Goal: Task Accomplishment & Management: Manage account settings

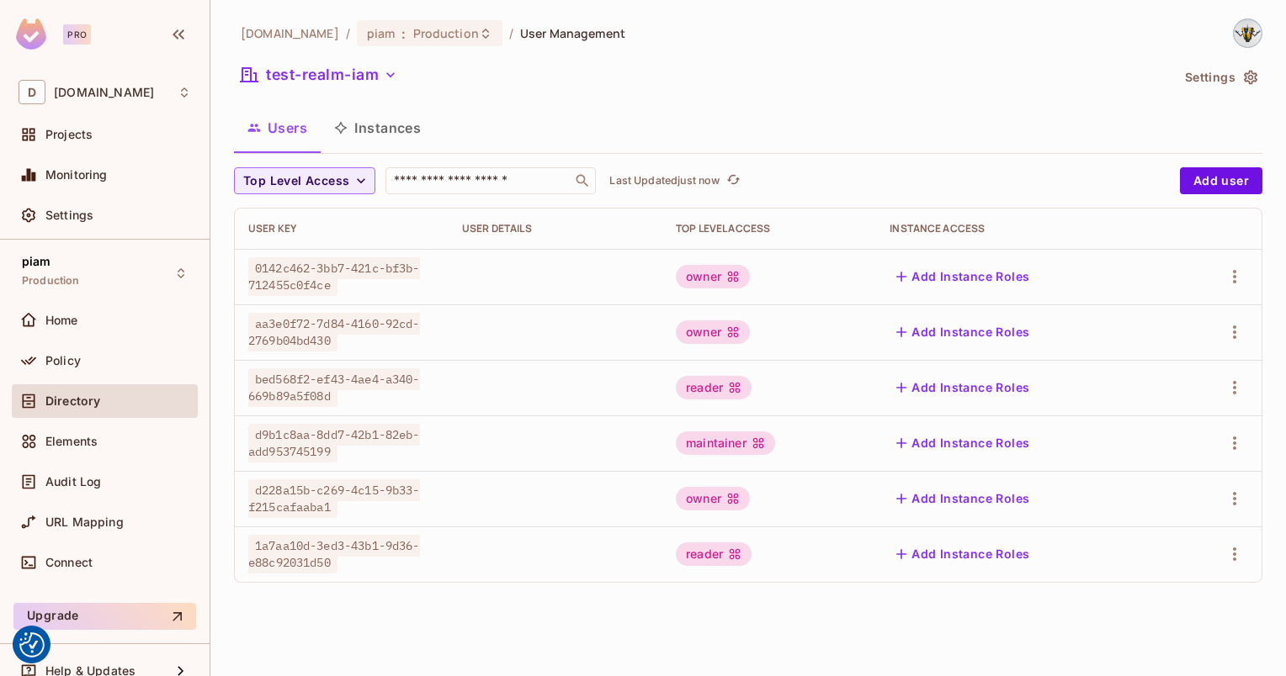
click at [292, 61] on div "[DOMAIN_NAME] / piam : Production / User Management test-realm-iam Settings Use…" at bounding box center [748, 308] width 1028 height 578
click at [286, 71] on button "test-realm-iam" at bounding box center [319, 74] width 170 height 27
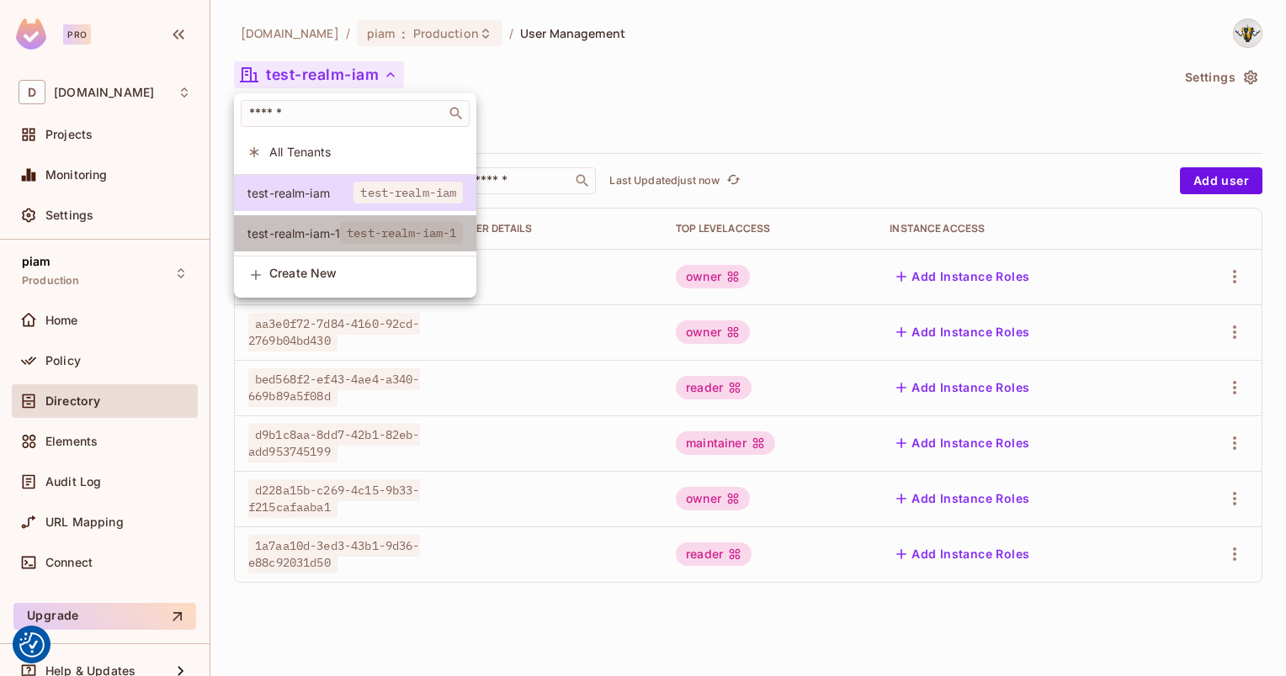
click at [292, 226] on span "test-realm-iam-1" at bounding box center [293, 233] width 93 height 16
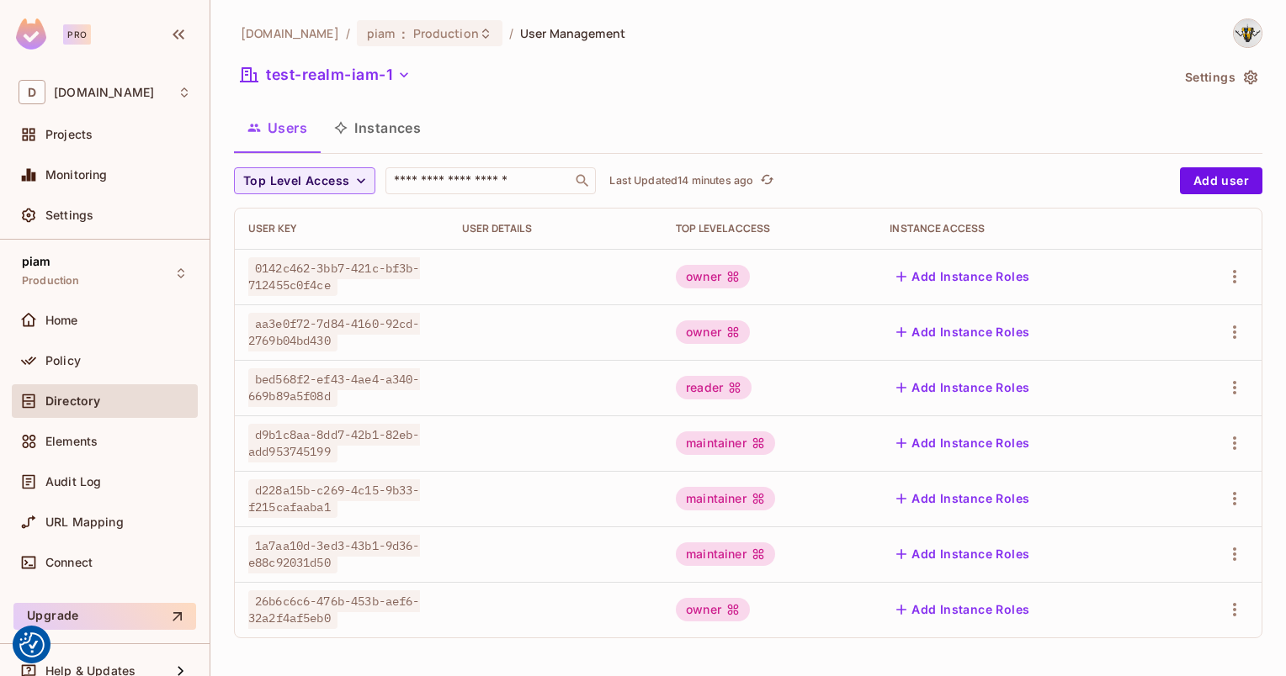
click at [77, 408] on div "Directory" at bounding box center [105, 401] width 172 height 20
click at [63, 374] on div "Policy" at bounding box center [105, 361] width 186 height 34
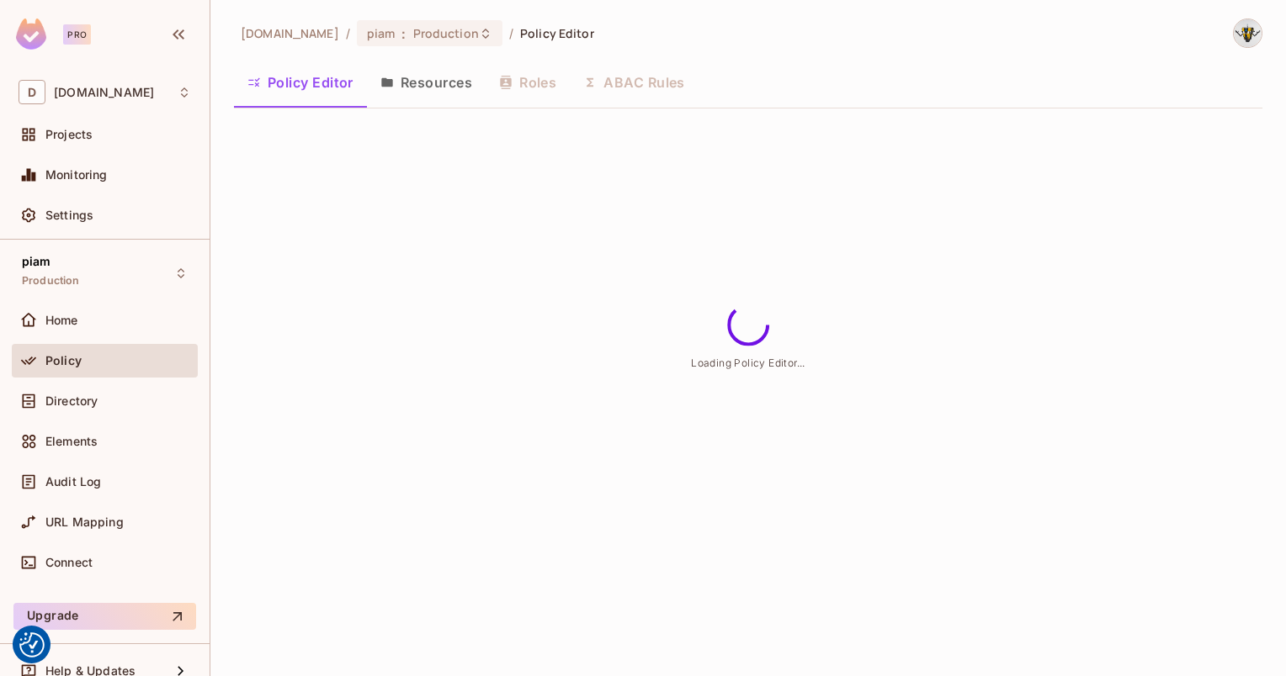
click at [421, 84] on button "Resources" at bounding box center [426, 82] width 119 height 42
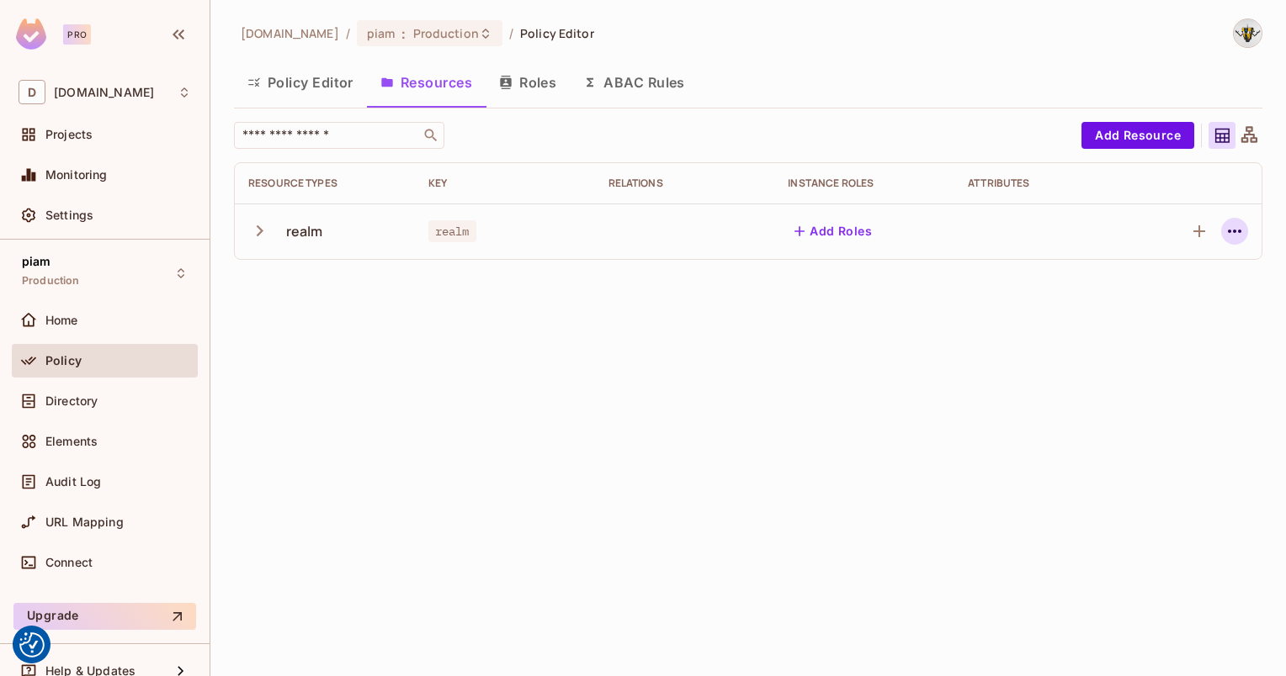
click at [1239, 224] on icon "button" at bounding box center [1234, 231] width 20 height 20
click at [1182, 300] on div "Edit Resource" at bounding box center [1161, 297] width 79 height 17
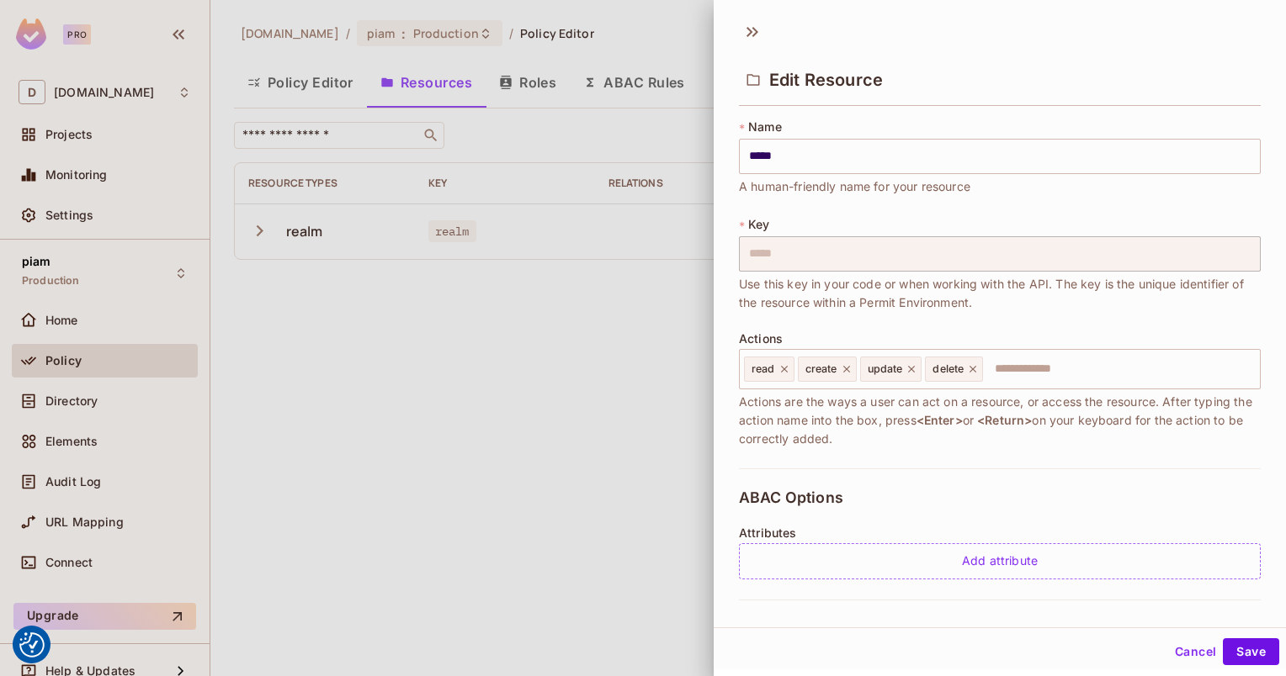
click at [623, 438] on div at bounding box center [643, 338] width 1286 height 676
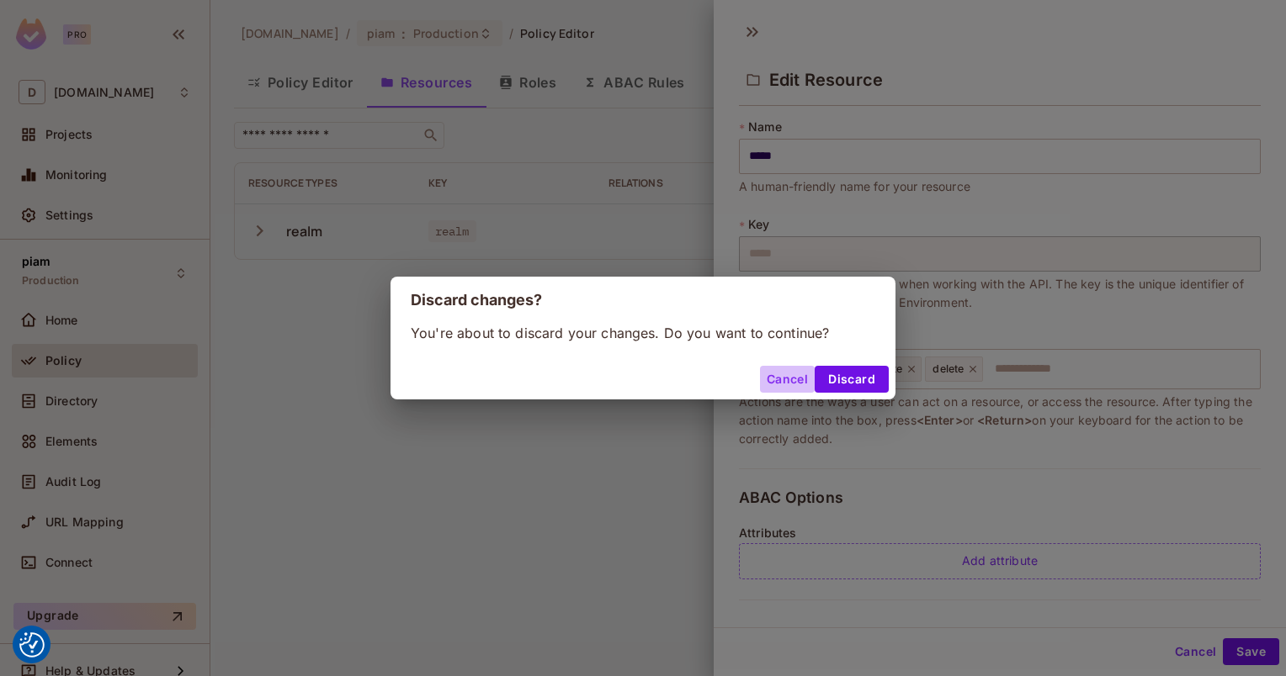
click at [787, 380] on button "Cancel" at bounding box center [787, 379] width 55 height 27
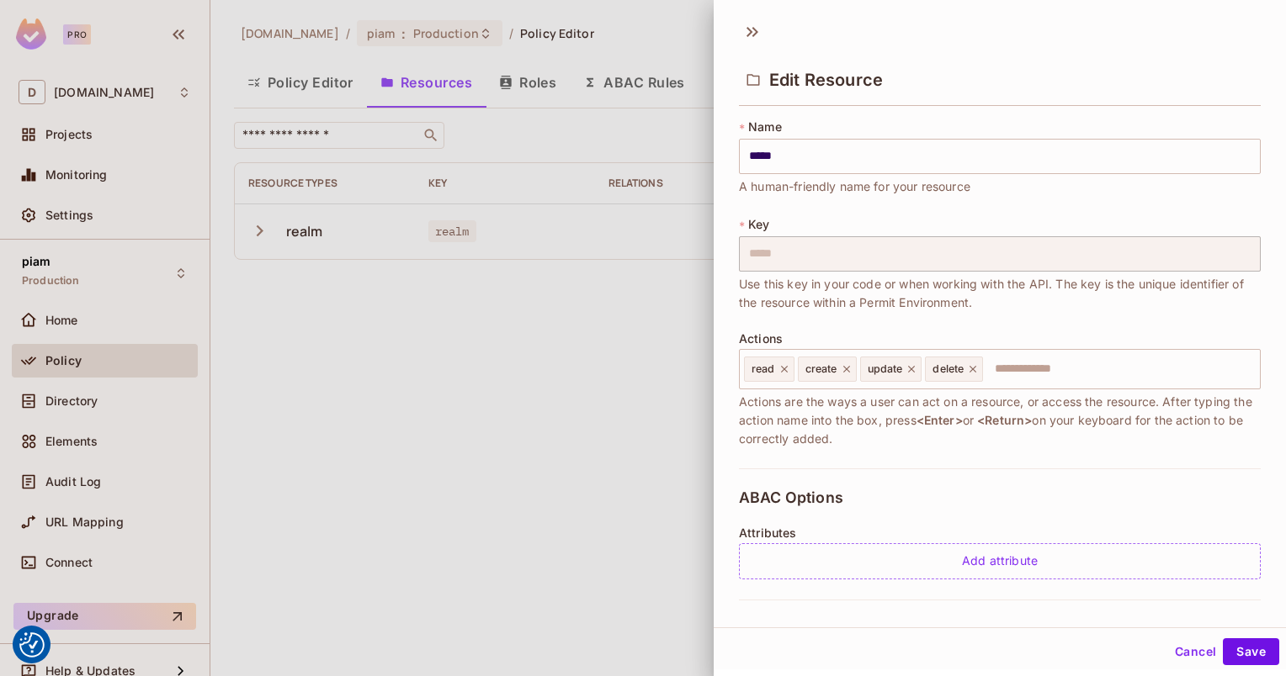
click at [1175, 653] on button "Cancel" at bounding box center [1195, 652] width 55 height 27
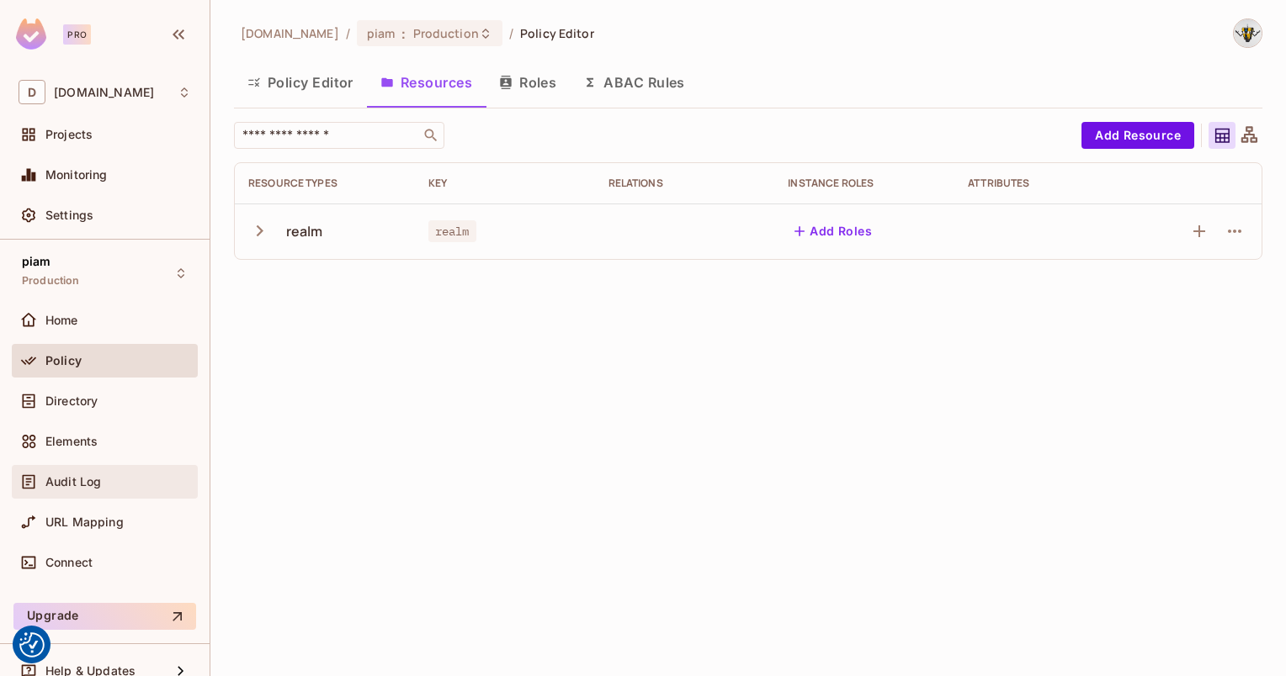
click at [64, 487] on span "Audit Log" at bounding box center [73, 481] width 56 height 13
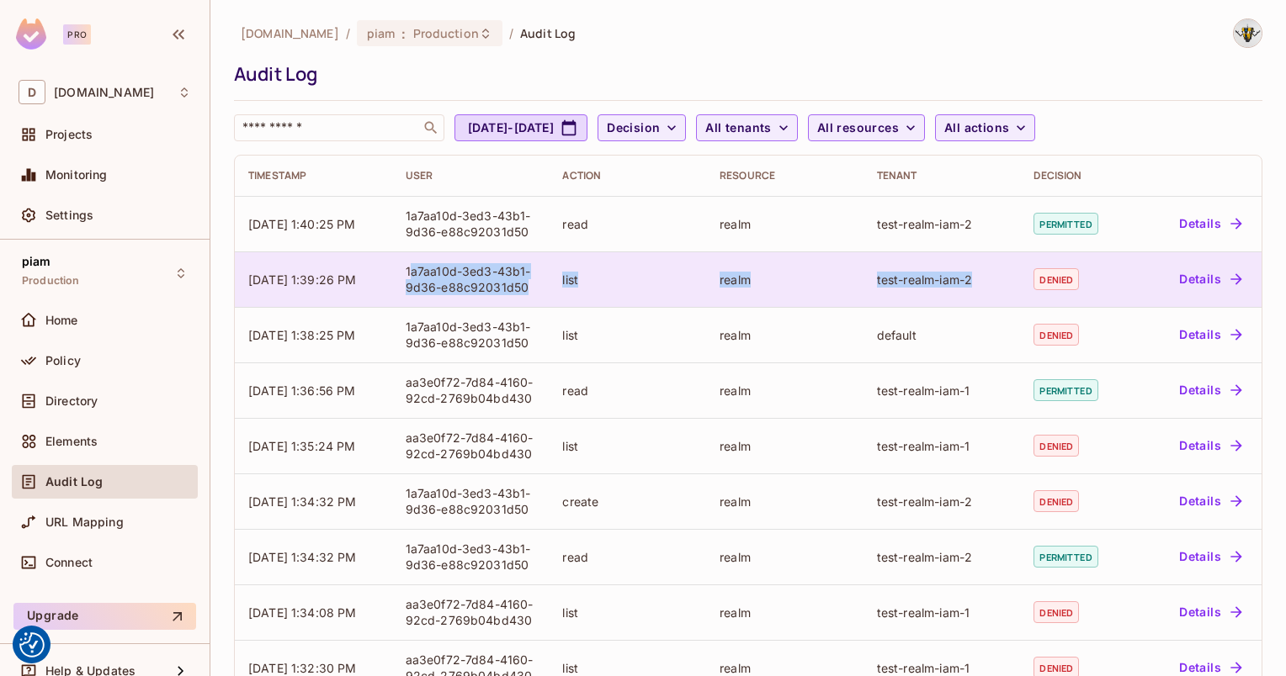
drag, startPoint x: 406, startPoint y: 269, endPoint x: 975, endPoint y: 276, distance: 568.8
click at [975, 276] on tr "[DATE] 1:39:26 PM 1a7aa10d-3ed3-43b1-9d36-e88c92031d50 list realm test-realm-ia…" at bounding box center [748, 280] width 1026 height 56
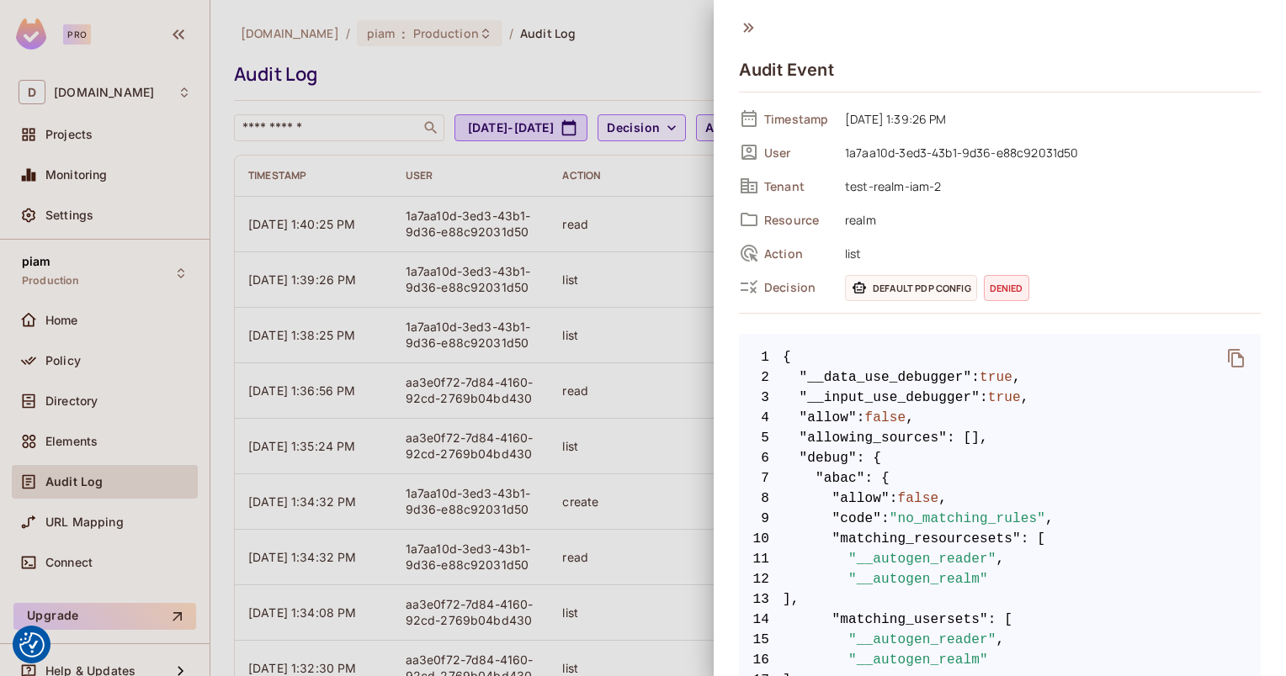
click at [616, 289] on div at bounding box center [643, 338] width 1286 height 676
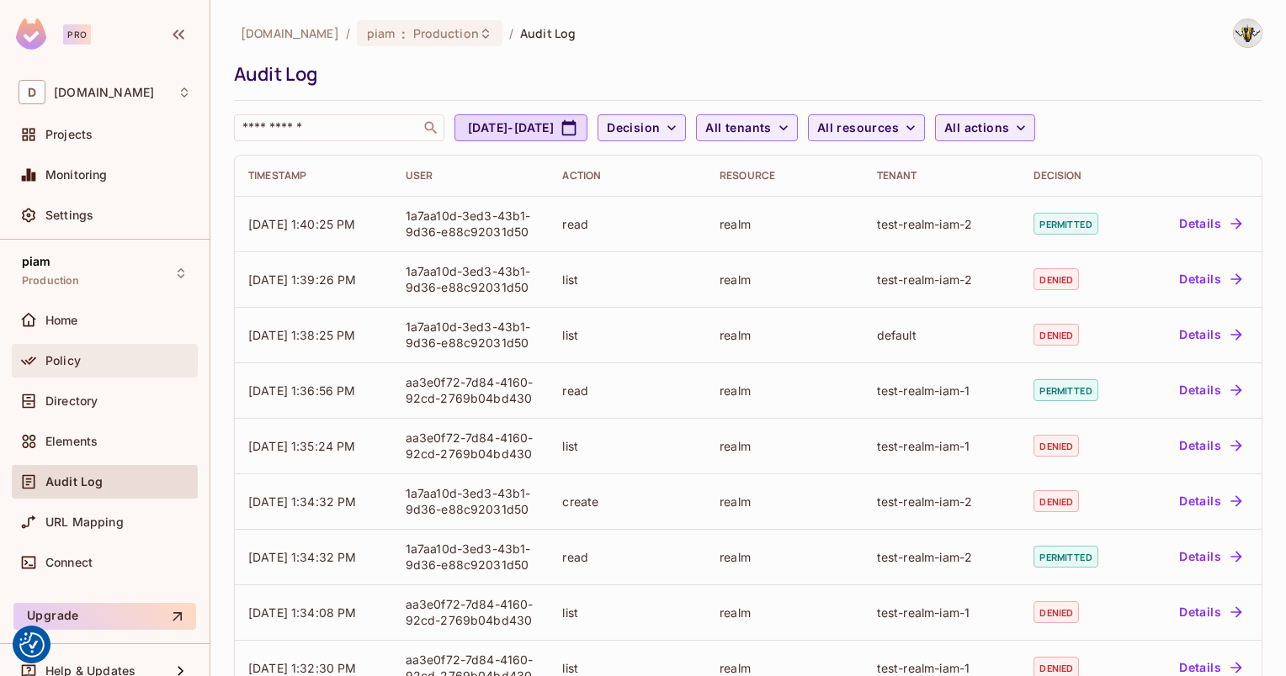
click at [61, 362] on span "Policy" at bounding box center [62, 360] width 35 height 13
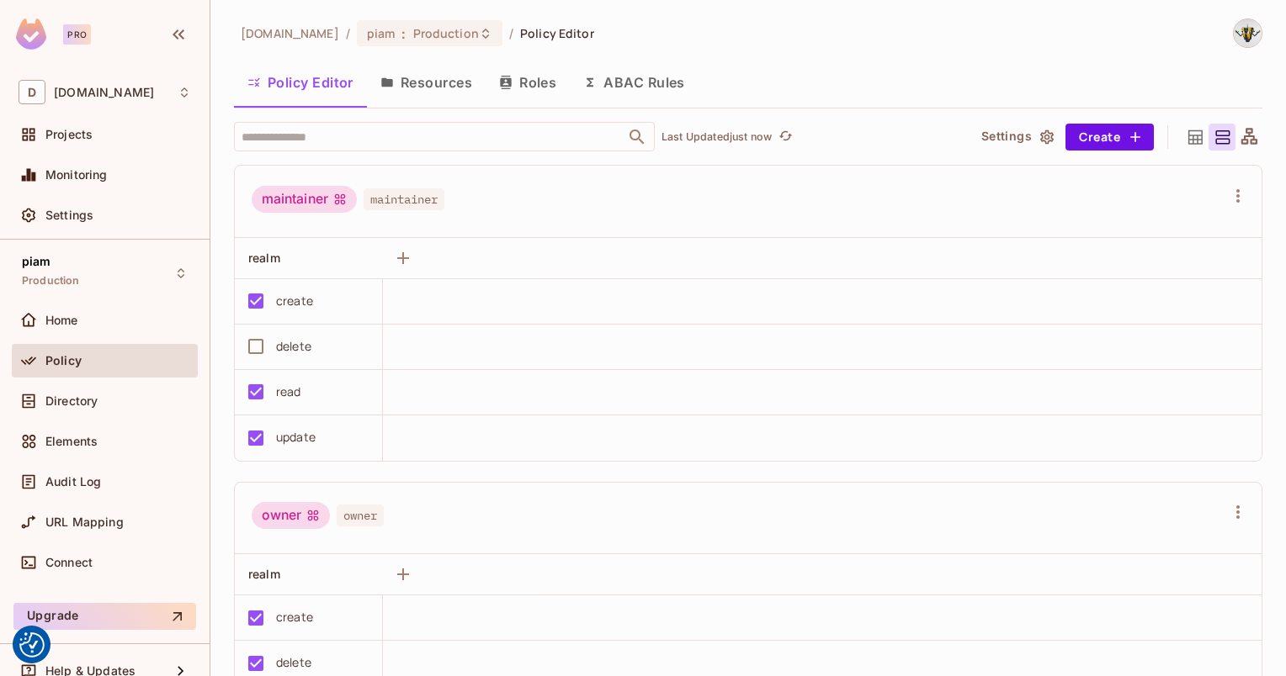
click at [427, 88] on button "Resources" at bounding box center [426, 82] width 119 height 42
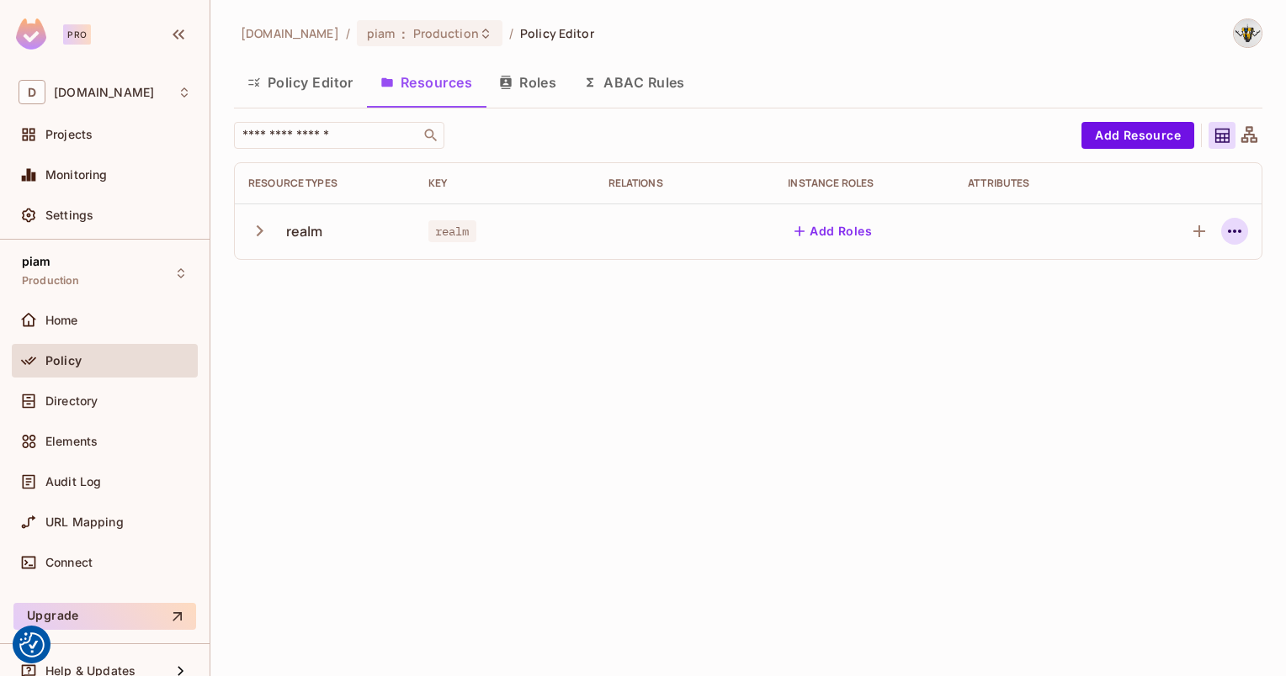
click at [1233, 237] on icon "button" at bounding box center [1234, 231] width 20 height 20
click at [1191, 296] on div "Edit Resource" at bounding box center [1161, 297] width 79 height 17
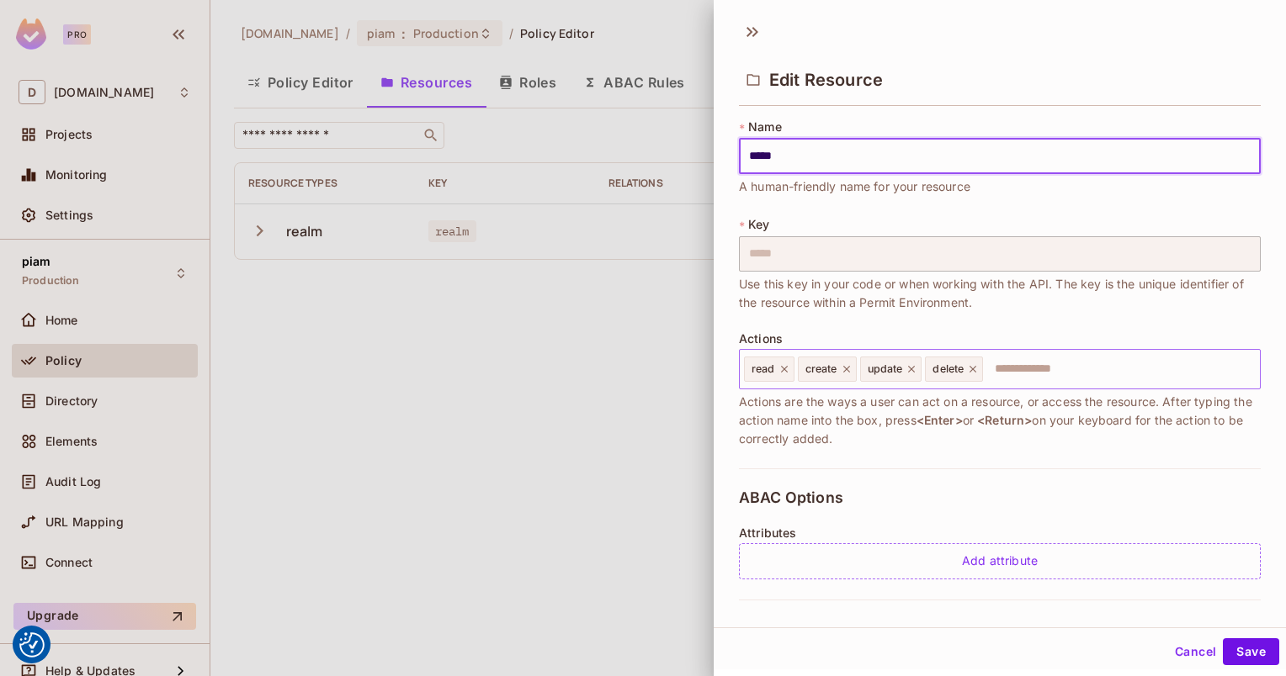
click at [1033, 367] on input "text" at bounding box center [1118, 370] width 268 height 34
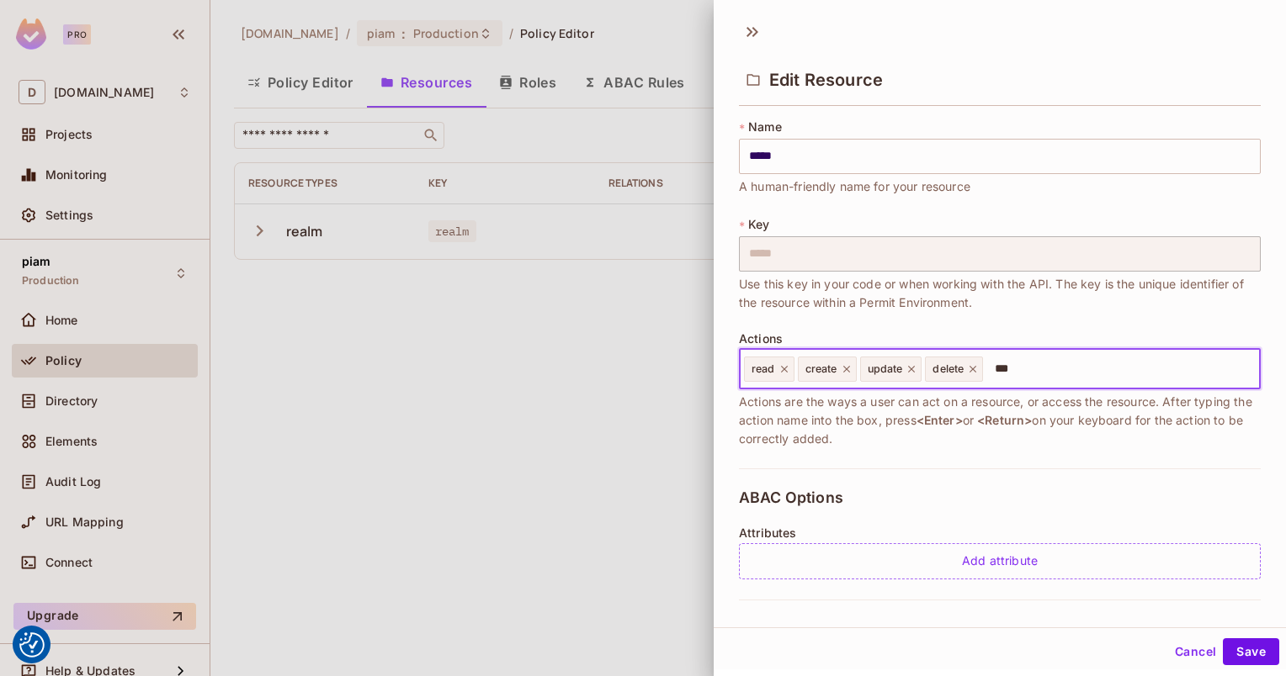
type input "****"
click at [1228, 654] on button "Save" at bounding box center [1251, 652] width 56 height 27
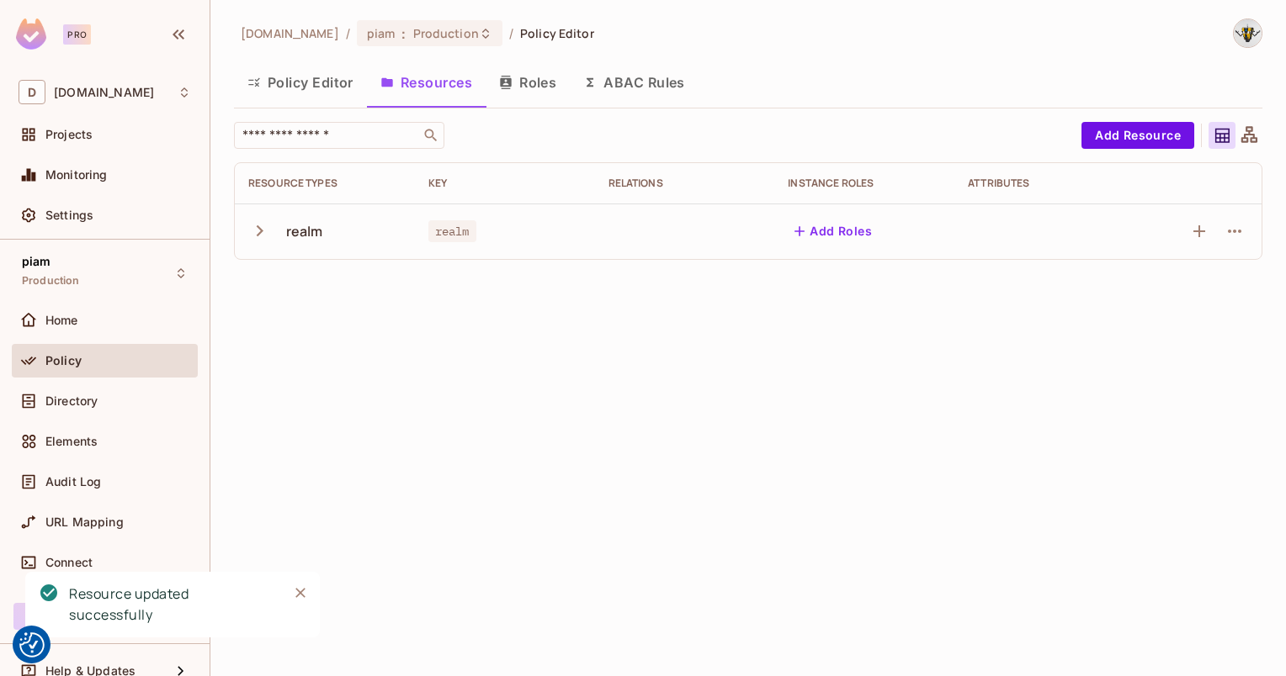
click at [293, 88] on button "Policy Editor" at bounding box center [300, 82] width 133 height 42
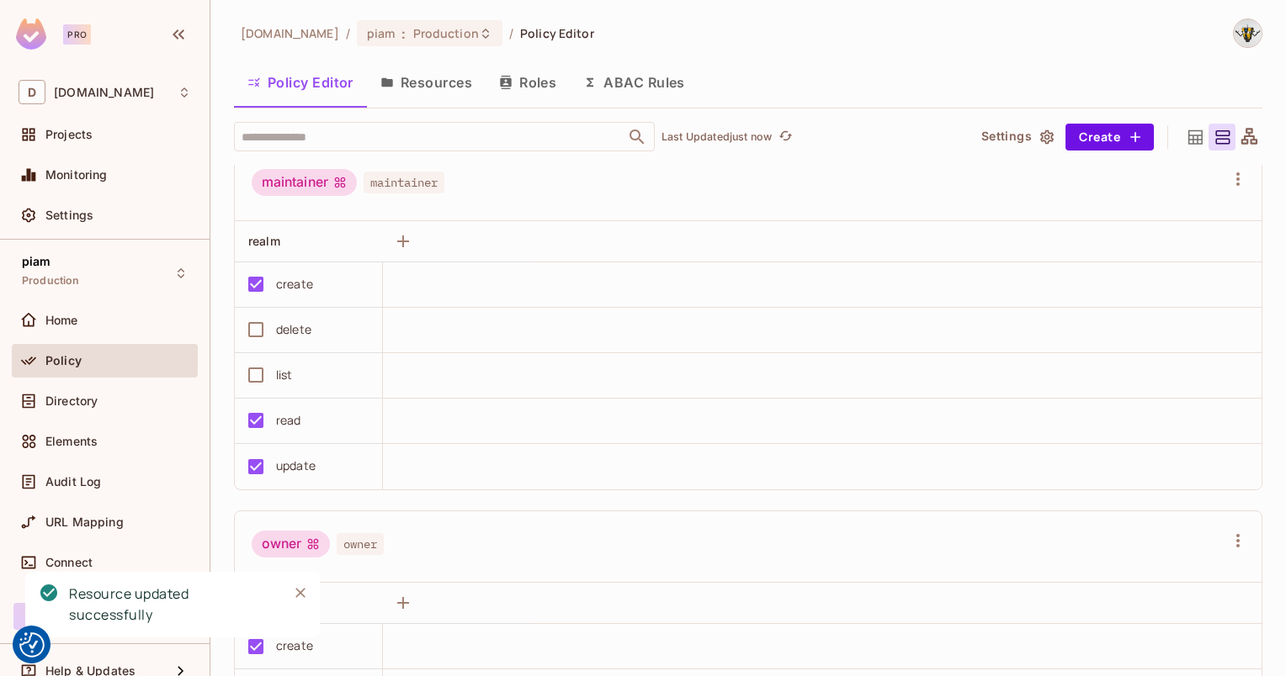
scroll to position [20, 0]
click at [289, 358] on div "list" at bounding box center [303, 371] width 130 height 35
click at [279, 366] on div "list" at bounding box center [284, 372] width 17 height 19
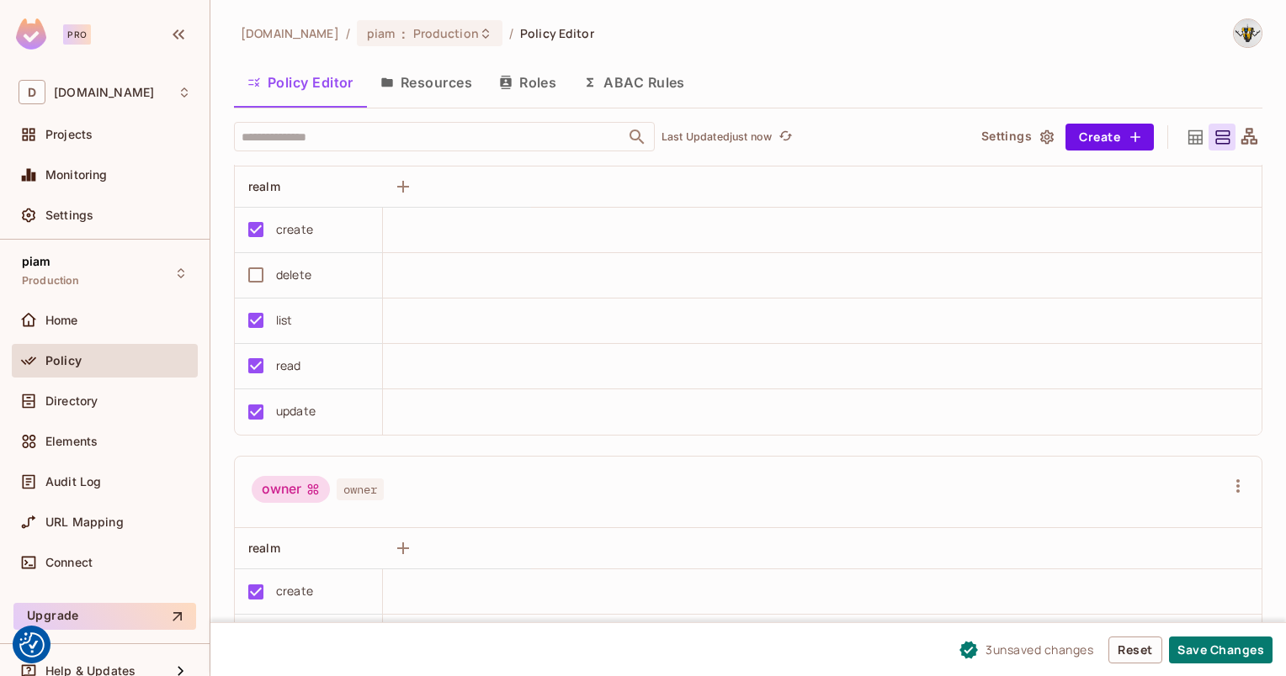
scroll to position [0, 0]
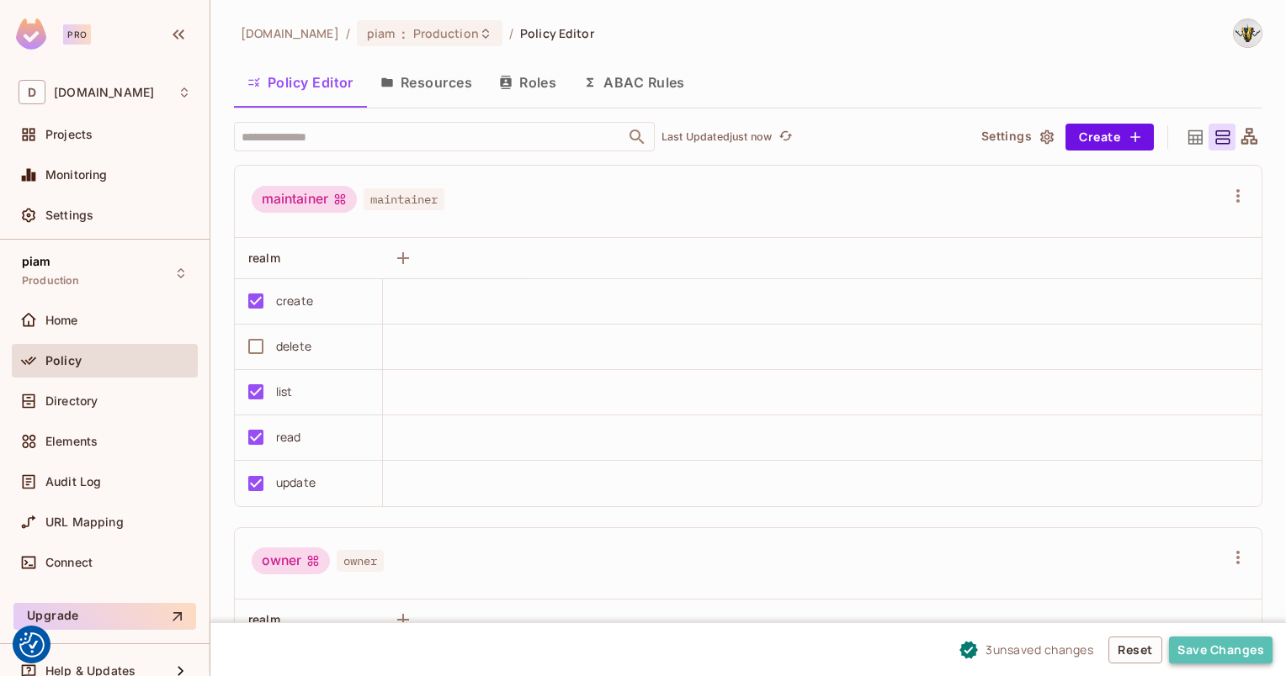
click at [1198, 651] on button "Save Changes" at bounding box center [1220, 650] width 103 height 27
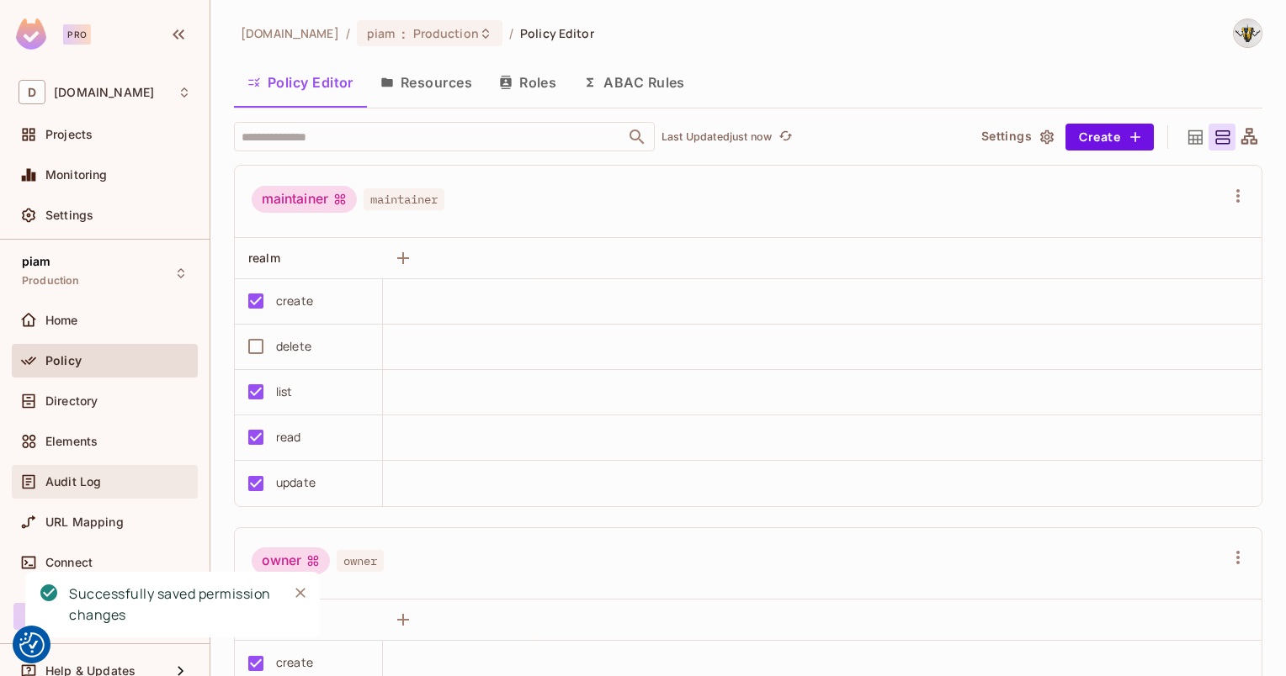
click at [63, 473] on div "Audit Log" at bounding box center [105, 482] width 172 height 20
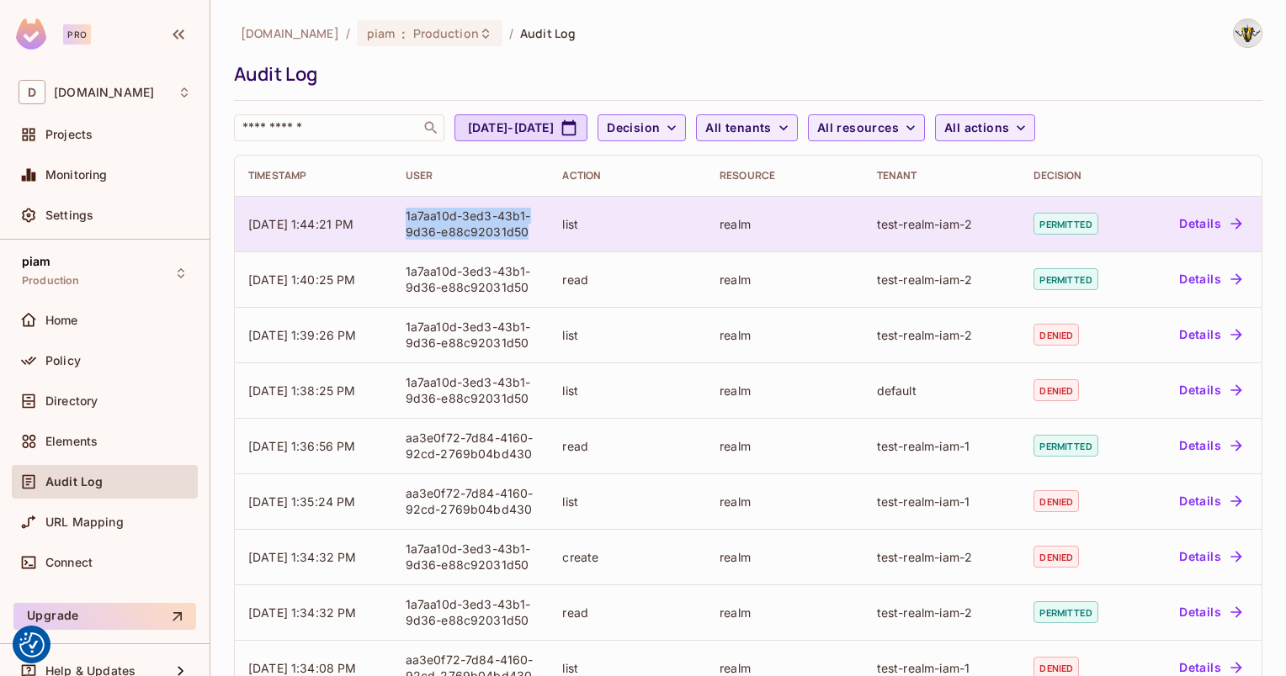
drag, startPoint x: 404, startPoint y: 212, endPoint x: 528, endPoint y: 234, distance: 125.6
click at [528, 234] on div "1a7aa10d-3ed3-43b1-9d36-e88c92031d50" at bounding box center [471, 224] width 130 height 32
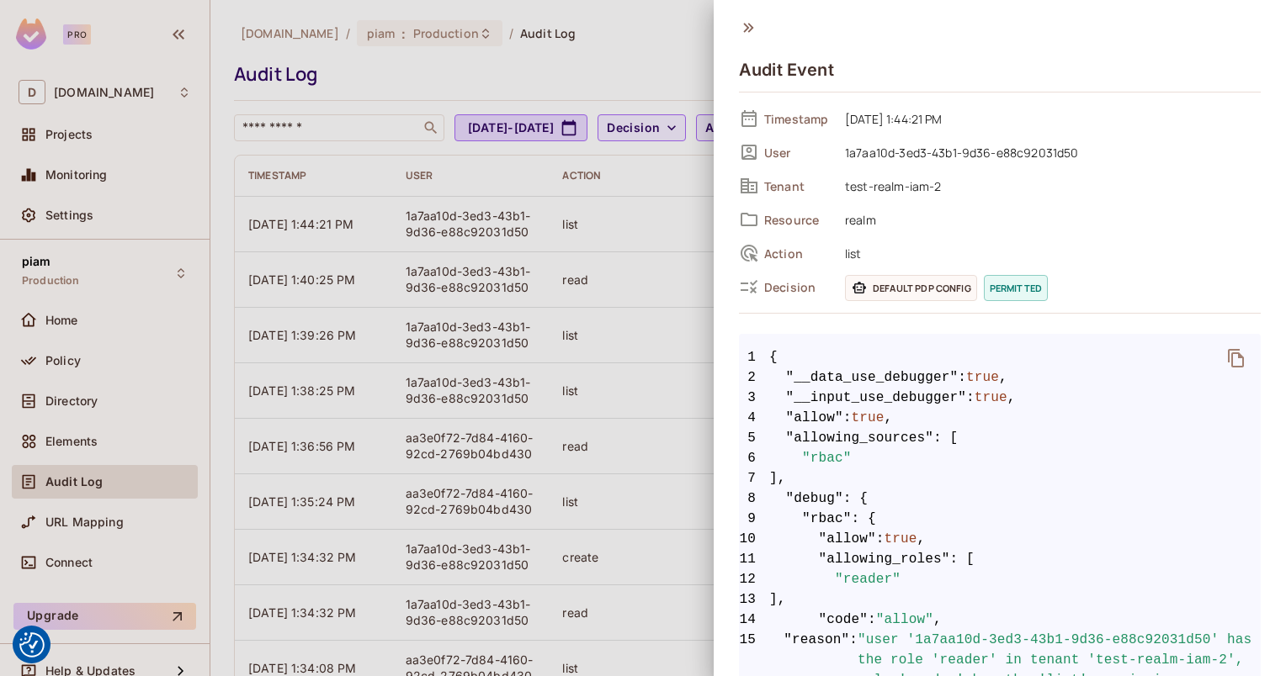
drag, startPoint x: 528, startPoint y: 234, endPoint x: 446, endPoint y: 183, distance: 96.0
click at [446, 183] on div at bounding box center [643, 338] width 1286 height 676
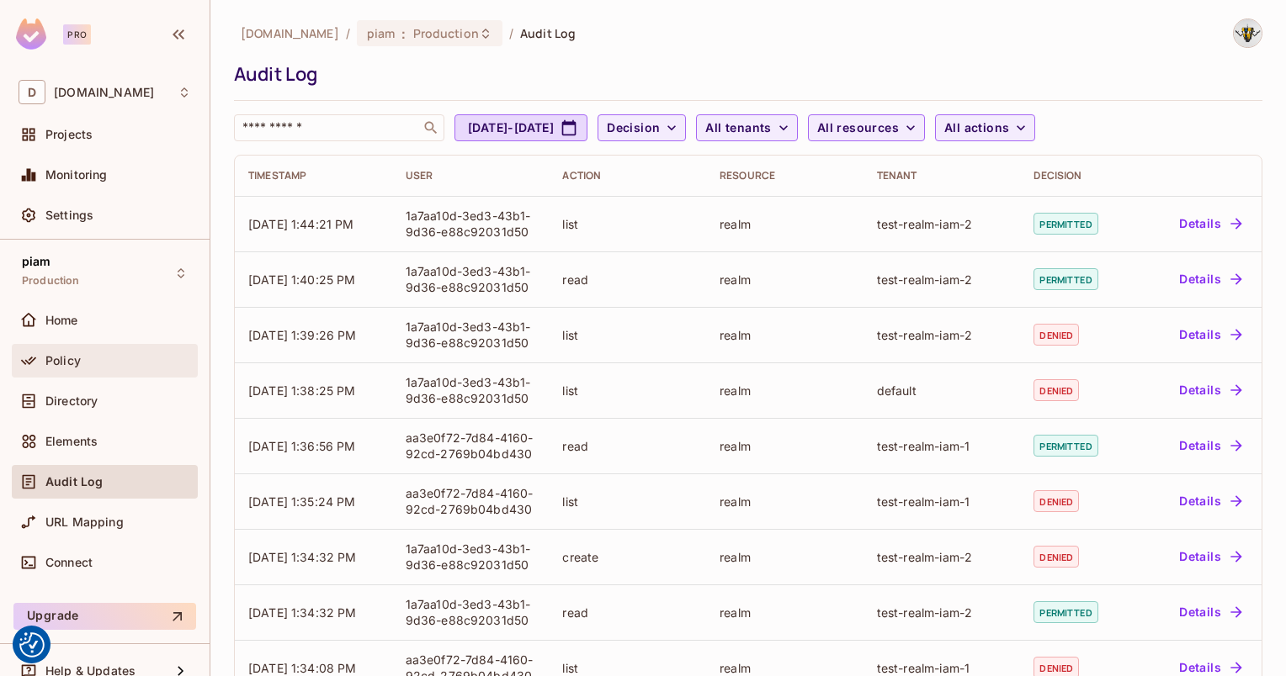
click at [60, 363] on span "Policy" at bounding box center [62, 360] width 35 height 13
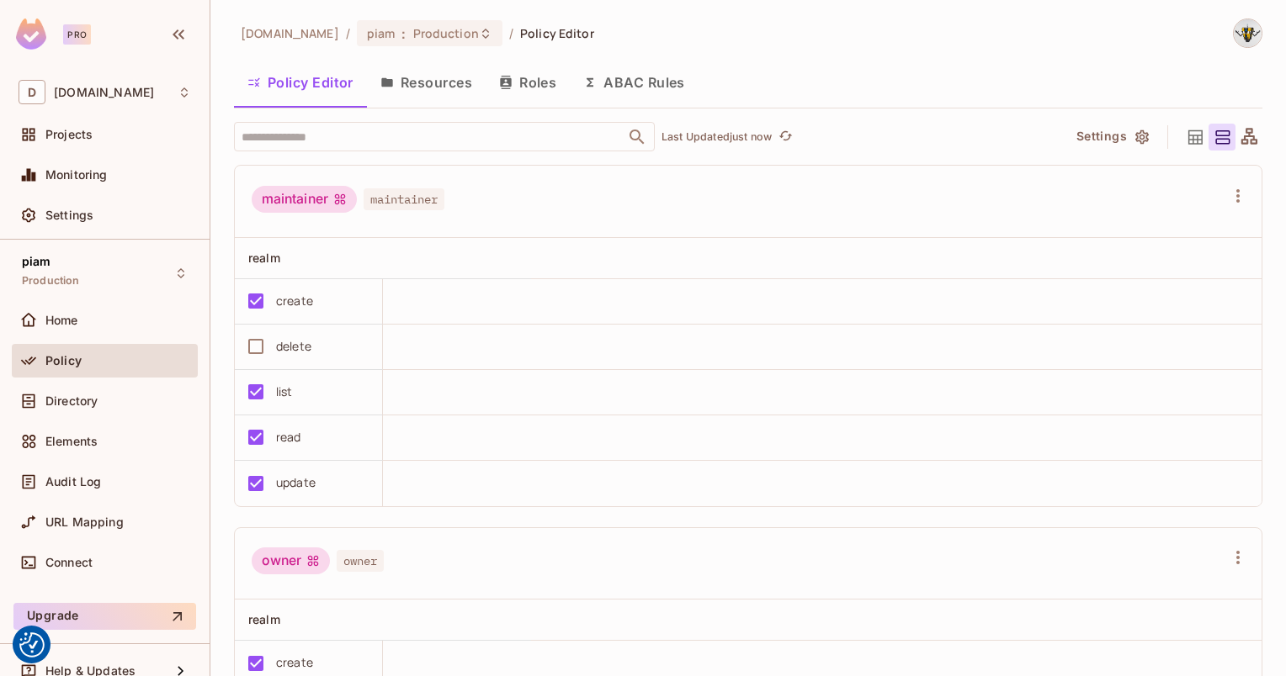
click at [437, 84] on button "Resources" at bounding box center [426, 82] width 119 height 42
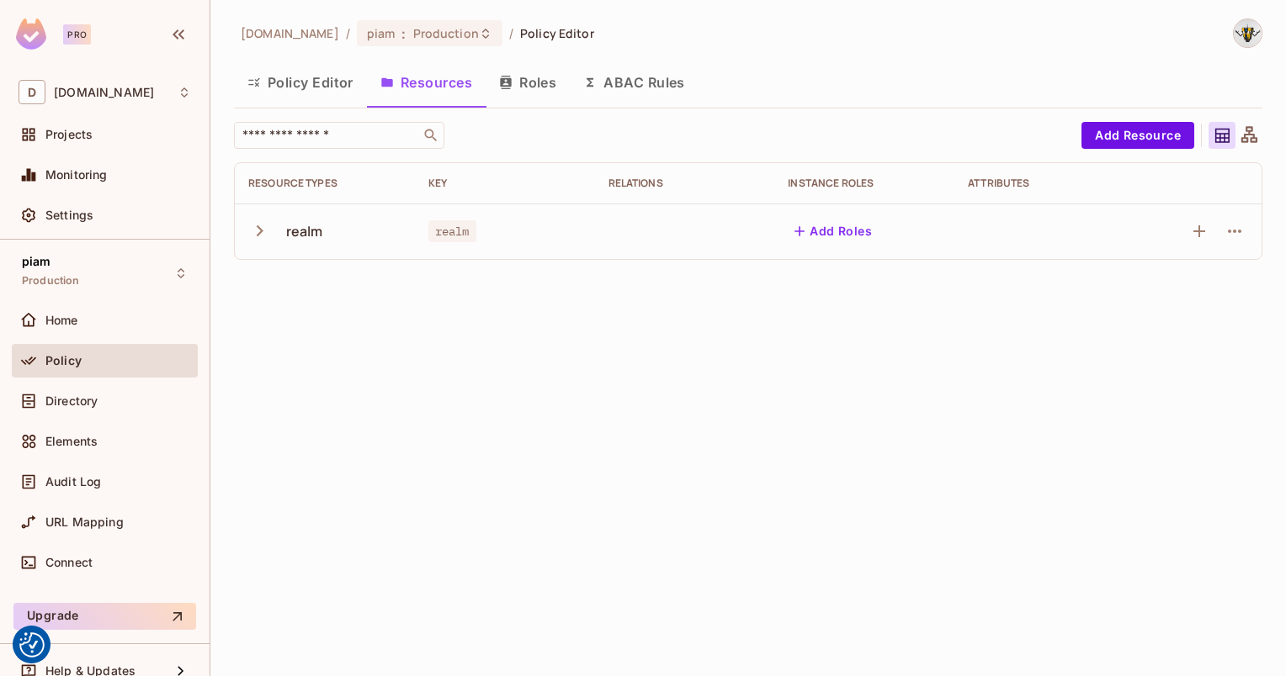
click at [256, 219] on button "button" at bounding box center [262, 231] width 29 height 36
drag, startPoint x: 283, startPoint y: 340, endPoint x: 373, endPoint y: 433, distance: 129.7
click at [373, 433] on tbody "realm realm Add Roles read create update delete list" at bounding box center [748, 370] width 1026 height 333
drag, startPoint x: 373, startPoint y: 433, endPoint x: 353, endPoint y: 445, distance: 23.4
click at [353, 446] on div "delete" at bounding box center [324, 454] width 153 height 16
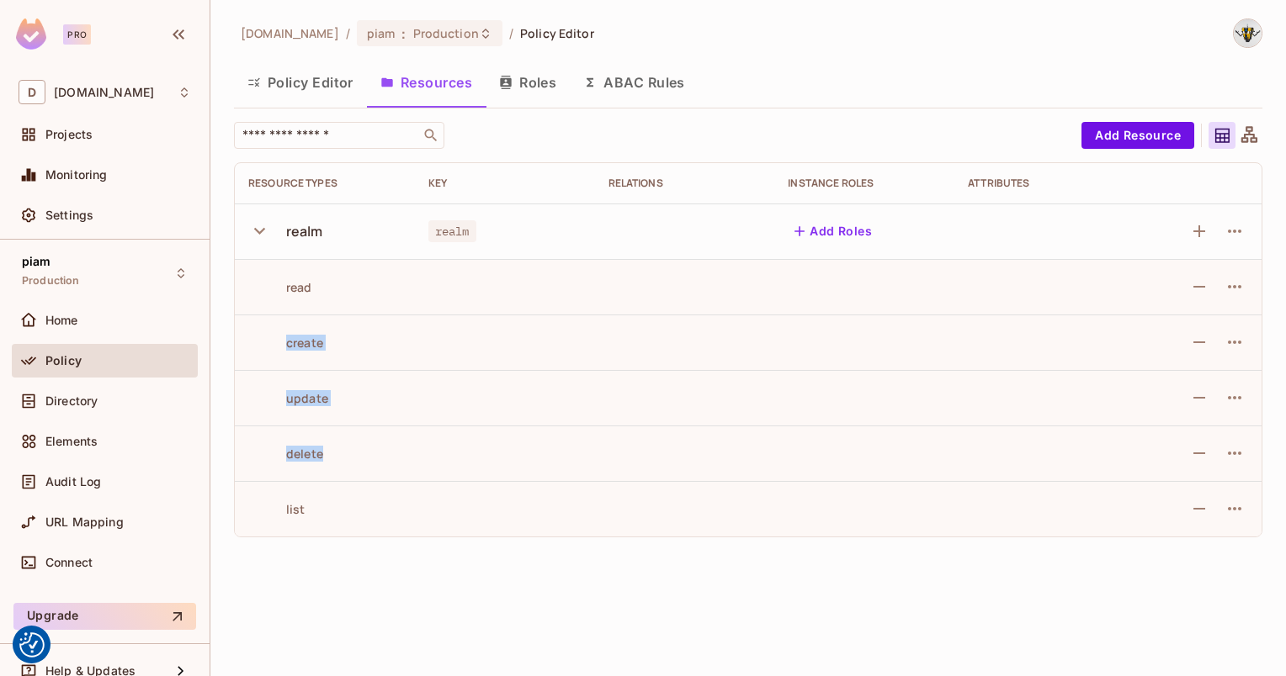
click at [347, 446] on div "delete" at bounding box center [324, 454] width 153 height 16
click at [72, 406] on span "Directory" at bounding box center [71, 401] width 52 height 13
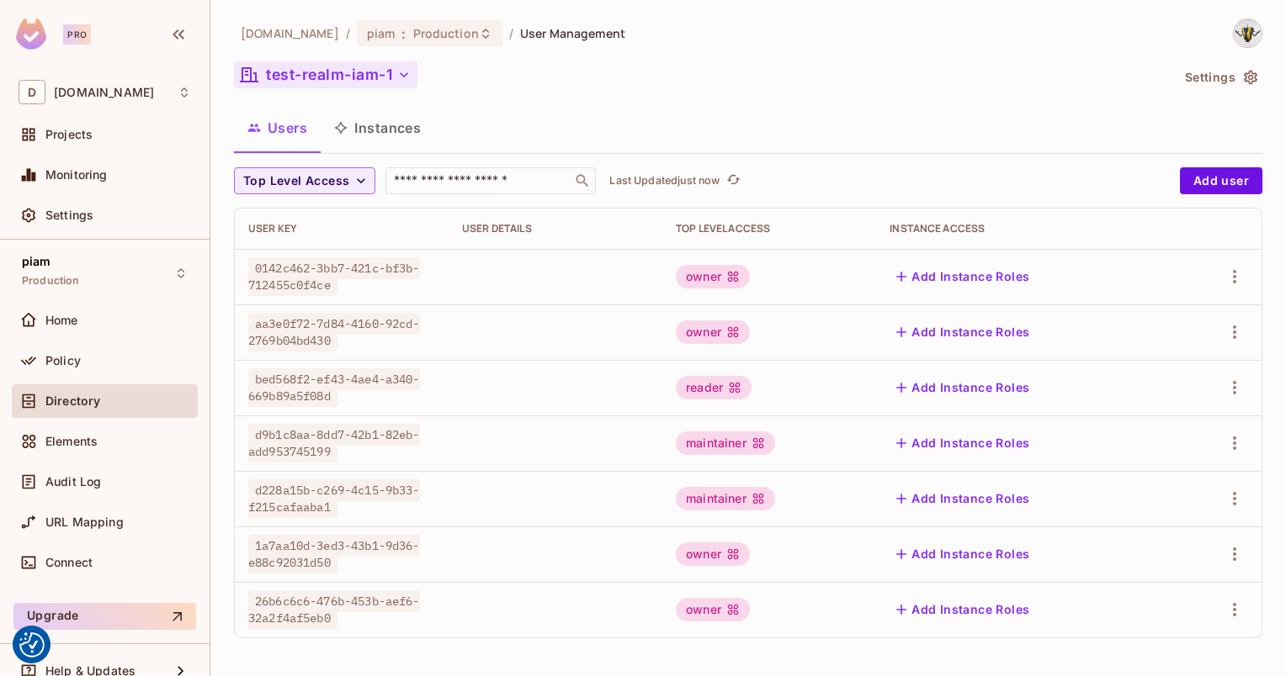
click at [326, 74] on button "test-realm-iam-1" at bounding box center [325, 74] width 183 height 27
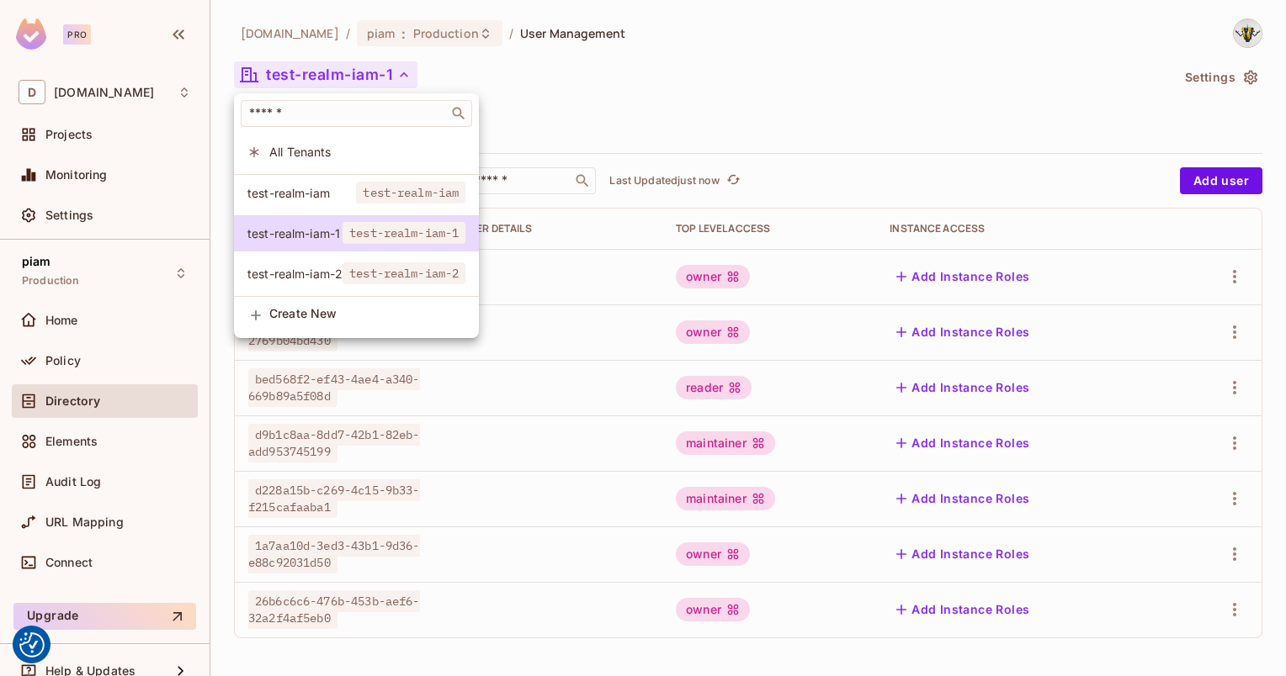
click at [591, 112] on div at bounding box center [643, 338] width 1286 height 676
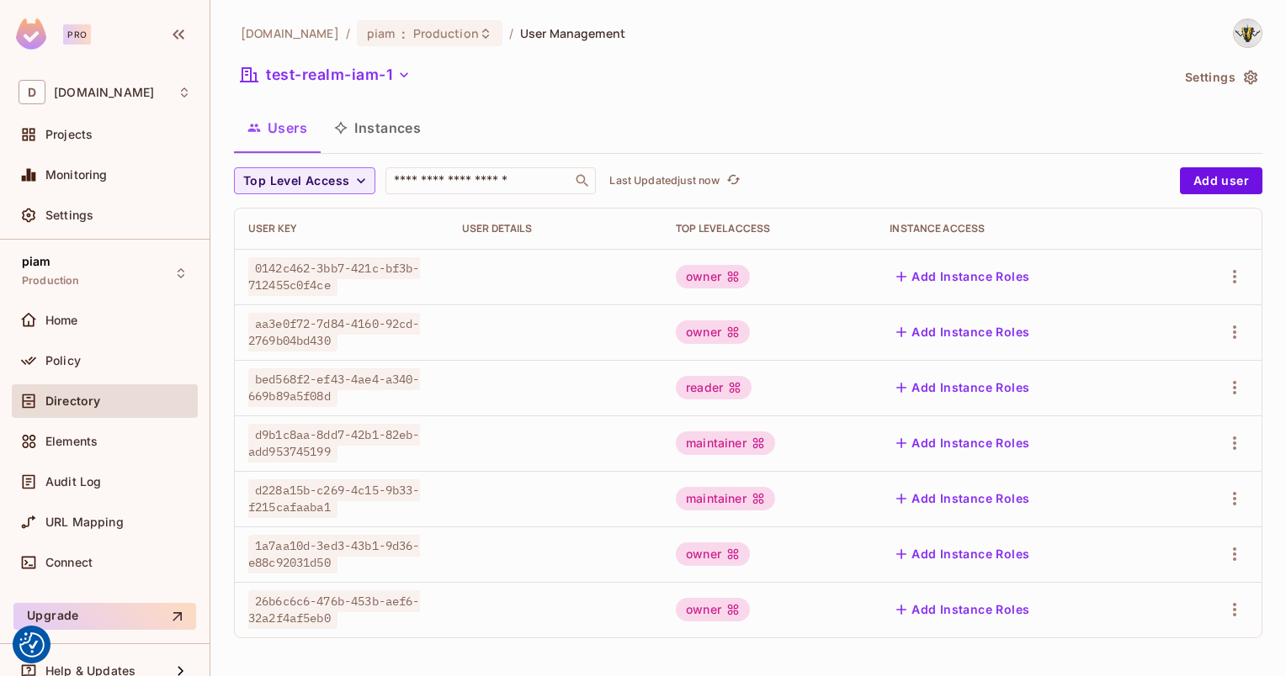
click at [394, 130] on button "Instances" at bounding box center [378, 128] width 114 height 42
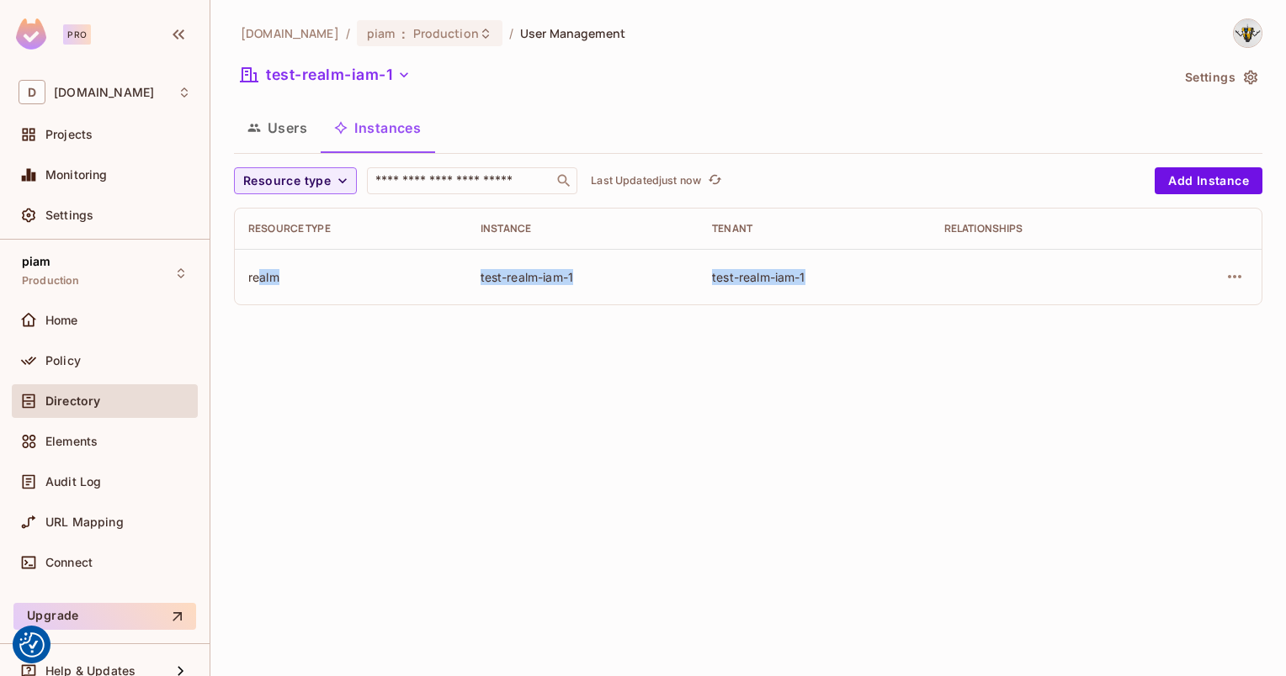
drag, startPoint x: 257, startPoint y: 283, endPoint x: 850, endPoint y: 290, distance: 593.2
click at [850, 290] on tr "realm test-realm-iam-1 test-realm-iam-1" at bounding box center [748, 277] width 1026 height 56
click at [850, 292] on td "test-realm-iam-1" at bounding box center [814, 277] width 232 height 56
click at [535, 367] on div "[DOMAIN_NAME] / piam : Production / User Management test-realm-iam-1 Settings U…" at bounding box center [747, 338] width 1075 height 676
drag, startPoint x: 462, startPoint y: 292, endPoint x: 825, endPoint y: 292, distance: 363.5
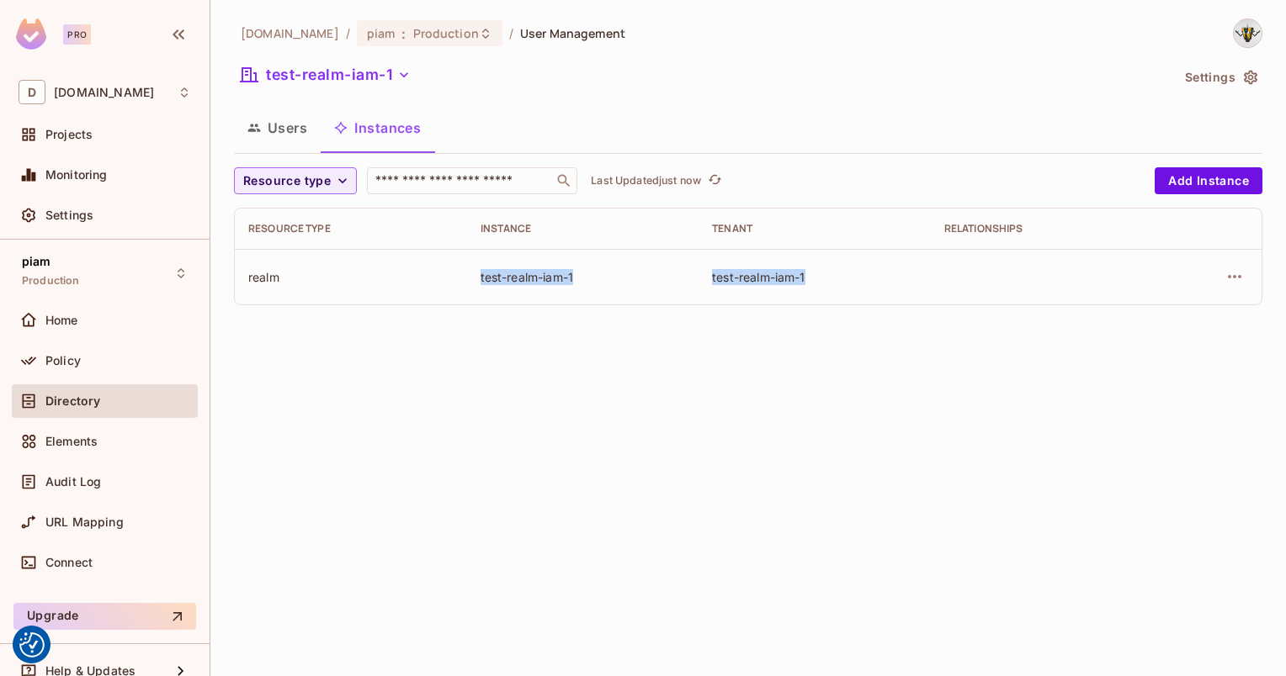
click at [825, 292] on tr "realm test-realm-iam-1 test-realm-iam-1" at bounding box center [748, 277] width 1026 height 56
drag, startPoint x: 825, startPoint y: 292, endPoint x: 814, endPoint y: 296, distance: 11.7
click at [814, 296] on td "test-realm-iam-1" at bounding box center [814, 277] width 232 height 56
drag, startPoint x: 243, startPoint y: 284, endPoint x: 1030, endPoint y: 279, distance: 786.7
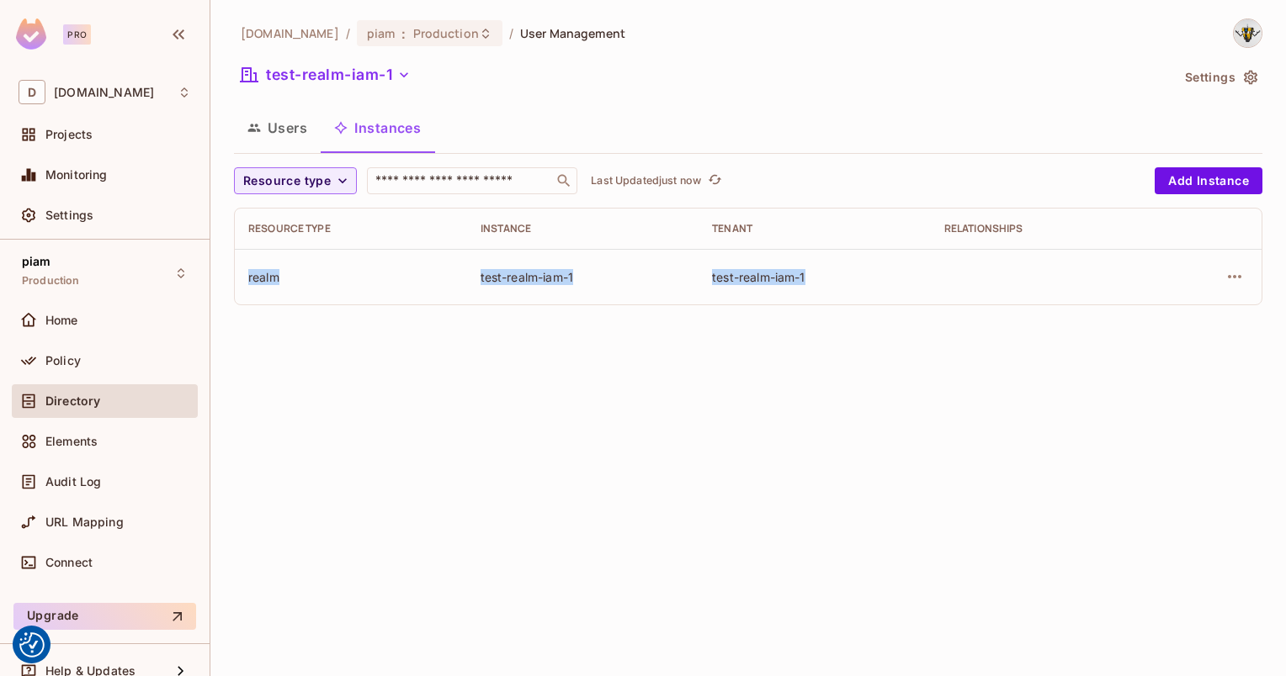
click at [1030, 279] on tr "realm test-realm-iam-1 test-realm-iam-1" at bounding box center [748, 277] width 1026 height 56
drag, startPoint x: 1030, startPoint y: 279, endPoint x: 875, endPoint y: 357, distance: 173.1
click at [875, 357] on div "[DOMAIN_NAME] / piam : Production / User Management test-realm-iam-1 Settings U…" at bounding box center [747, 338] width 1075 height 676
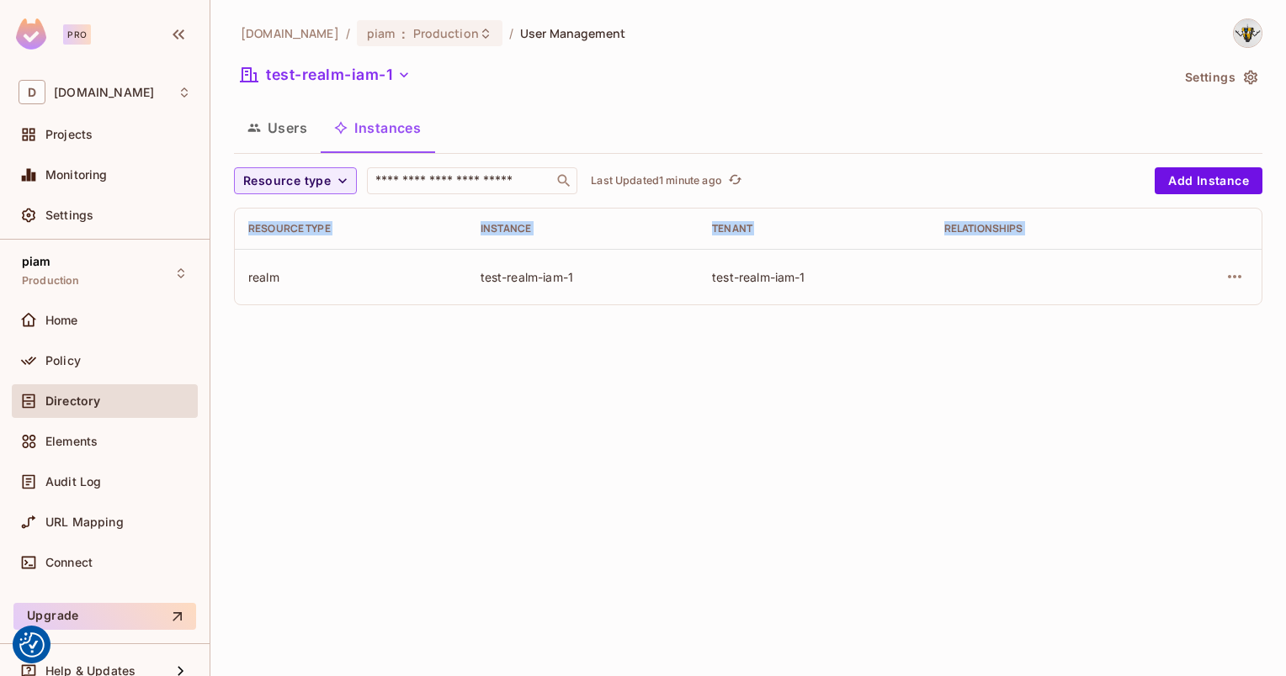
drag, startPoint x: 242, startPoint y: 289, endPoint x: 989, endPoint y: 329, distance: 748.2
click at [989, 329] on div "[DOMAIN_NAME] / piam : Production / User Management test-realm-iam-1 Settings U…" at bounding box center [747, 338] width 1075 height 676
drag, startPoint x: 989, startPoint y: 329, endPoint x: 973, endPoint y: 332, distance: 16.3
click at [973, 332] on div "[DOMAIN_NAME] / piam : Production / User Management test-realm-iam-1 Settings U…" at bounding box center [747, 338] width 1075 height 676
click at [639, 408] on div "[DOMAIN_NAME] / piam : Production / User Management test-realm-iam-1 Settings U…" at bounding box center [747, 338] width 1075 height 676
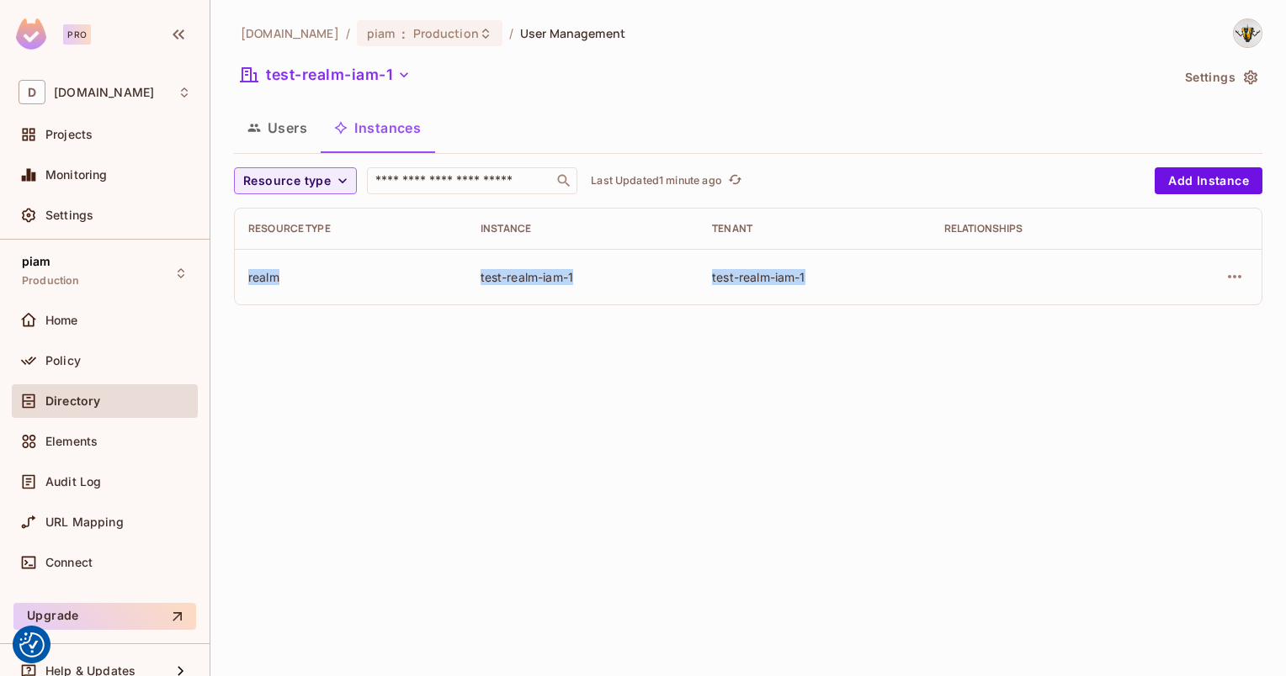
drag, startPoint x: 242, startPoint y: 288, endPoint x: 994, endPoint y: 276, distance: 751.5
click at [994, 276] on tr "realm test-realm-iam-1 test-realm-iam-1" at bounding box center [748, 277] width 1026 height 56
drag, startPoint x: 994, startPoint y: 276, endPoint x: 798, endPoint y: 383, distance: 223.3
click at [798, 383] on div "[DOMAIN_NAME] / piam : Production / User Management test-realm-iam-1 Settings U…" at bounding box center [747, 338] width 1075 height 676
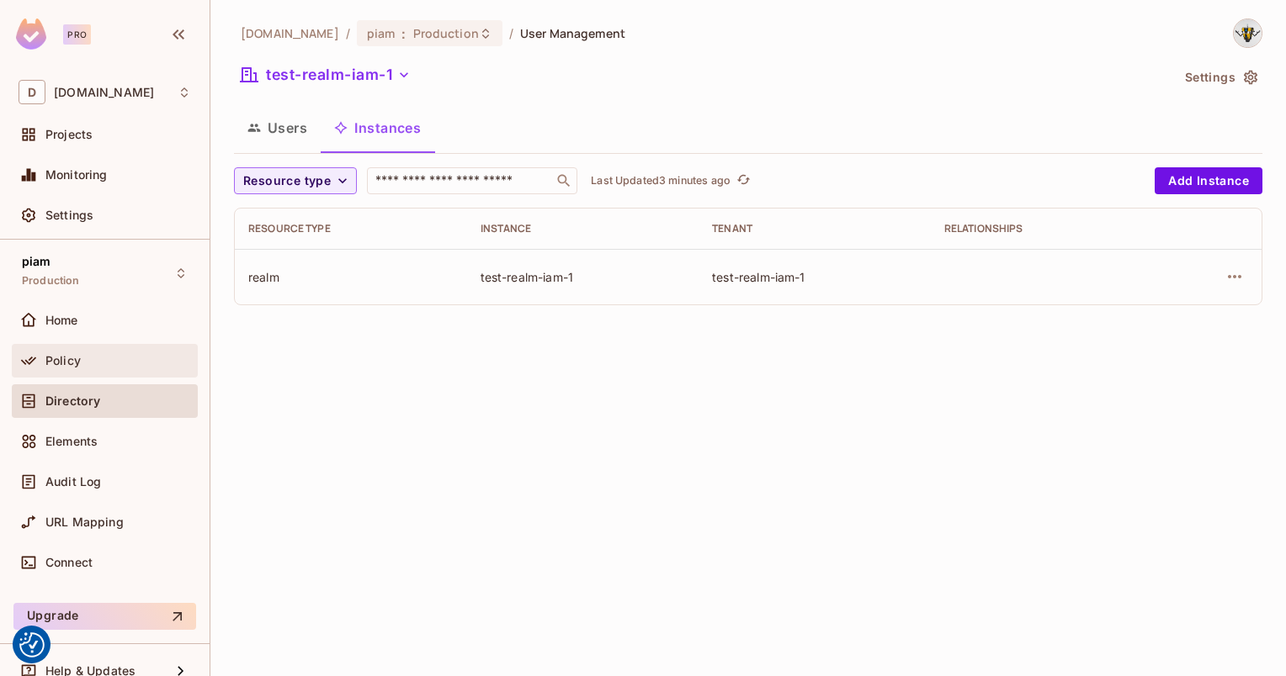
click at [61, 362] on span "Policy" at bounding box center [62, 360] width 35 height 13
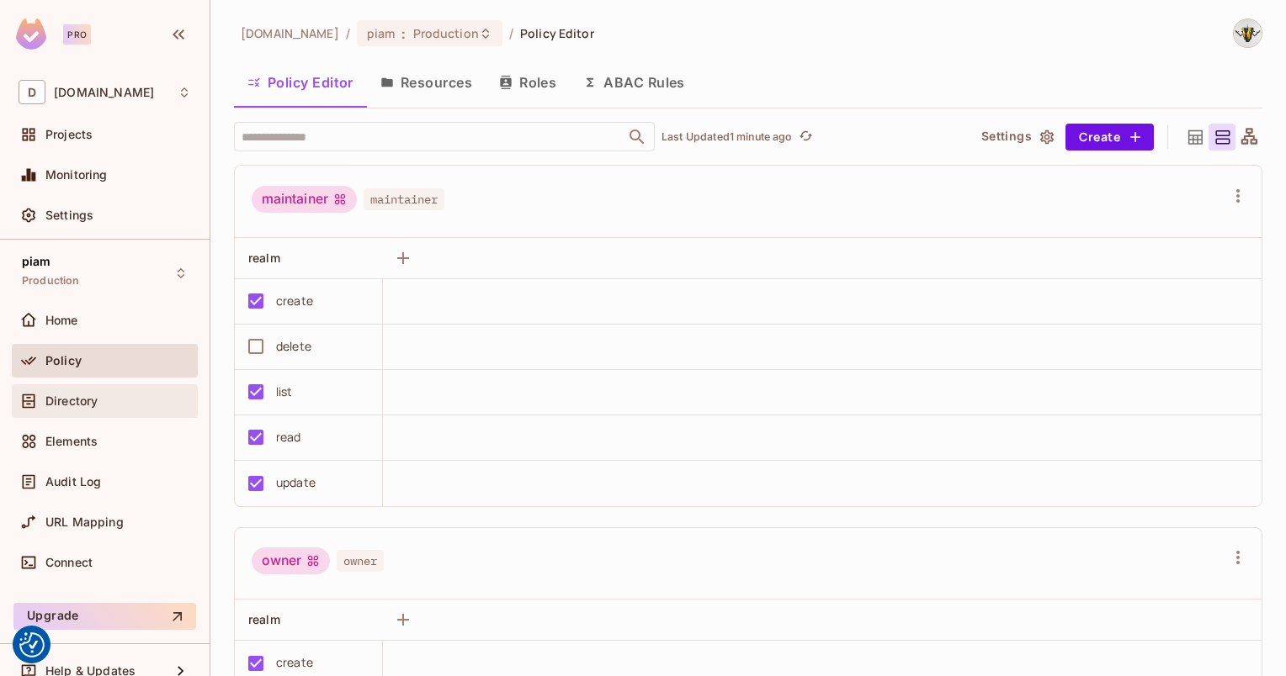
click at [91, 405] on span "Directory" at bounding box center [71, 401] width 52 height 13
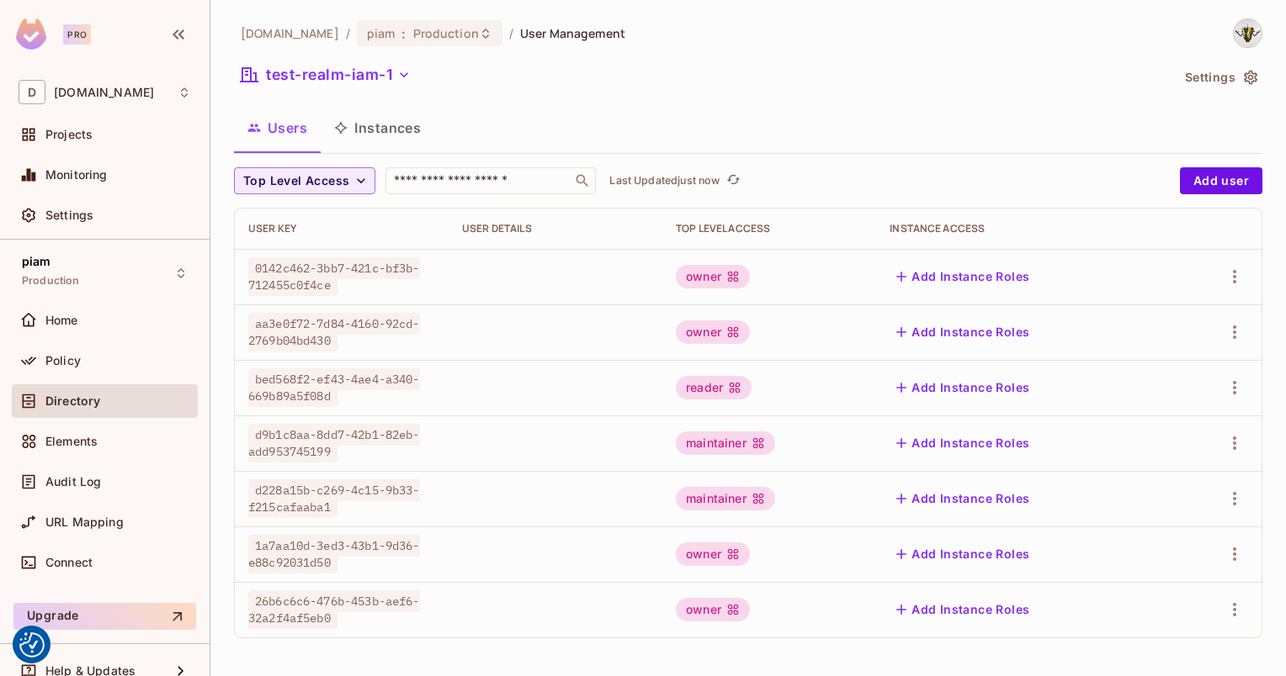
click at [316, 104] on div "[DOMAIN_NAME] / piam : Production / User Management test-realm-iam-1 Settings U…" at bounding box center [748, 336] width 1028 height 634
click at [318, 92] on div "test-realm-iam-1" at bounding box center [702, 77] width 936 height 32
click at [324, 82] on button "test-realm-iam-1" at bounding box center [325, 74] width 183 height 27
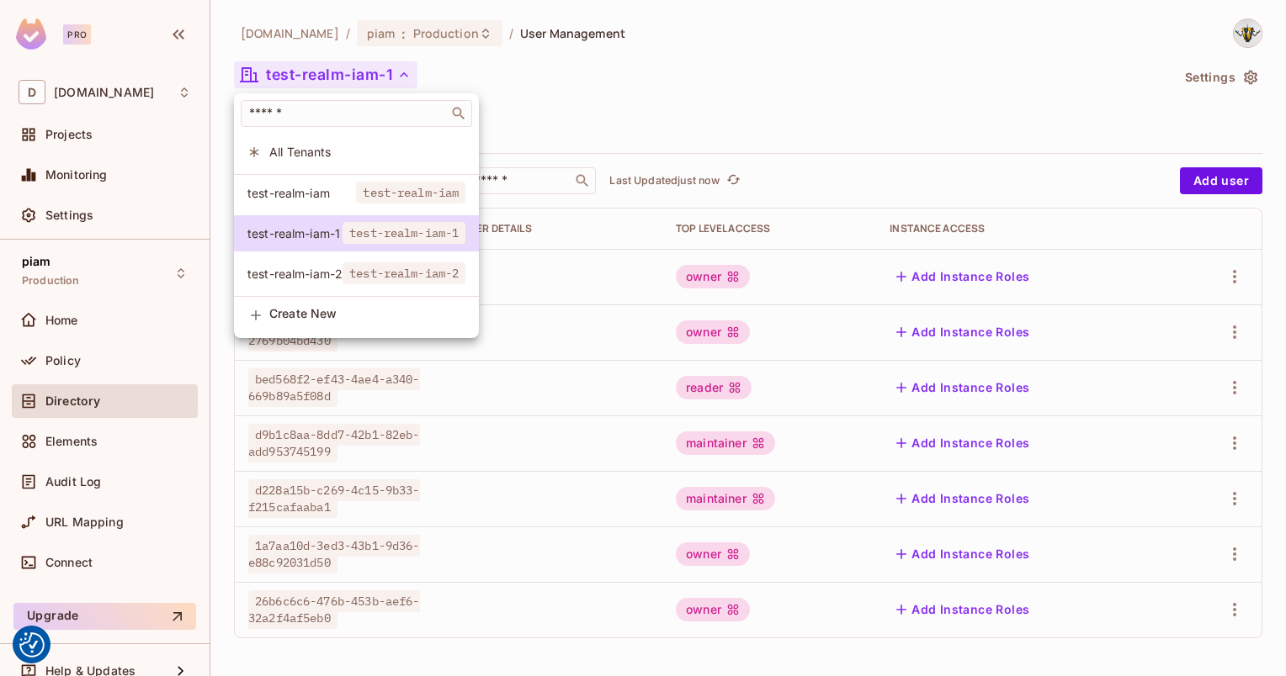
click at [666, 123] on div at bounding box center [643, 338] width 1286 height 676
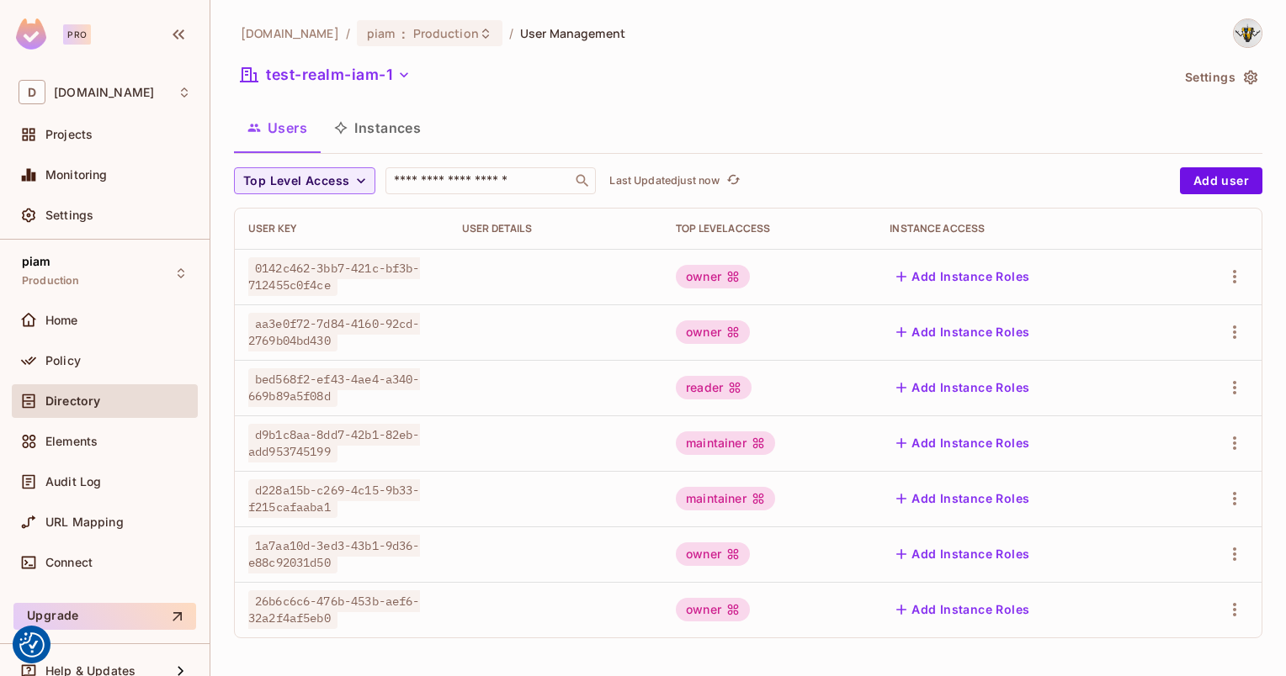
click at [353, 133] on button "Instances" at bounding box center [378, 128] width 114 height 42
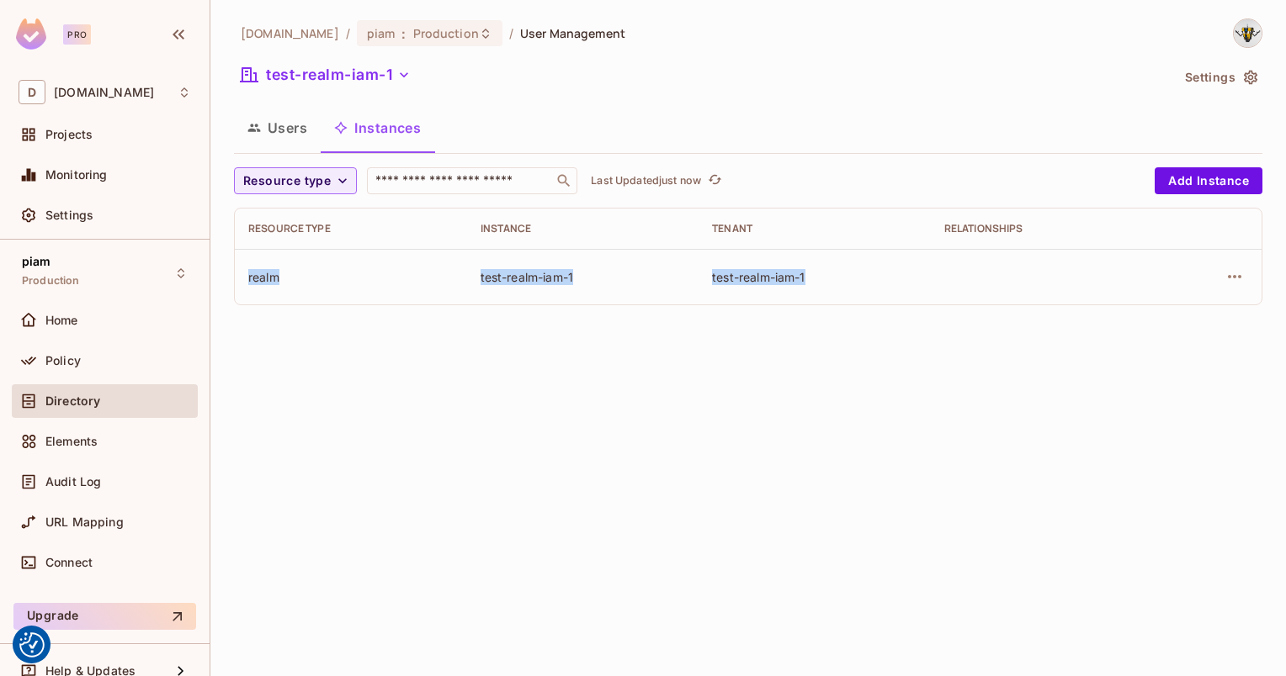
drag, startPoint x: 241, startPoint y: 281, endPoint x: 804, endPoint y: 281, distance: 563.7
click at [804, 281] on tr "realm test-realm-iam-1 test-realm-iam-1" at bounding box center [748, 277] width 1026 height 56
drag, startPoint x: 804, startPoint y: 281, endPoint x: 787, endPoint y: 303, distance: 28.1
click at [787, 303] on td "test-realm-iam-1" at bounding box center [814, 277] width 232 height 56
click at [427, 434] on div "[DOMAIN_NAME] / piam : Production / User Management test-realm-iam-1 Settings U…" at bounding box center [747, 338] width 1075 height 676
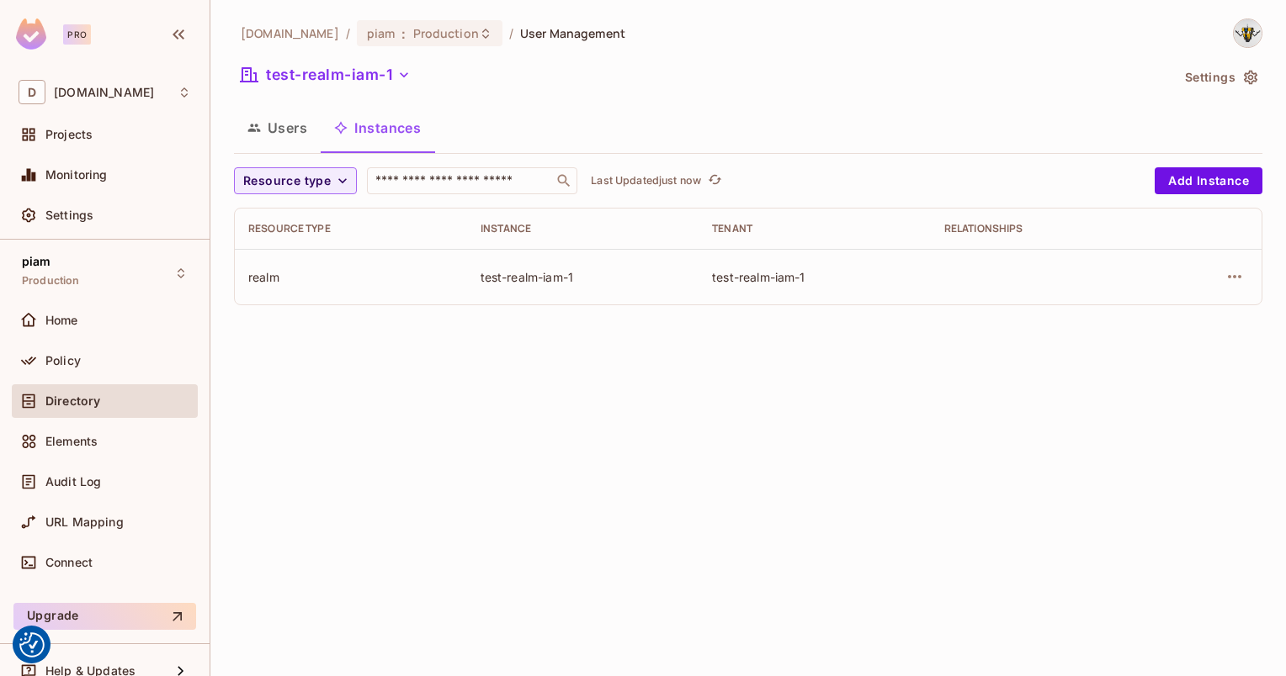
click at [272, 112] on button "Users" at bounding box center [277, 128] width 87 height 42
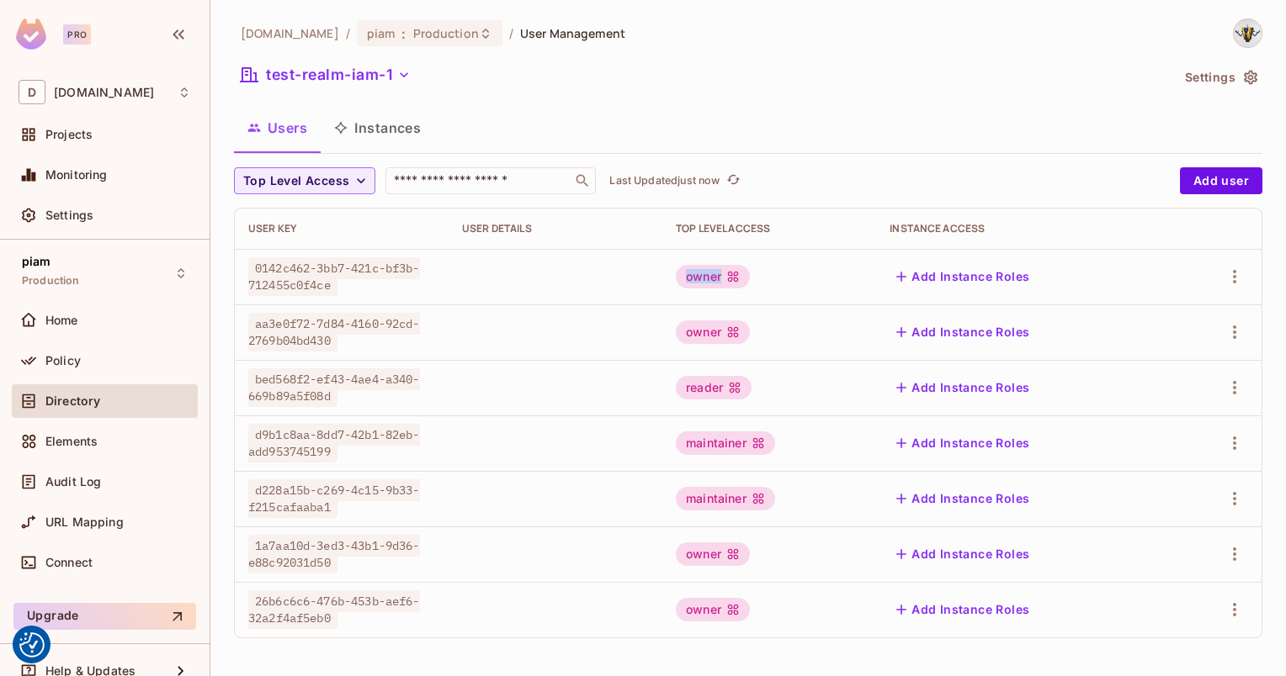
drag, startPoint x: 666, startPoint y: 267, endPoint x: 757, endPoint y: 268, distance: 91.7
click at [757, 268] on td "owner" at bounding box center [769, 277] width 214 height 56
click at [40, 361] on div at bounding box center [32, 361] width 27 height 20
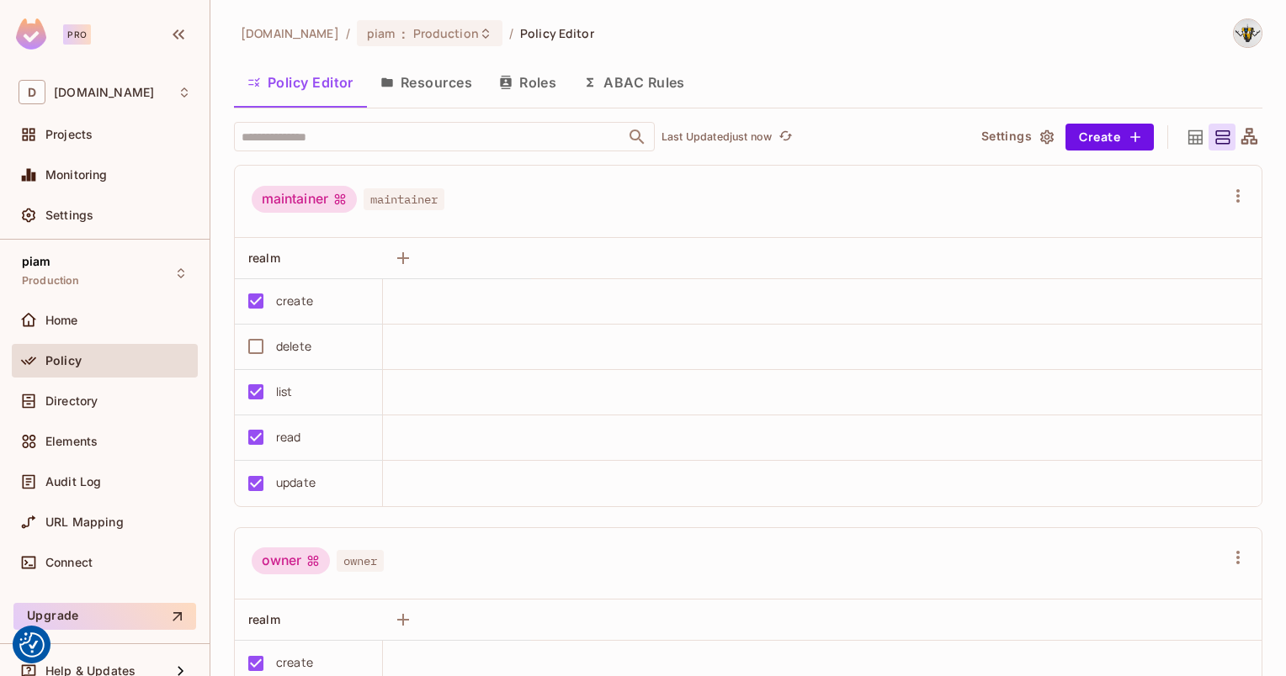
click at [417, 84] on button "Resources" at bounding box center [426, 82] width 119 height 42
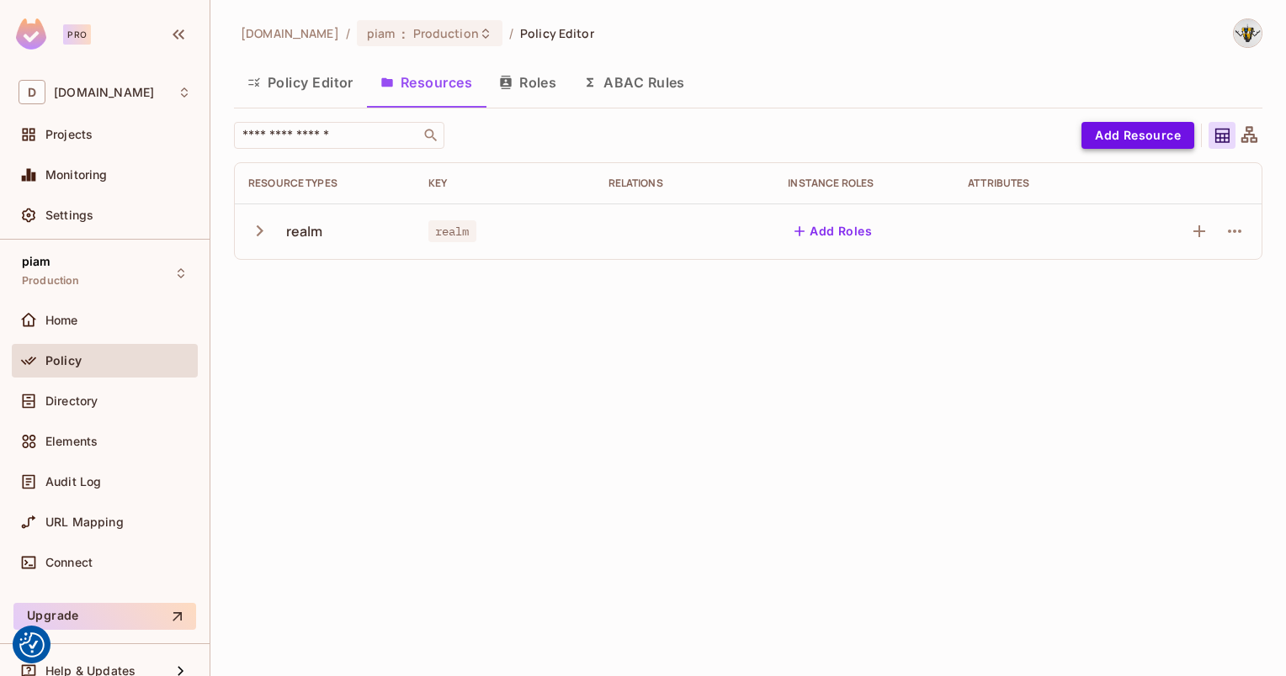
click at [1168, 128] on button "Add Resource" at bounding box center [1137, 135] width 113 height 27
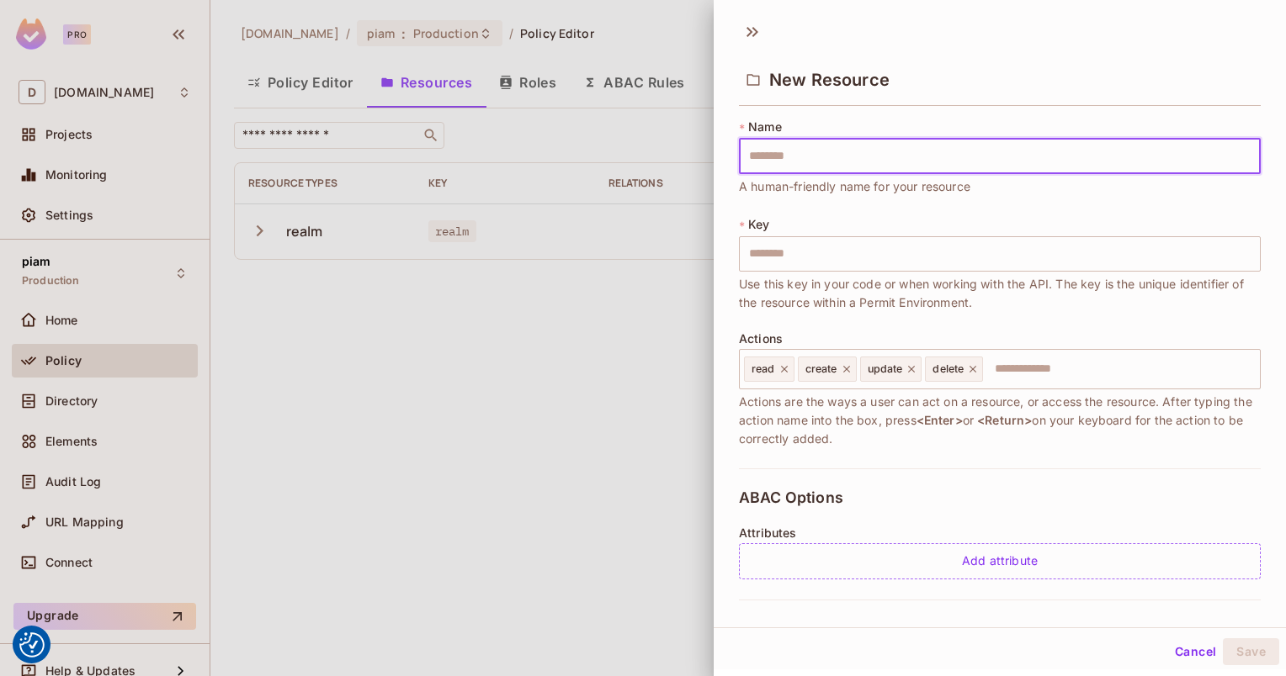
type input "*"
type input "**"
type input "***"
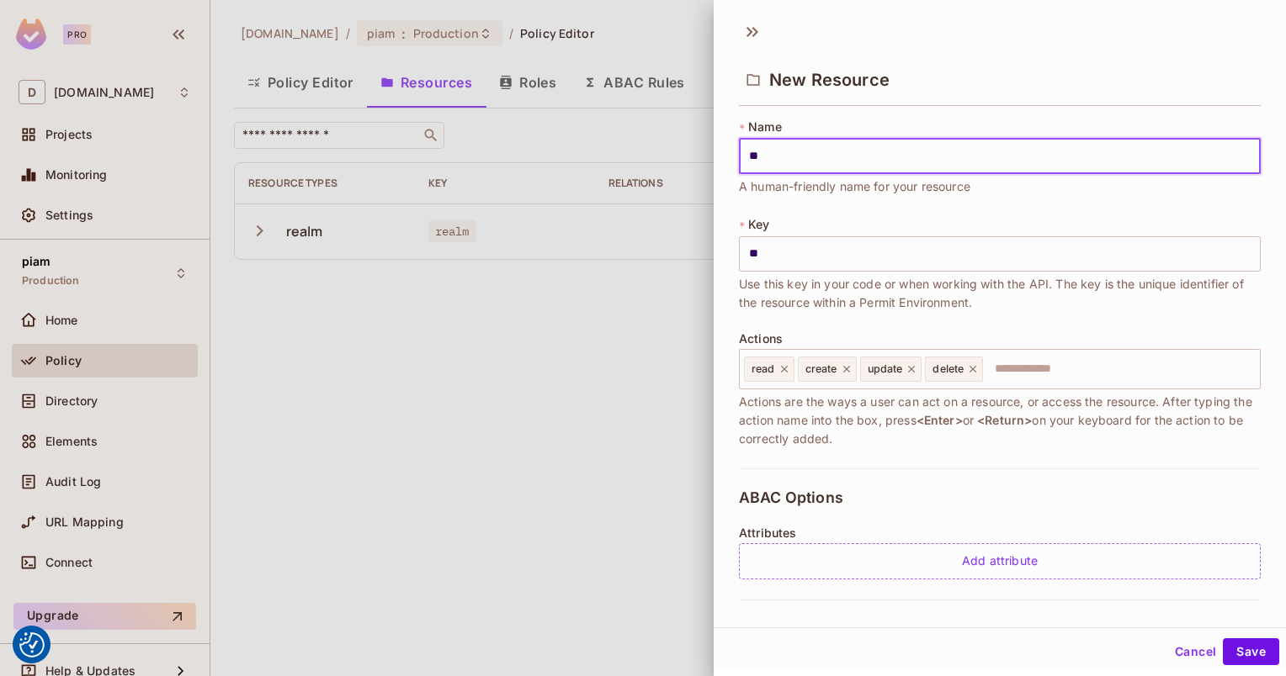
type input "***"
type input "****"
type input "*****"
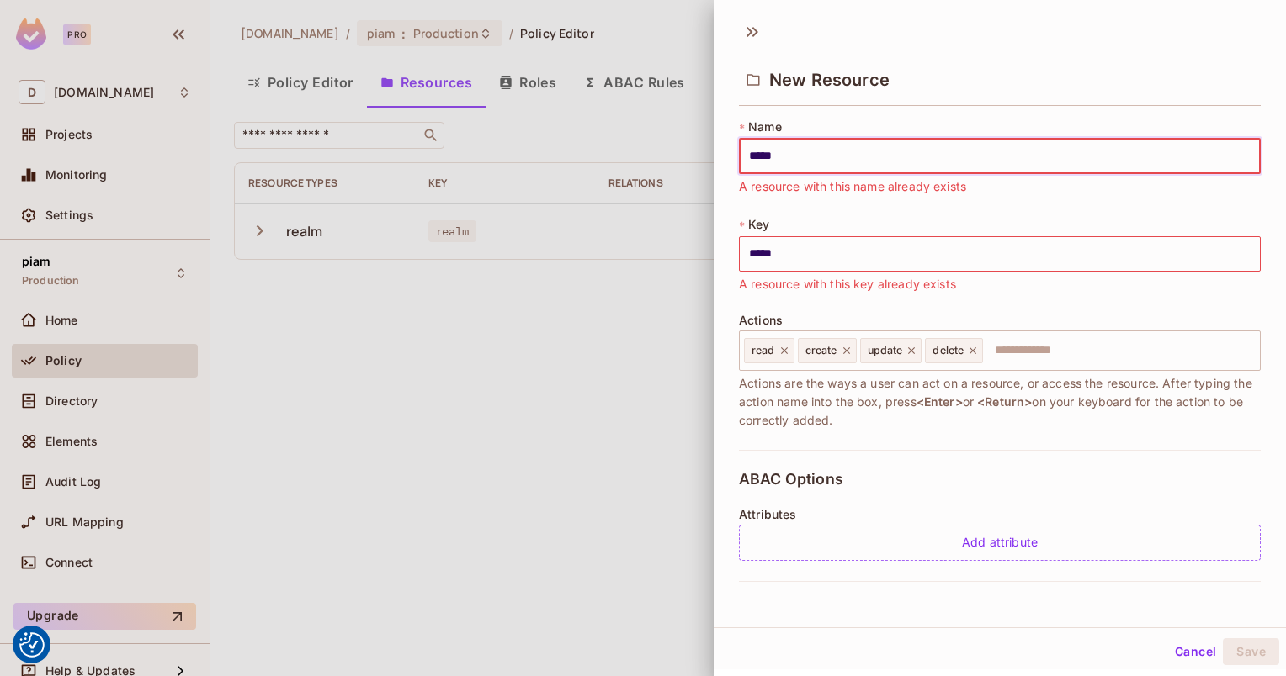
type input "******"
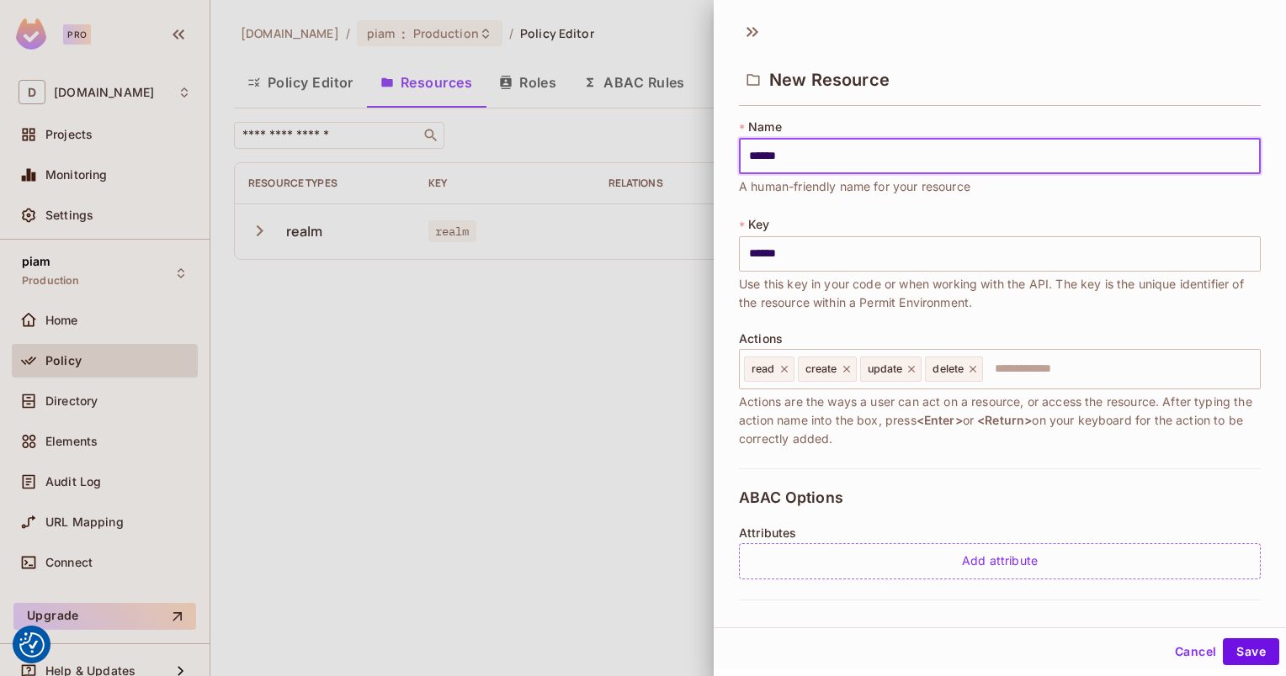
type input "*******"
type input "********"
type input "*********"
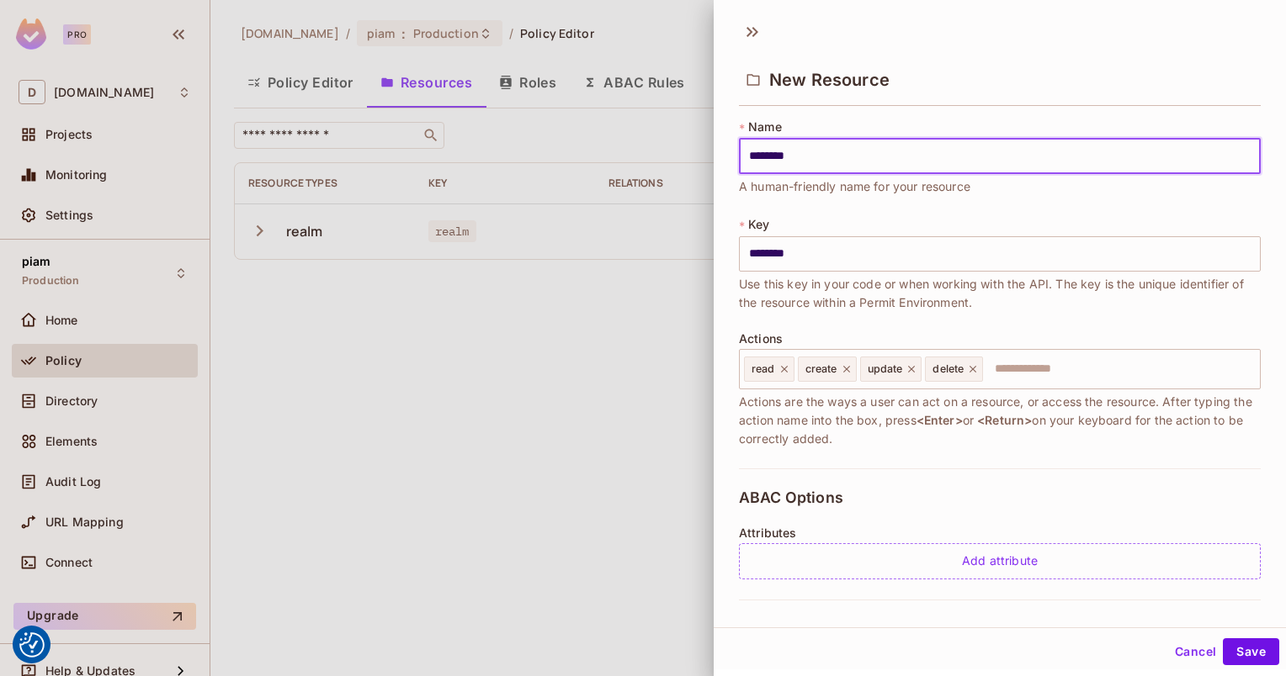
type input "*********"
type input "**********"
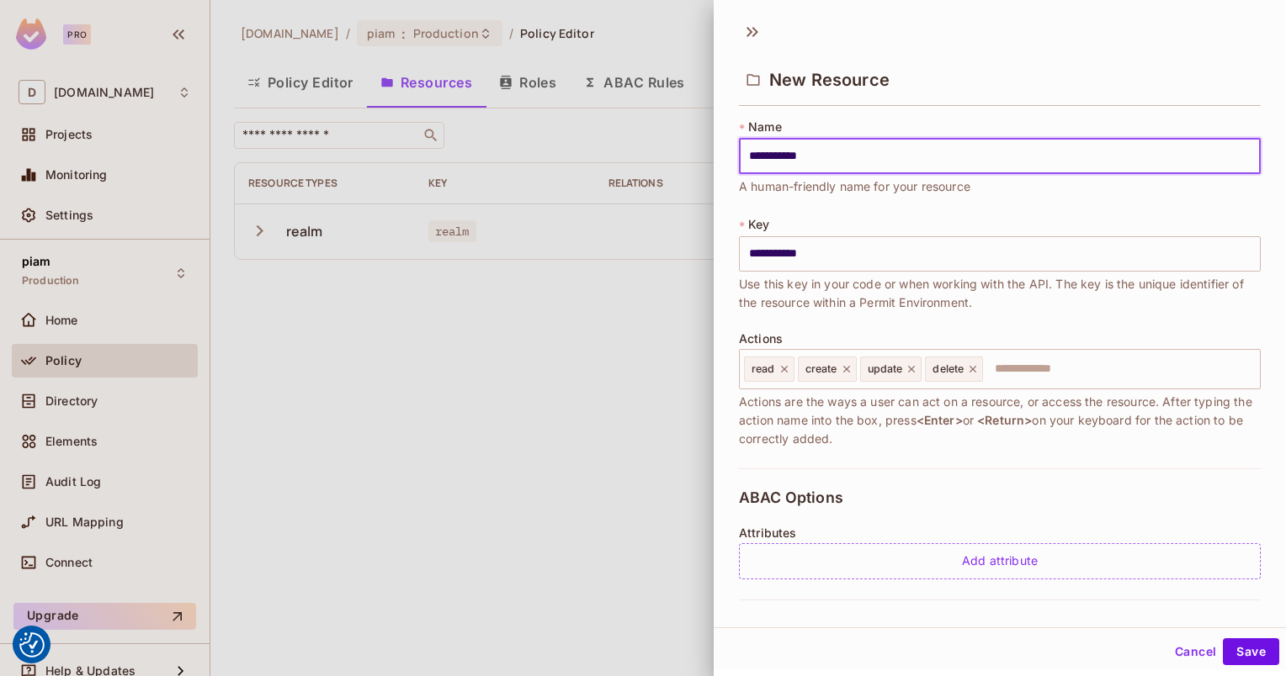
type input "**********"
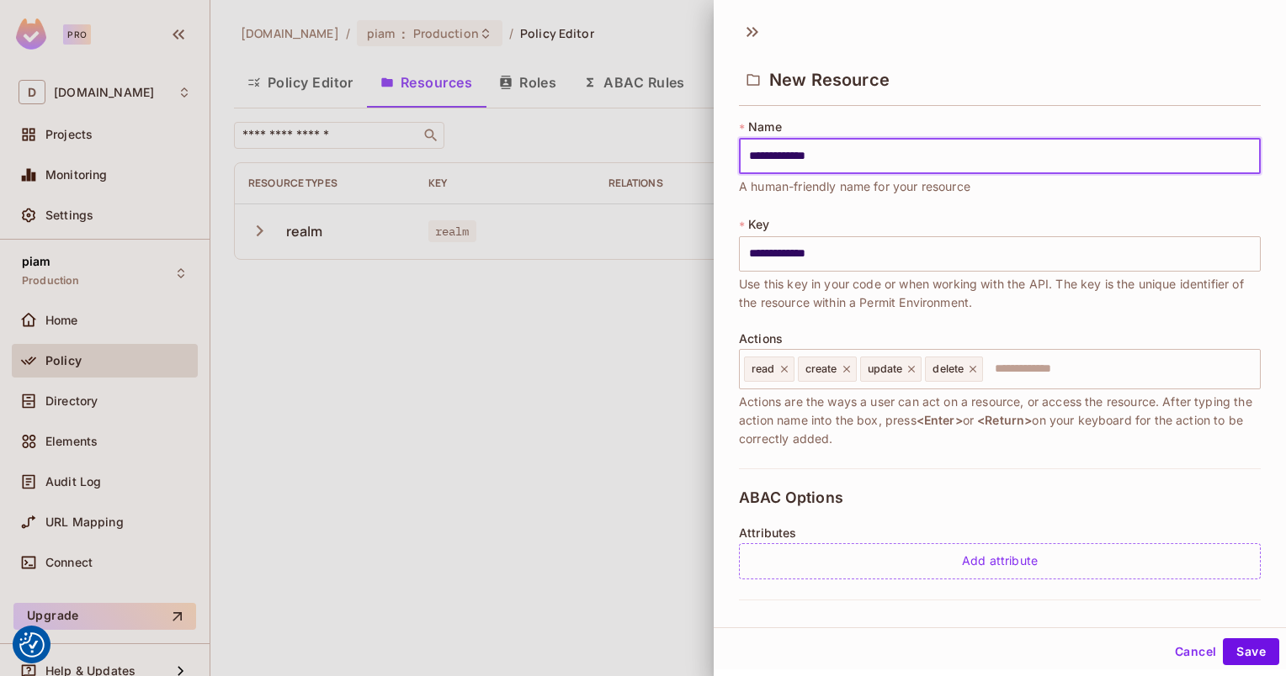
type input "**********"
click at [1060, 369] on input "text" at bounding box center [1118, 370] width 268 height 34
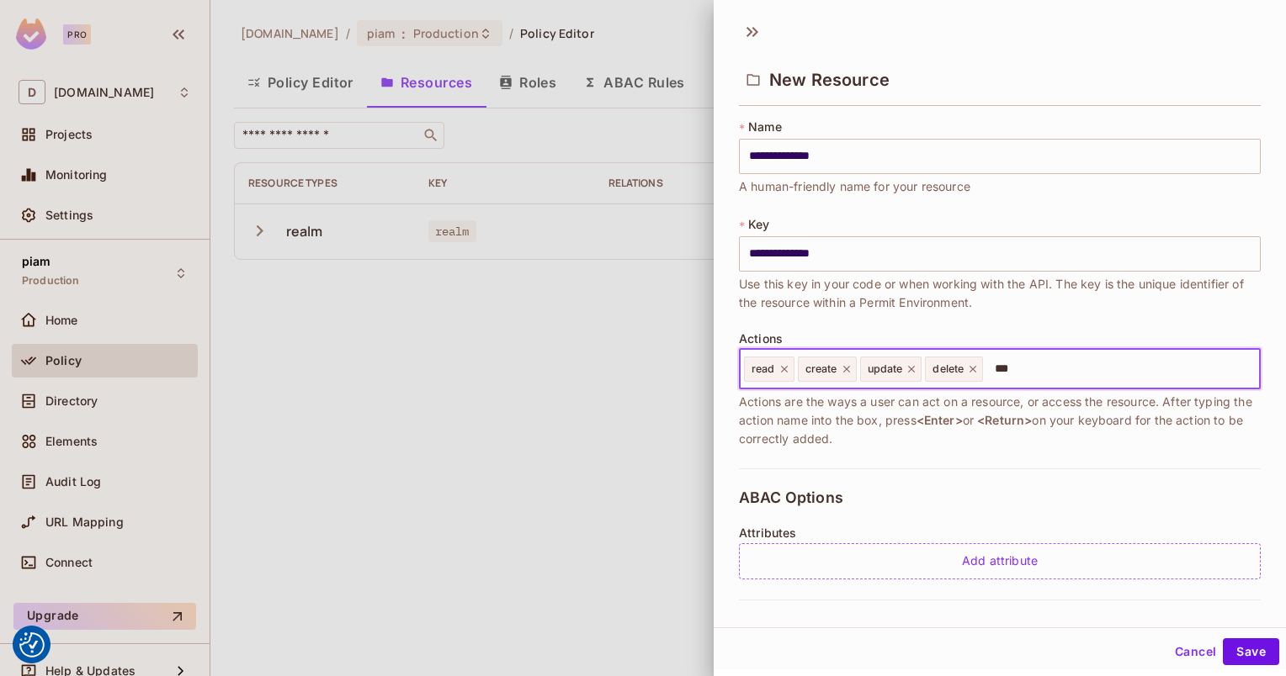
type input "****"
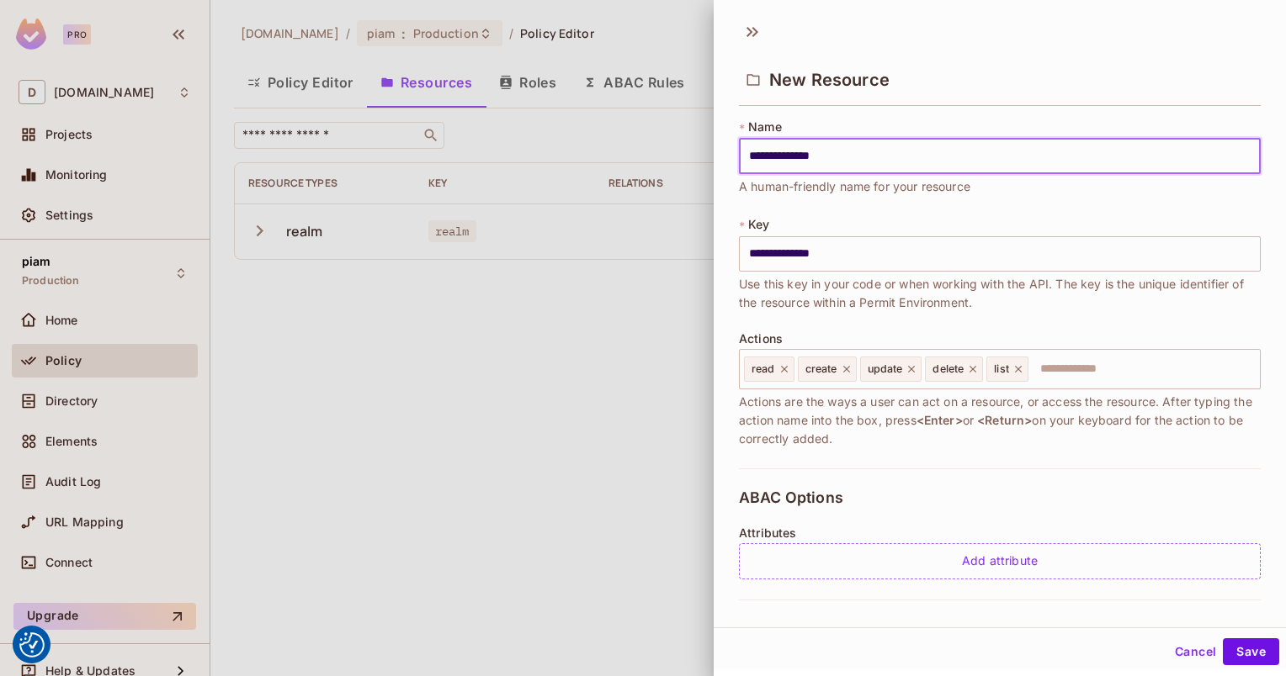
click at [922, 161] on input "**********" at bounding box center [1000, 156] width 522 height 35
type input "**********"
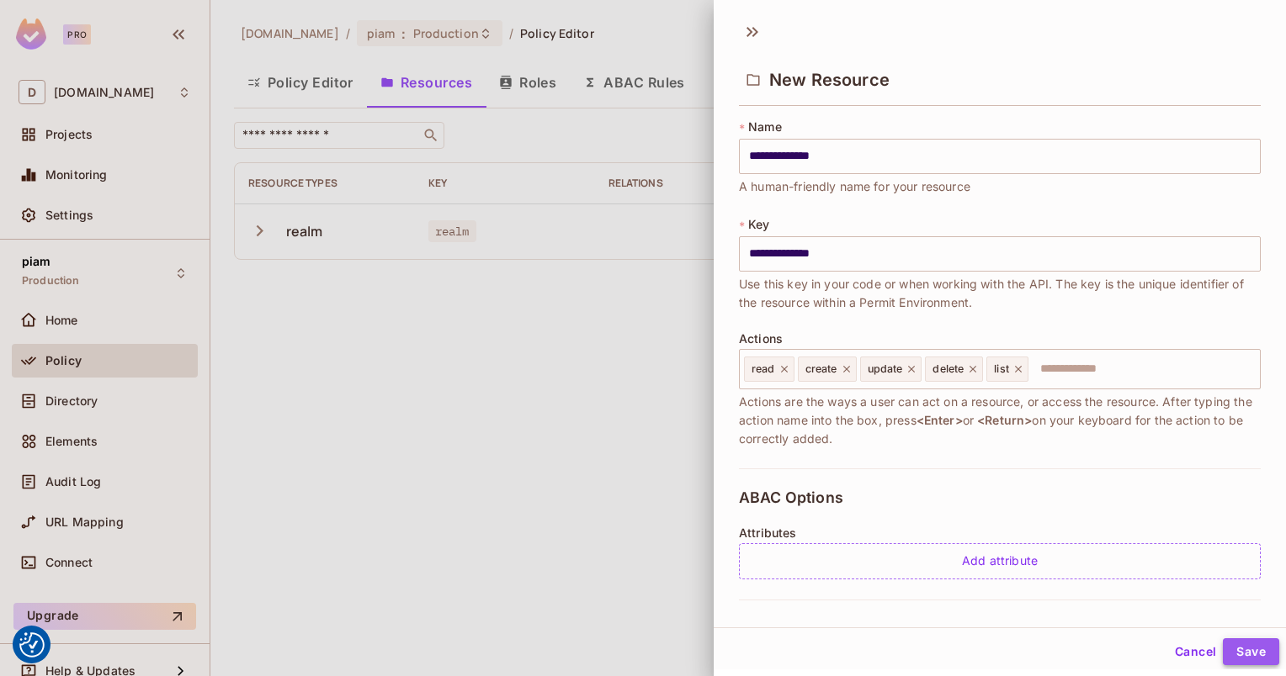
click at [1231, 650] on button "Save" at bounding box center [1251, 652] width 56 height 27
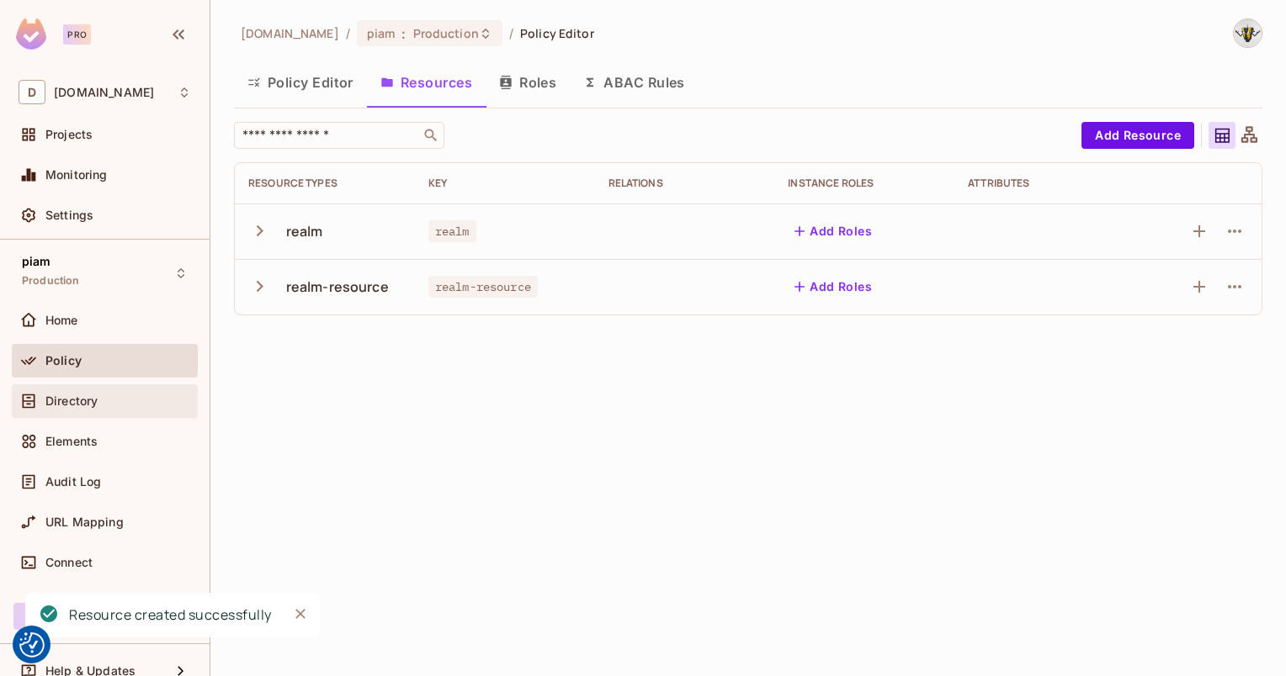
click at [125, 391] on div "Directory" at bounding box center [105, 401] width 172 height 20
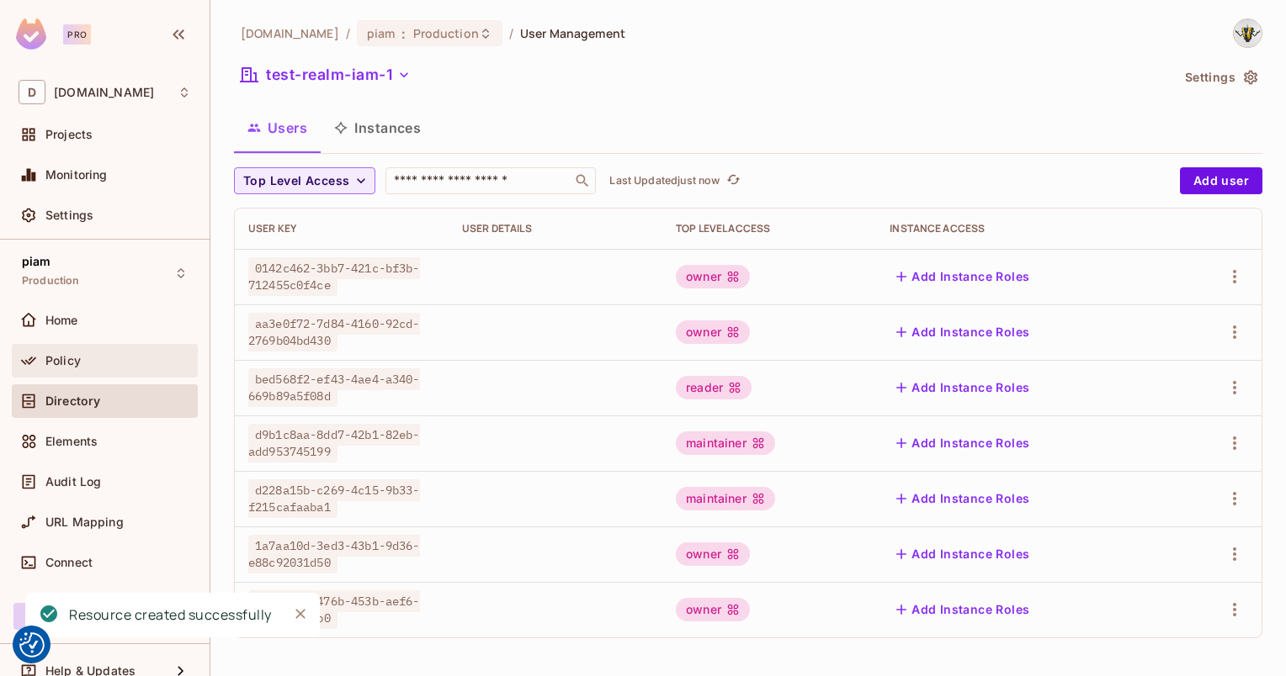
click at [108, 361] on div "Policy" at bounding box center [118, 360] width 146 height 13
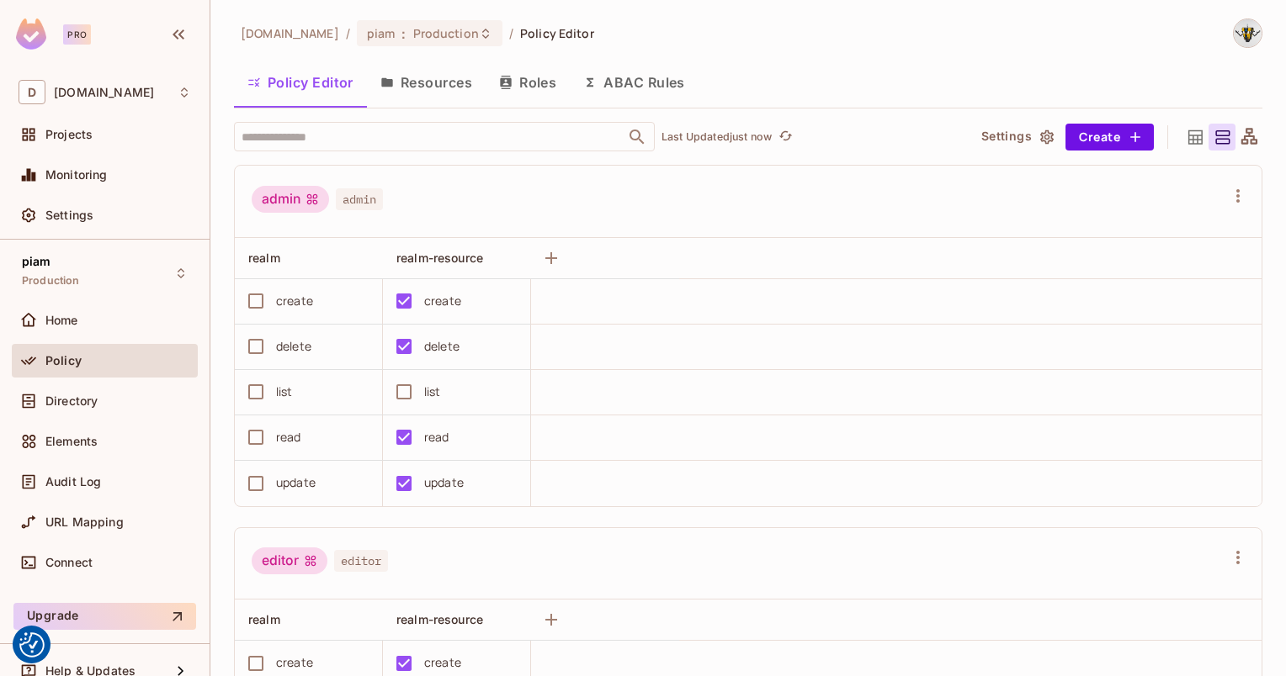
click at [1224, 185] on div at bounding box center [1237, 196] width 27 height 27
click at [1228, 192] on icon "button" at bounding box center [1238, 196] width 20 height 20
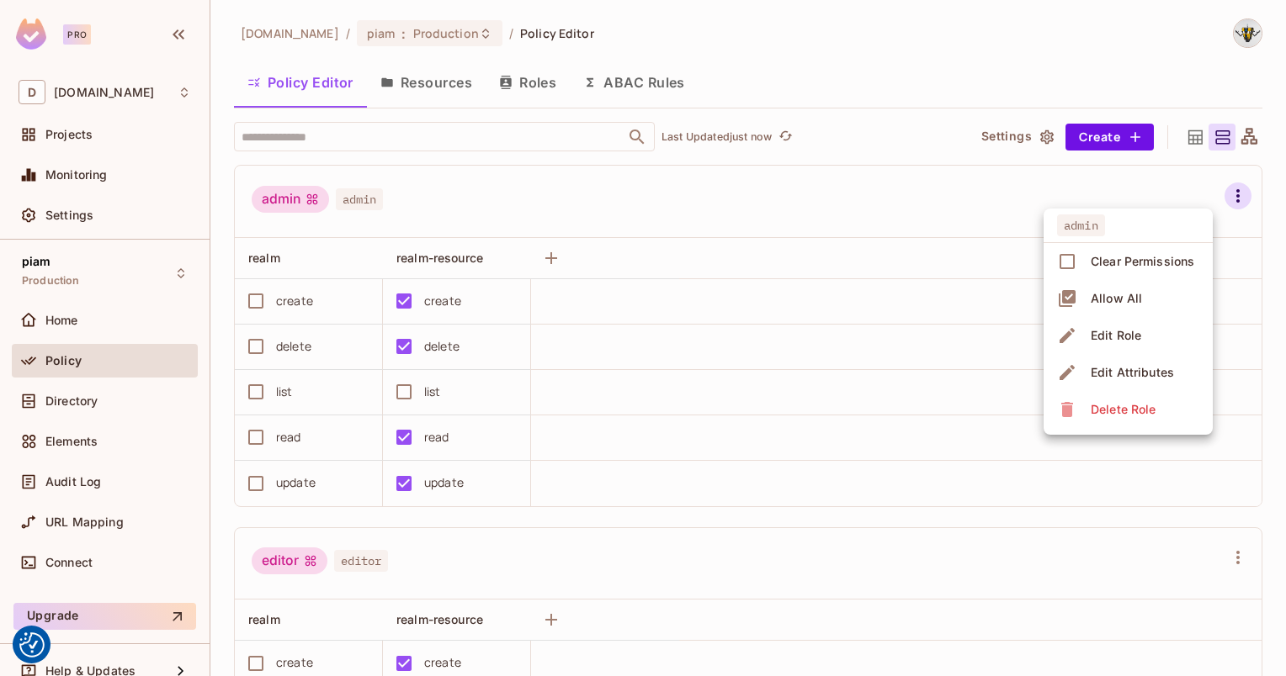
click at [1143, 398] on span "Delete Role" at bounding box center [1122, 409] width 75 height 27
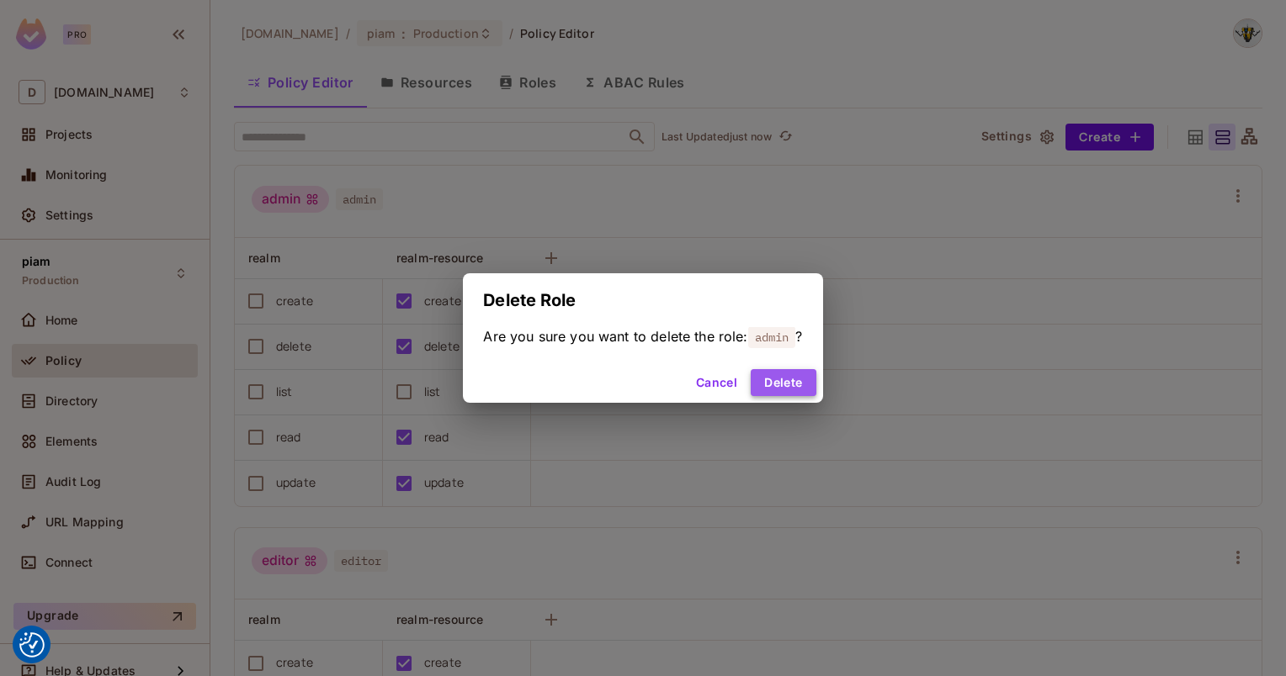
click at [797, 384] on button "Delete" at bounding box center [783, 382] width 65 height 27
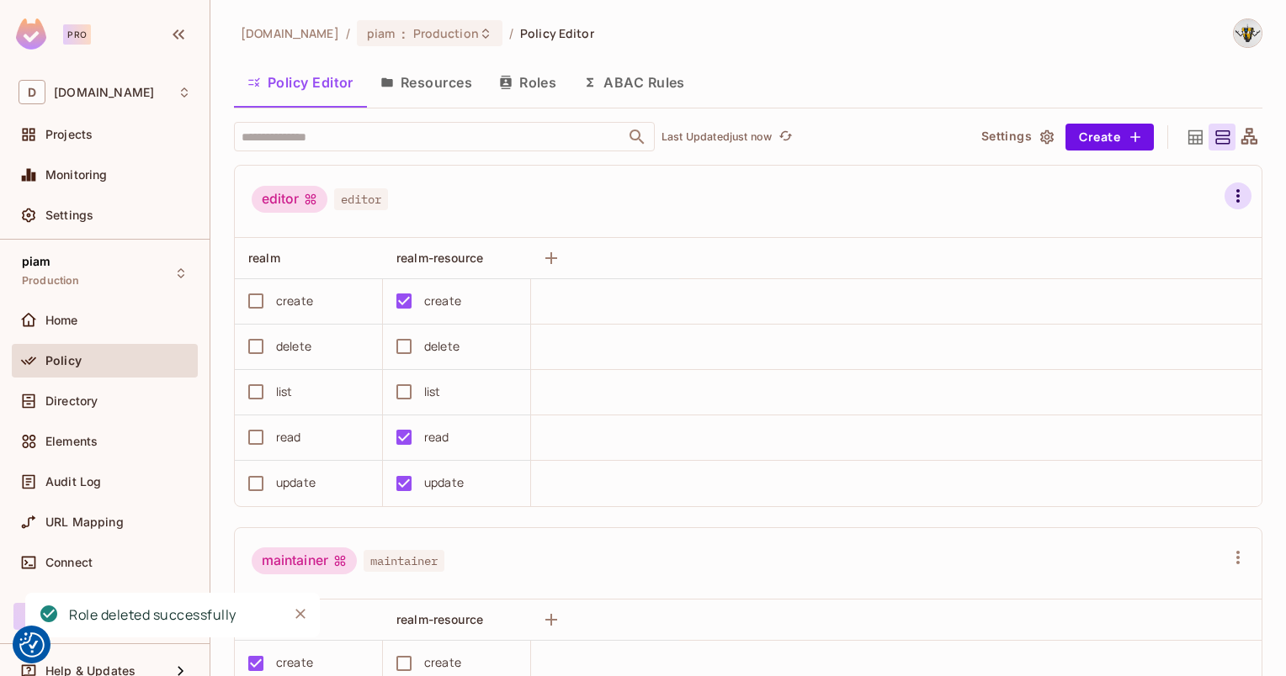
click at [1224, 188] on button "button" at bounding box center [1237, 196] width 27 height 27
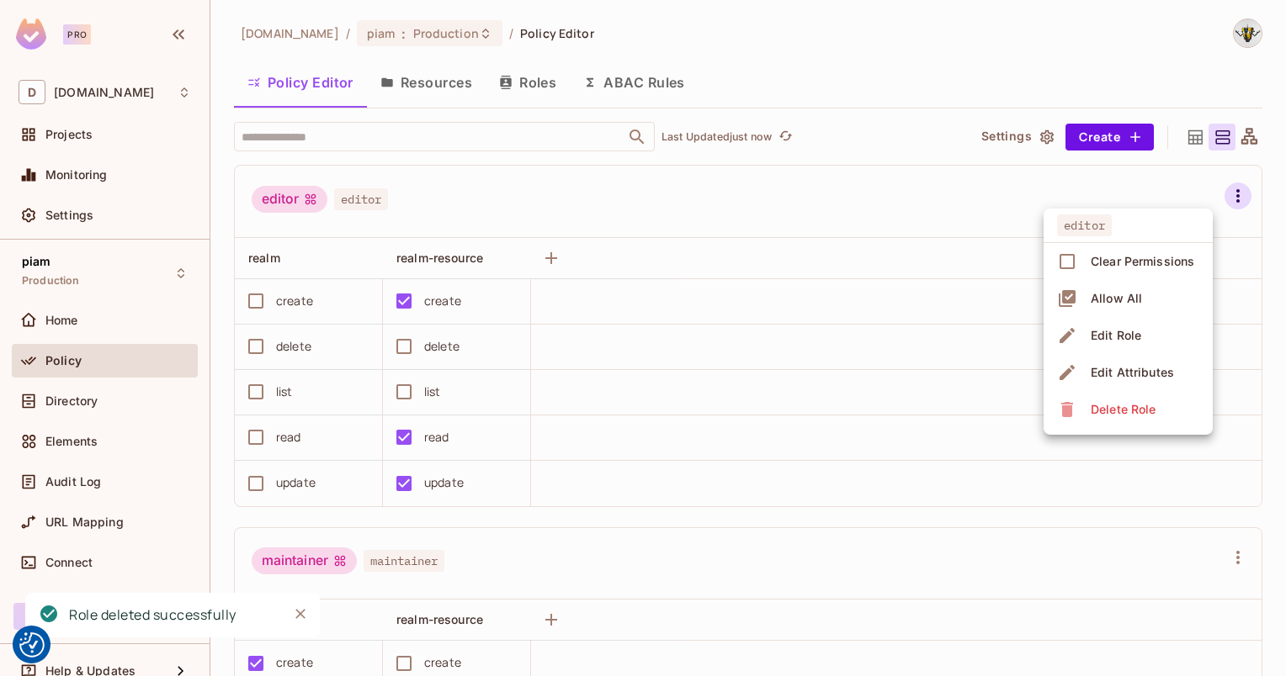
click at [1121, 411] on div "Delete Role" at bounding box center [1122, 409] width 65 height 17
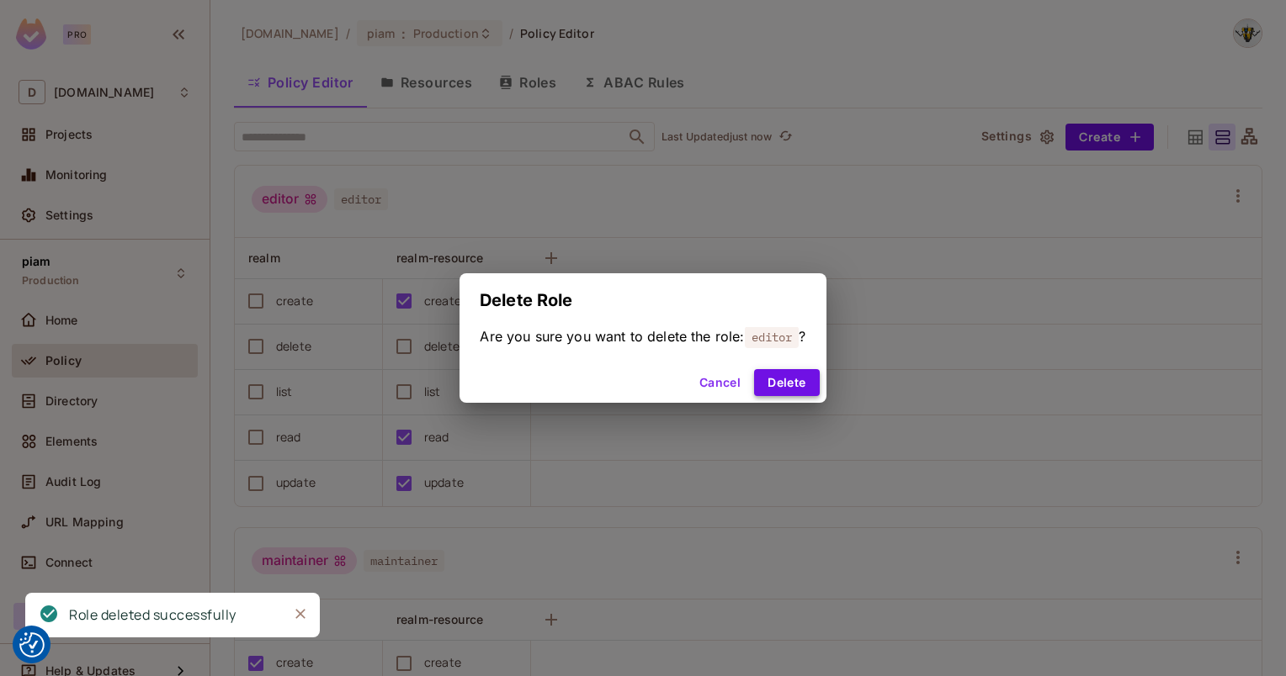
click at [815, 380] on button "Delete" at bounding box center [786, 382] width 65 height 27
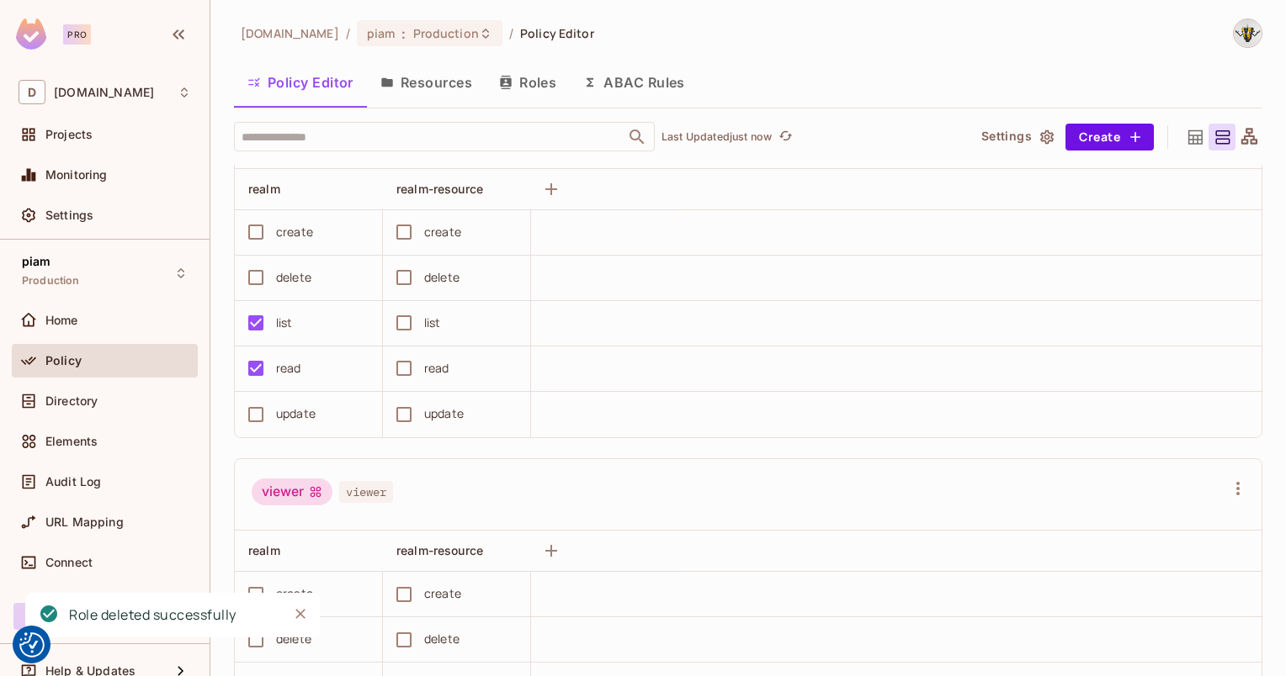
scroll to position [956, 0]
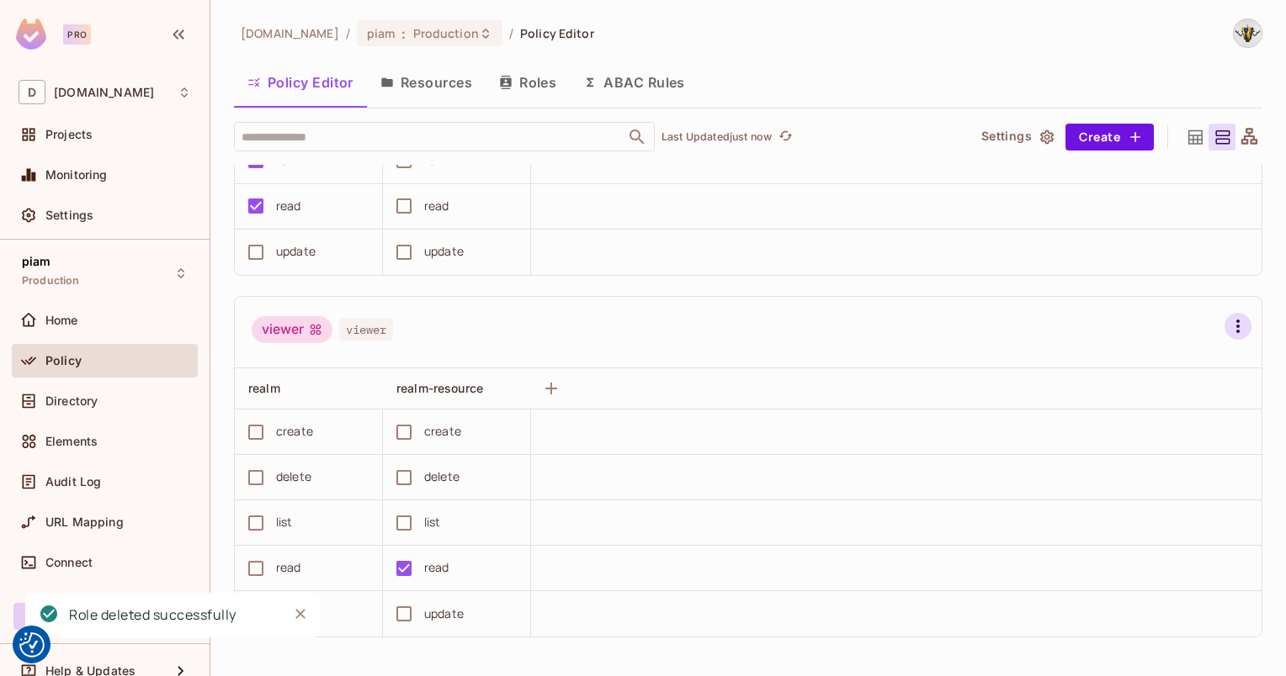
click at [1228, 324] on icon "button" at bounding box center [1238, 326] width 20 height 20
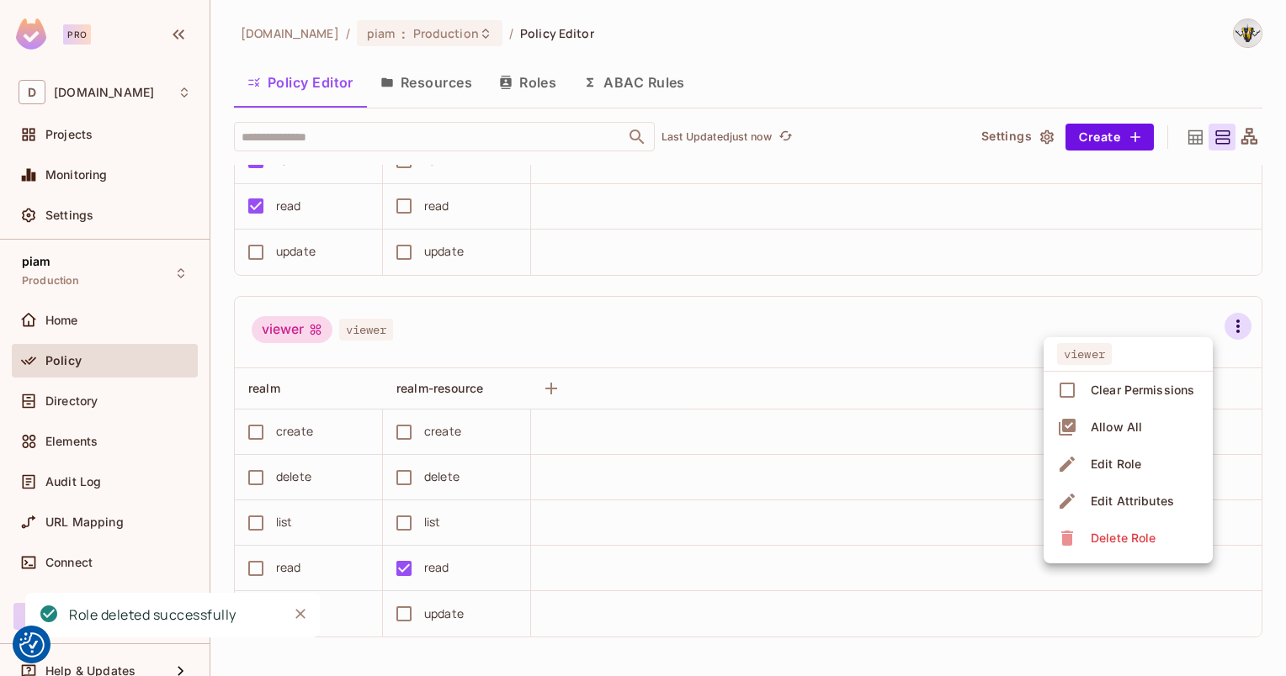
click at [1109, 525] on span "Delete Role" at bounding box center [1122, 538] width 75 height 27
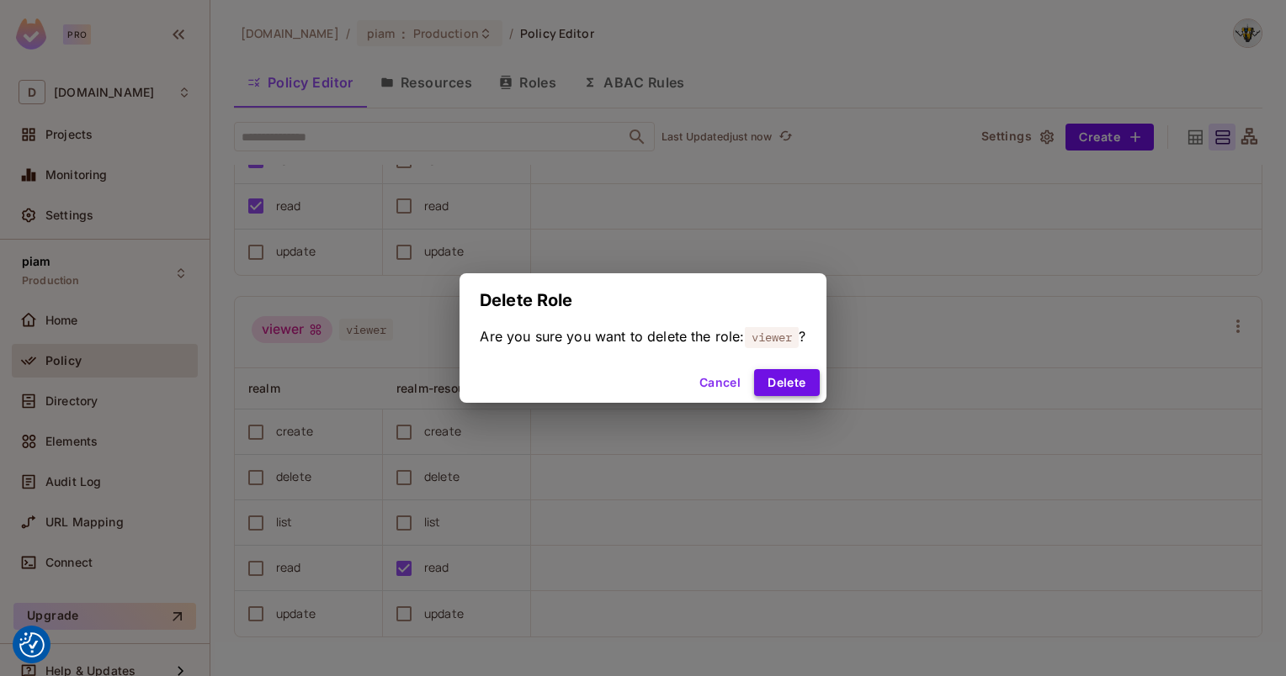
click at [798, 387] on button "Delete" at bounding box center [786, 382] width 65 height 27
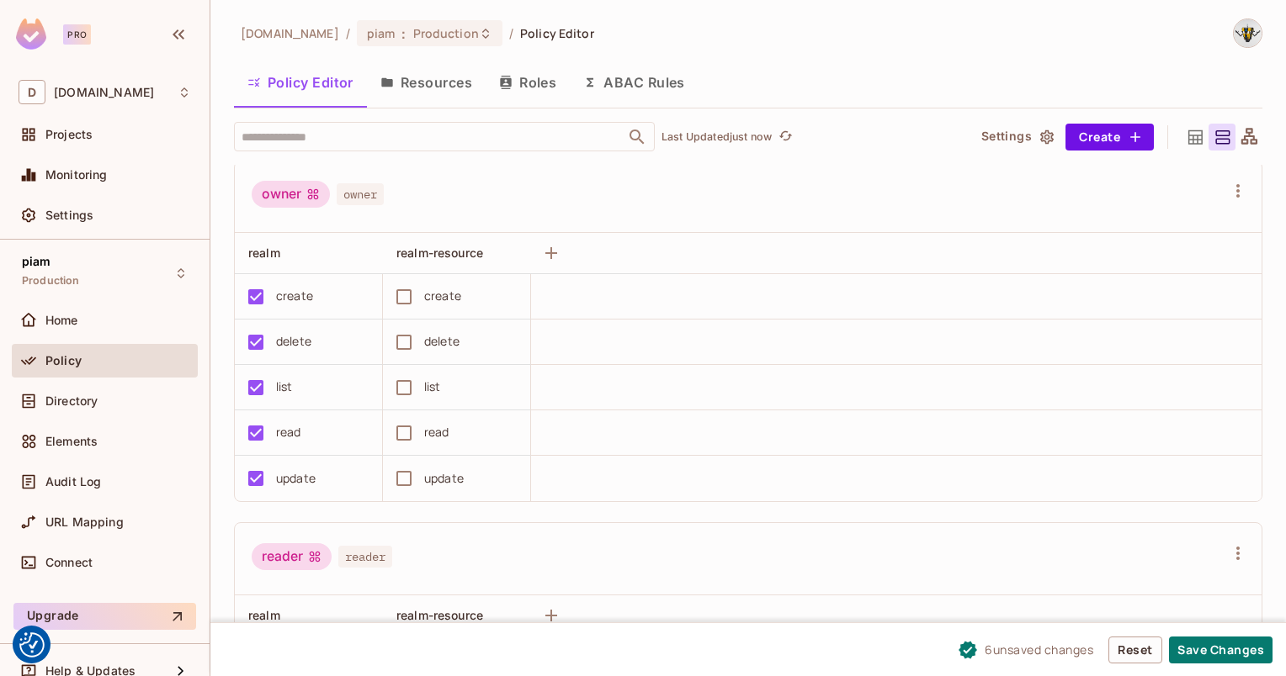
scroll to position [367, 0]
click at [440, 303] on div "create" at bounding box center [442, 296] width 37 height 19
click at [434, 296] on div "create" at bounding box center [442, 296] width 37 height 19
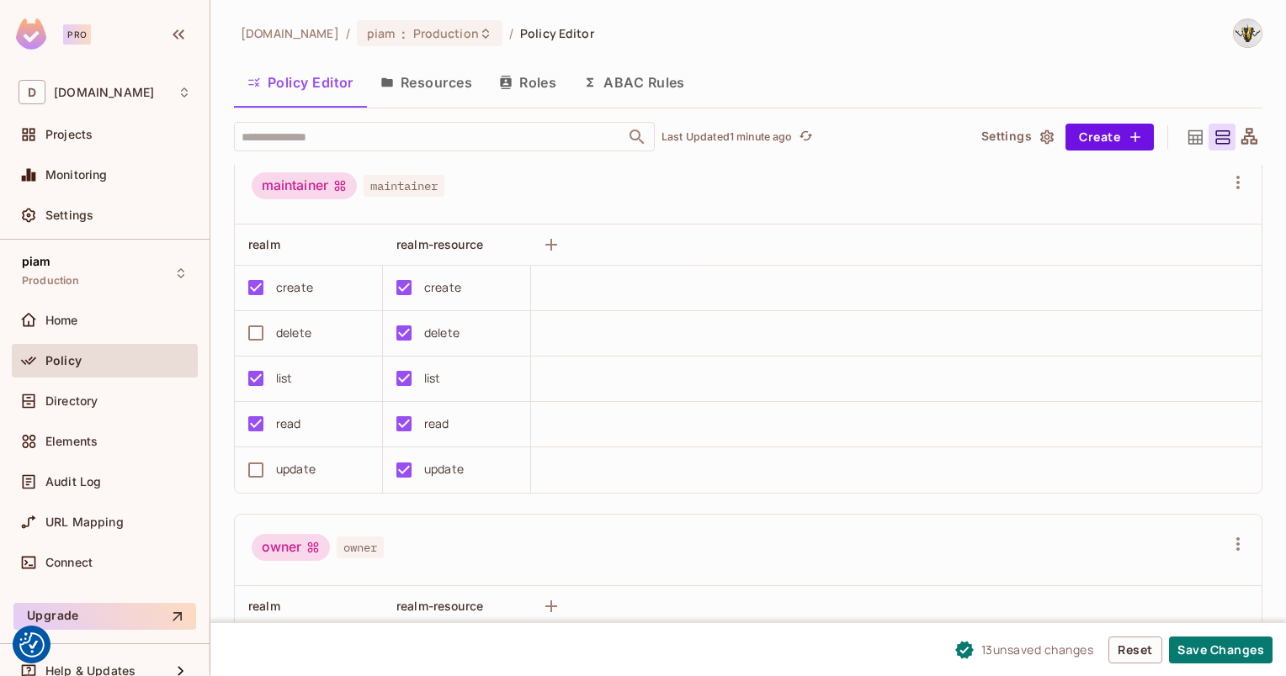
scroll to position [13, 0]
click at [1223, 646] on button "Save Changes" at bounding box center [1220, 650] width 103 height 27
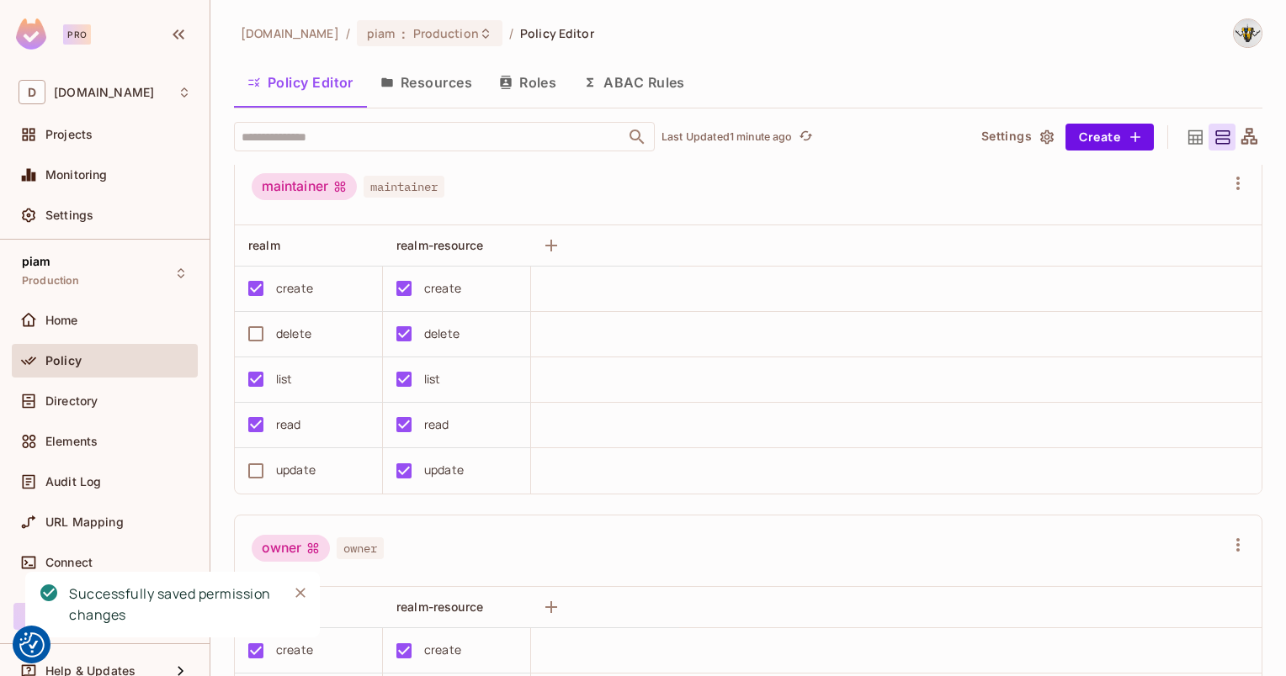
click at [423, 82] on button "Resources" at bounding box center [426, 82] width 119 height 42
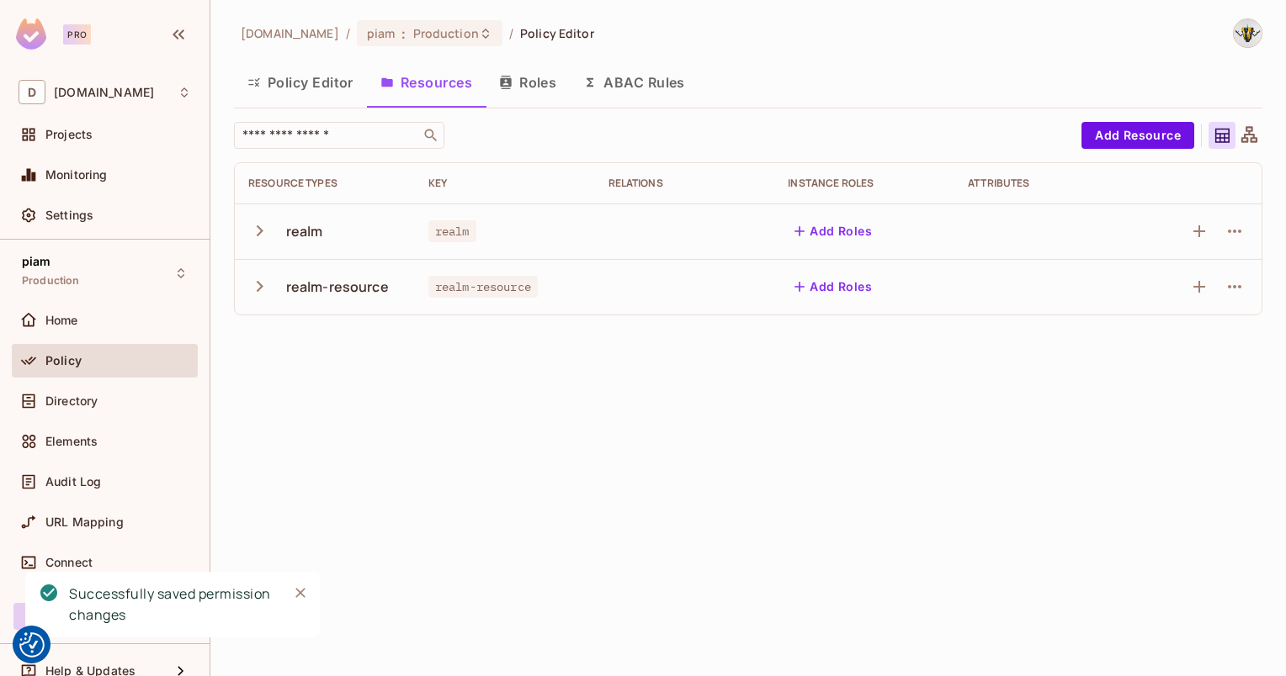
click at [261, 290] on icon "button" at bounding box center [259, 286] width 23 height 23
click at [296, 591] on icon "Close" at bounding box center [300, 593] width 17 height 17
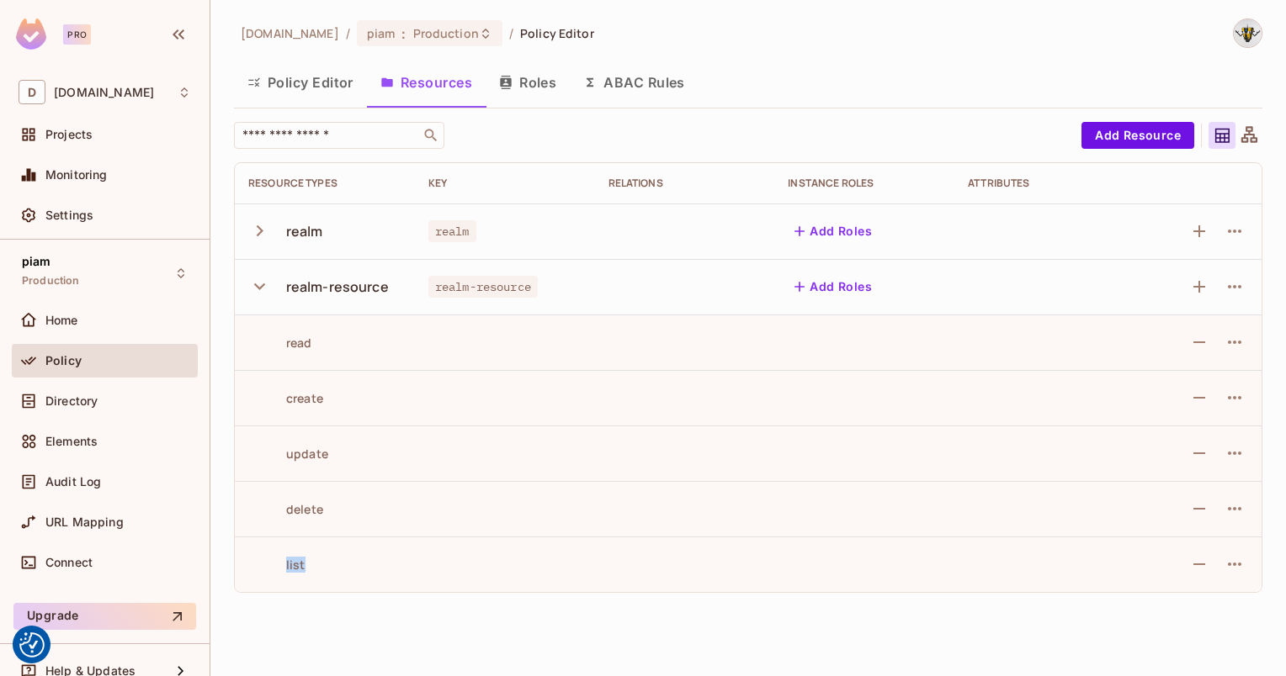
drag, startPoint x: 268, startPoint y: 549, endPoint x: 300, endPoint y: 558, distance: 33.3
click at [300, 558] on td "list" at bounding box center [325, 565] width 180 height 56
drag, startPoint x: 300, startPoint y: 558, endPoint x: 278, endPoint y: 559, distance: 22.7
click at [278, 559] on div "list" at bounding box center [276, 565] width 57 height 16
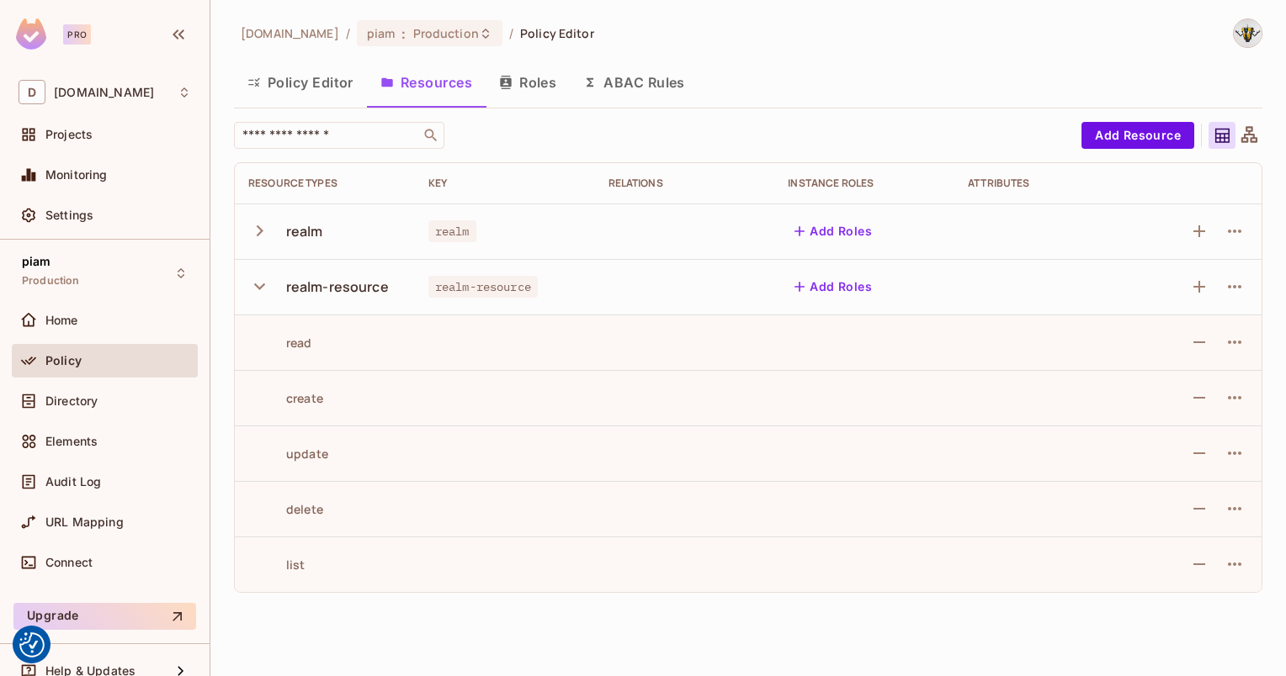
click at [273, 88] on button "Policy Editor" at bounding box center [300, 82] width 133 height 42
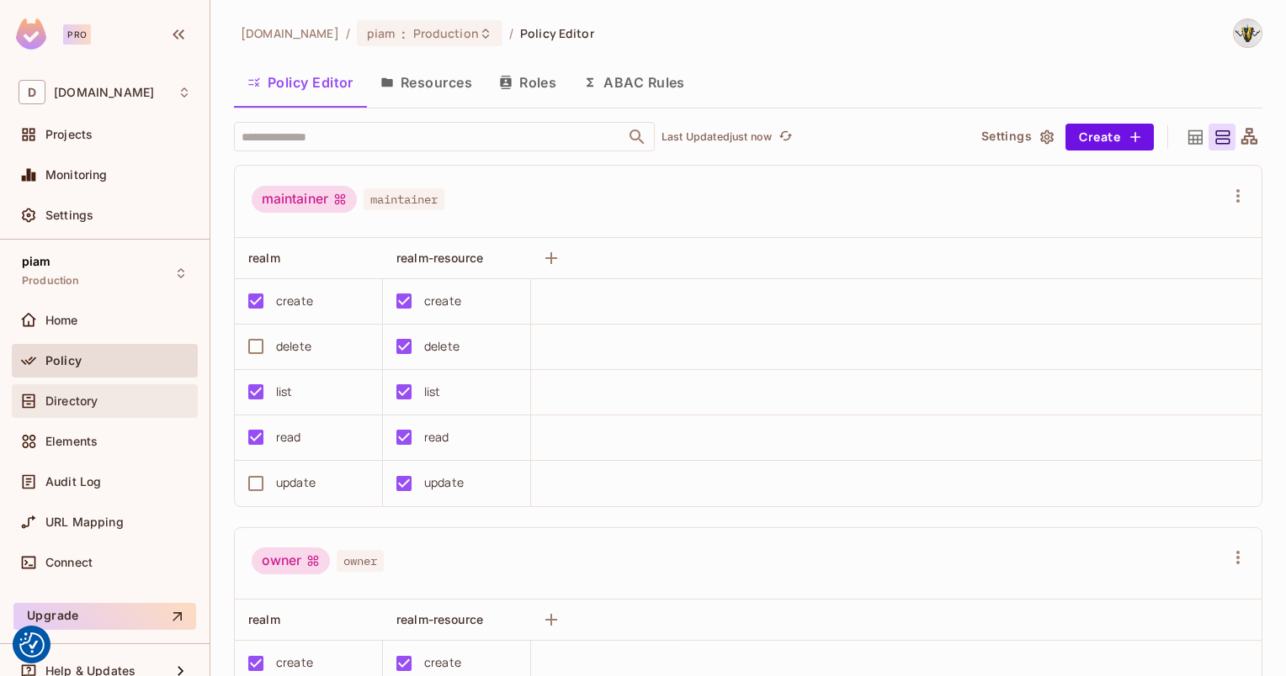
click at [72, 395] on span "Directory" at bounding box center [71, 401] width 52 height 13
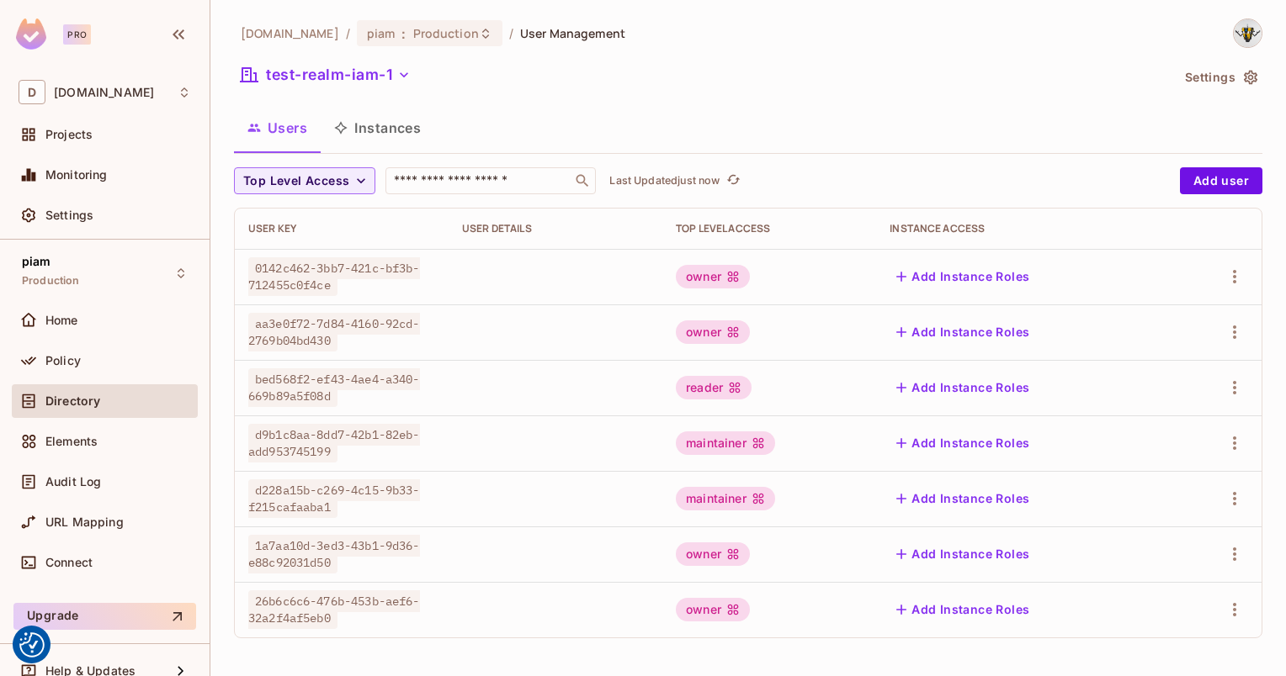
click at [370, 115] on button "Instances" at bounding box center [378, 128] width 114 height 42
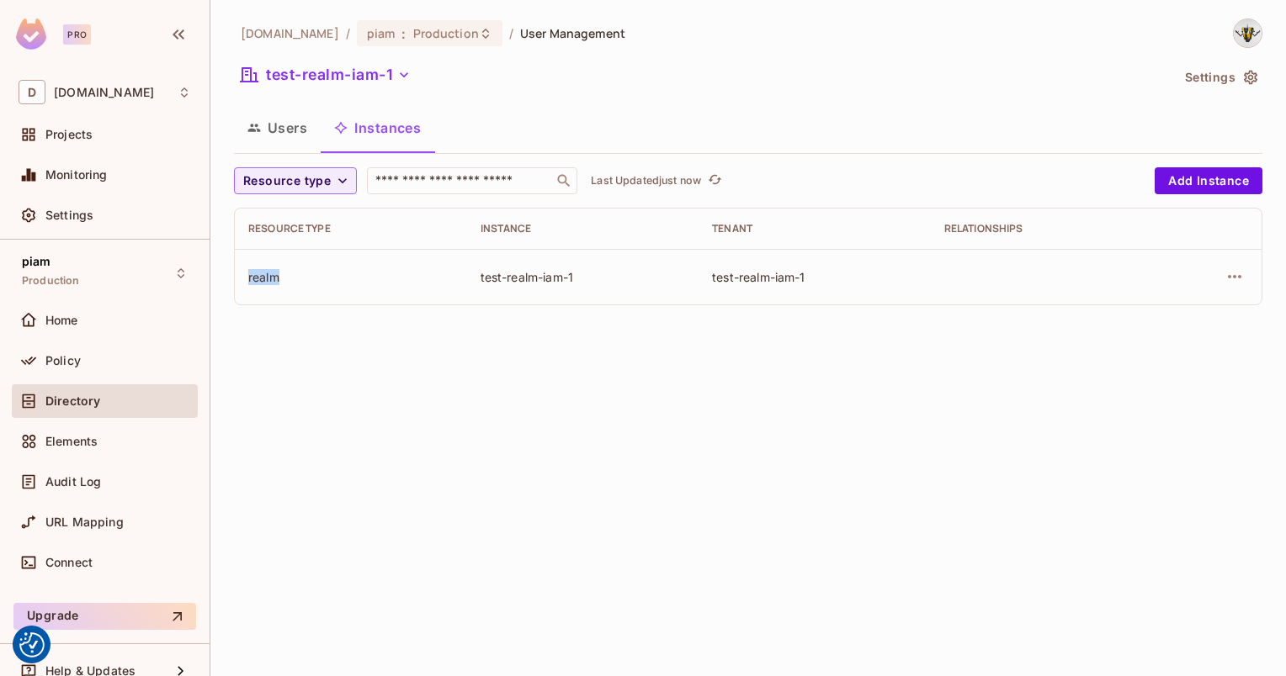
drag, startPoint x: 247, startPoint y: 276, endPoint x: 279, endPoint y: 284, distance: 33.1
click at [279, 284] on div "realm" at bounding box center [350, 277] width 205 height 16
drag, startPoint x: 279, startPoint y: 284, endPoint x: 267, endPoint y: 362, distance: 78.4
click at [267, 362] on div "[DOMAIN_NAME] / piam : Production / User Management test-realm-iam-1 Settings U…" at bounding box center [747, 338] width 1075 height 676
click at [33, 351] on span at bounding box center [29, 361] width 20 height 20
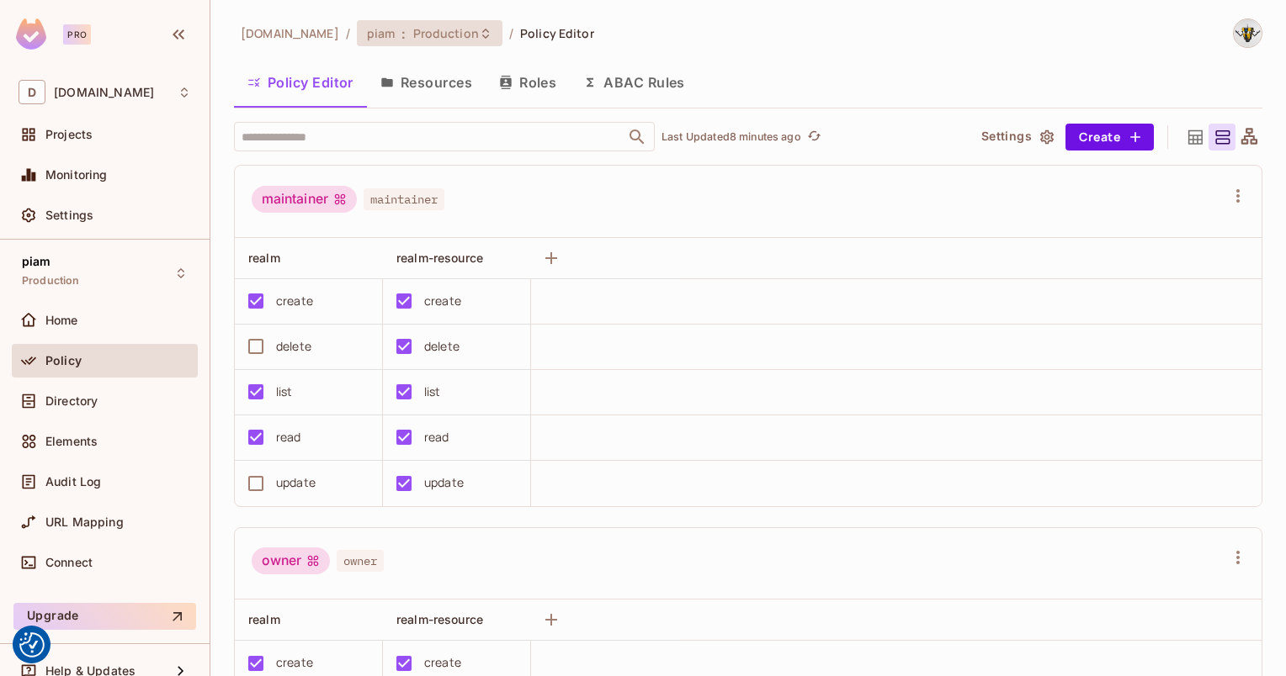
click at [392, 21] on div "piam : Production" at bounding box center [430, 33] width 146 height 26
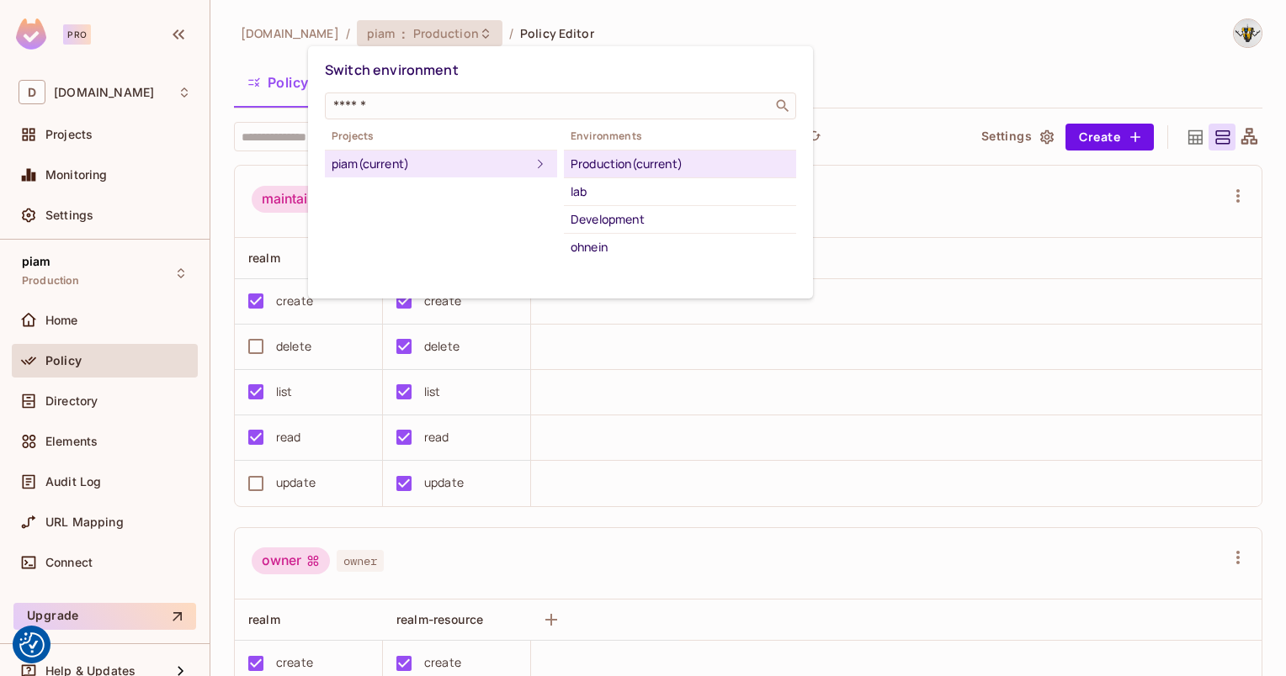
click at [443, 559] on div at bounding box center [643, 338] width 1286 height 676
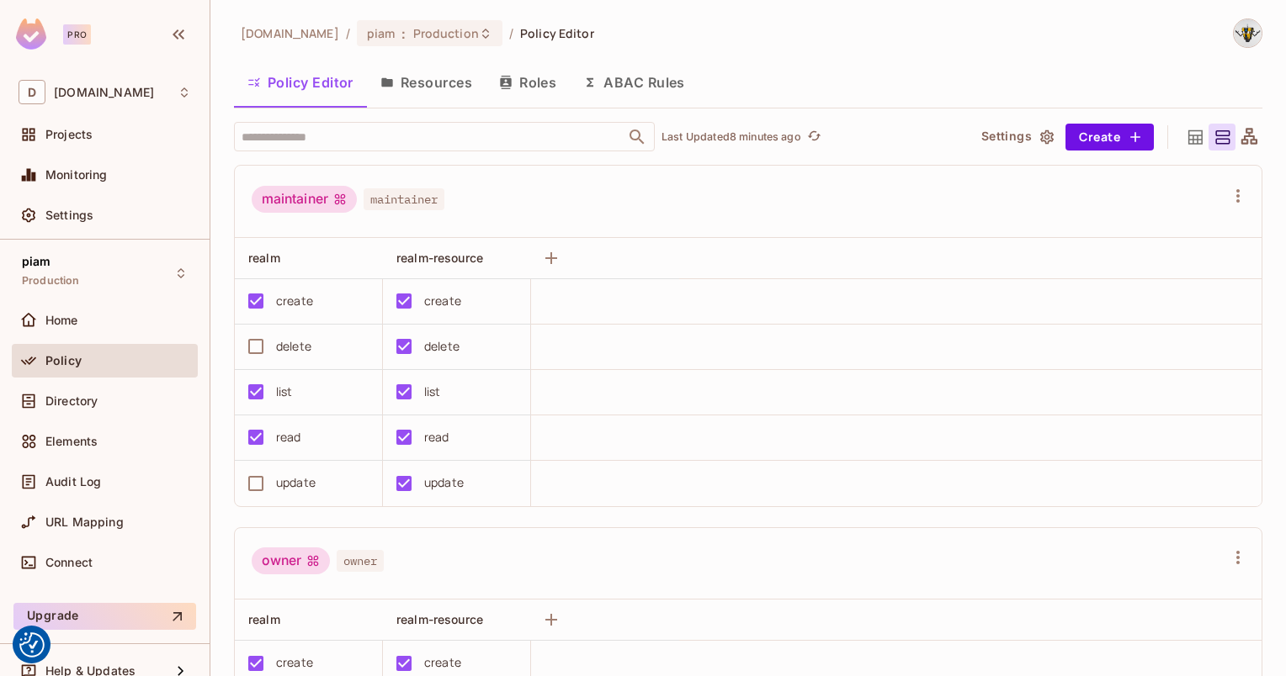
click at [444, 85] on button "Resources" at bounding box center [426, 82] width 119 height 42
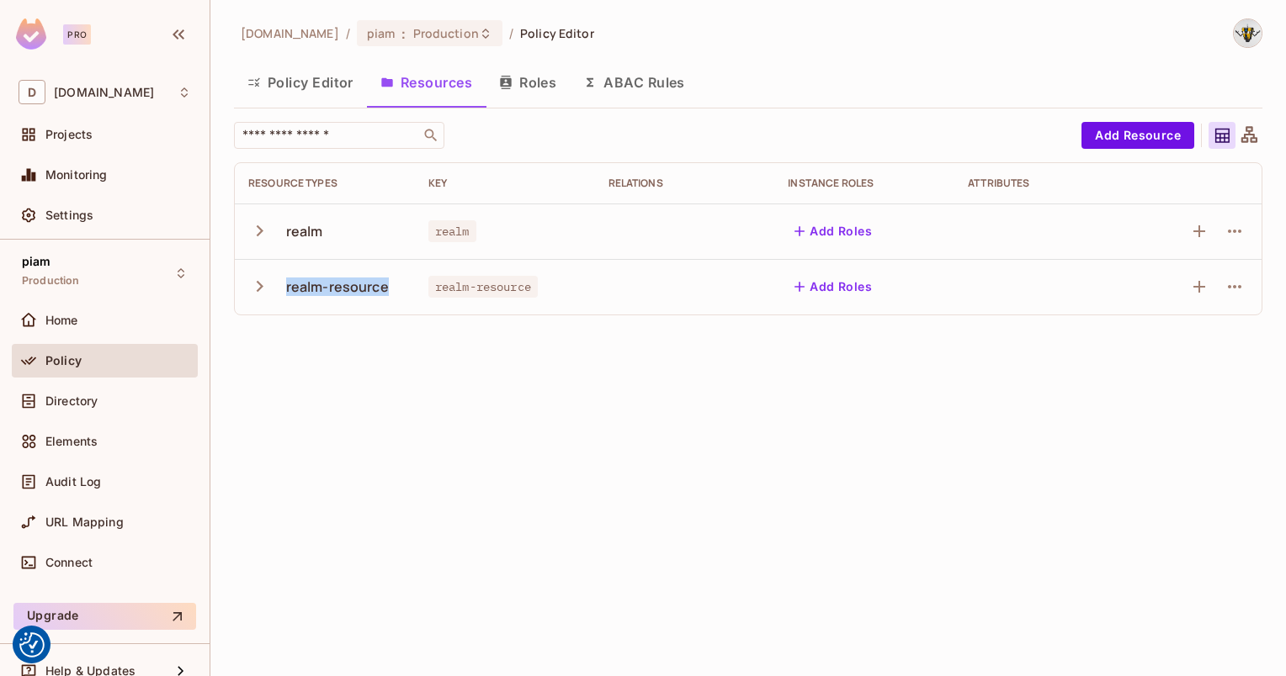
drag, startPoint x: 392, startPoint y: 290, endPoint x: 285, endPoint y: 276, distance: 107.8
click at [285, 276] on div "realm-resource" at bounding box center [324, 286] width 153 height 35
copy div "realm-resource"
click at [413, 37] on span "Production" at bounding box center [446, 33] width 66 height 16
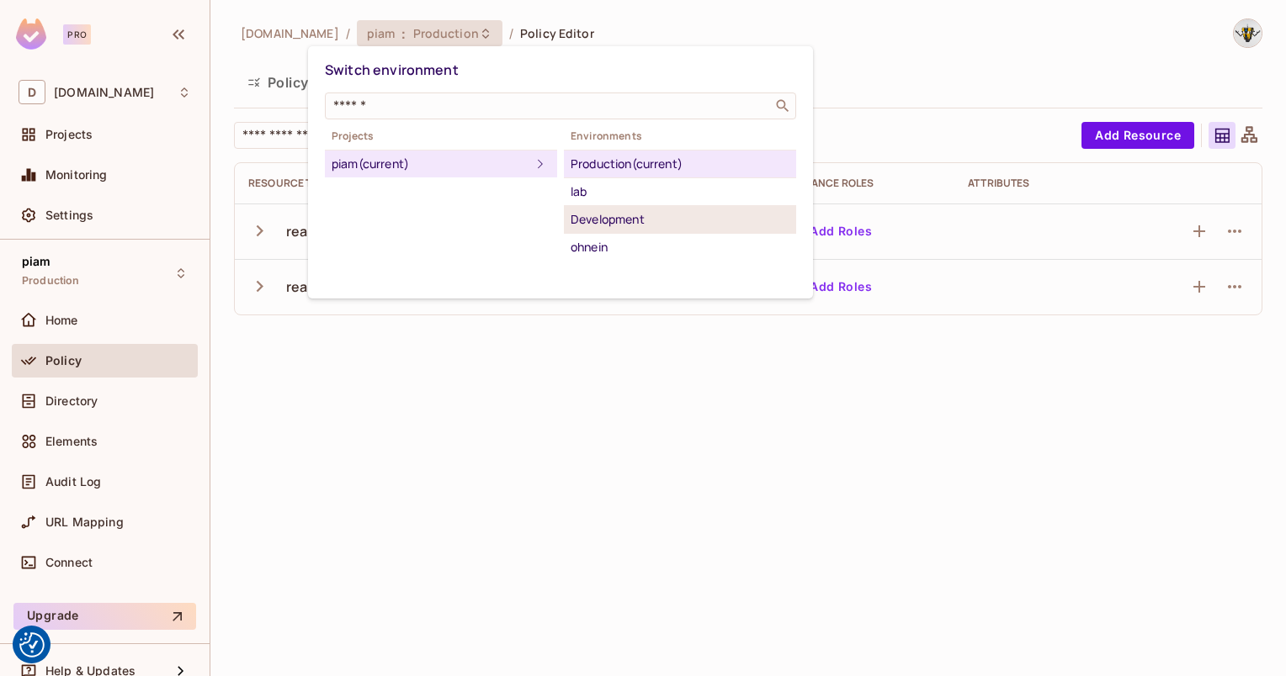
click at [615, 219] on div "Development" at bounding box center [679, 220] width 219 height 20
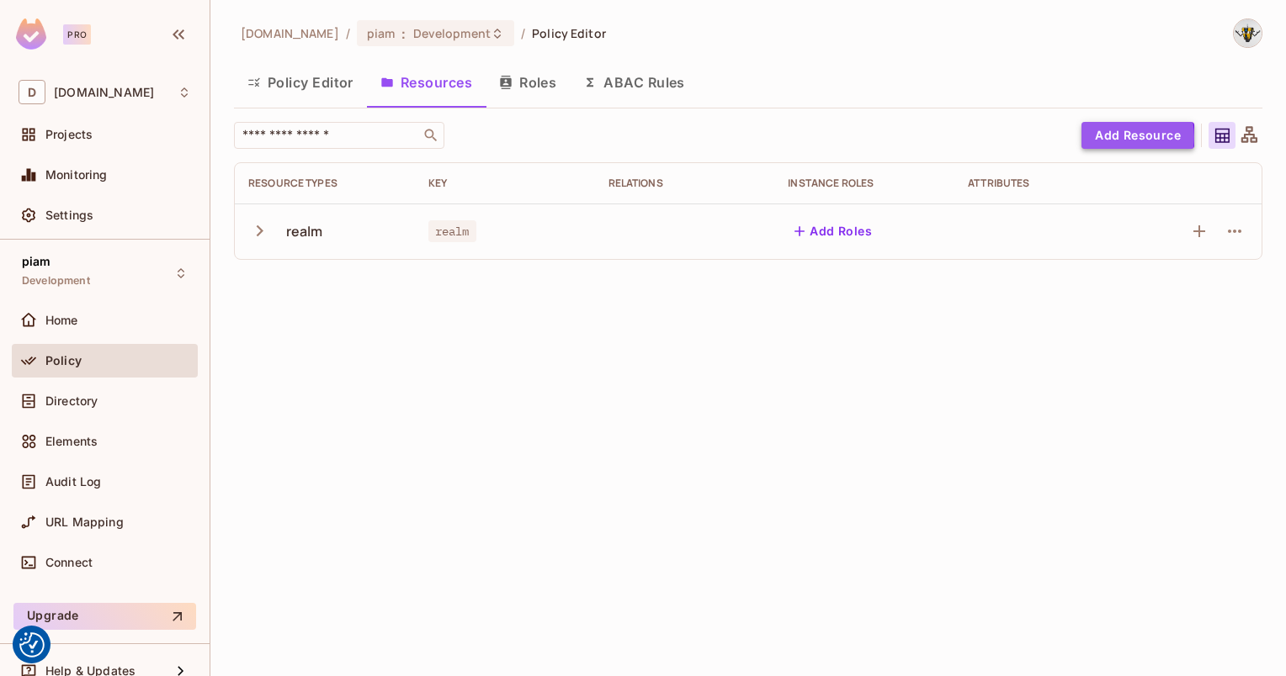
click at [1118, 137] on button "Add Resource" at bounding box center [1137, 135] width 113 height 27
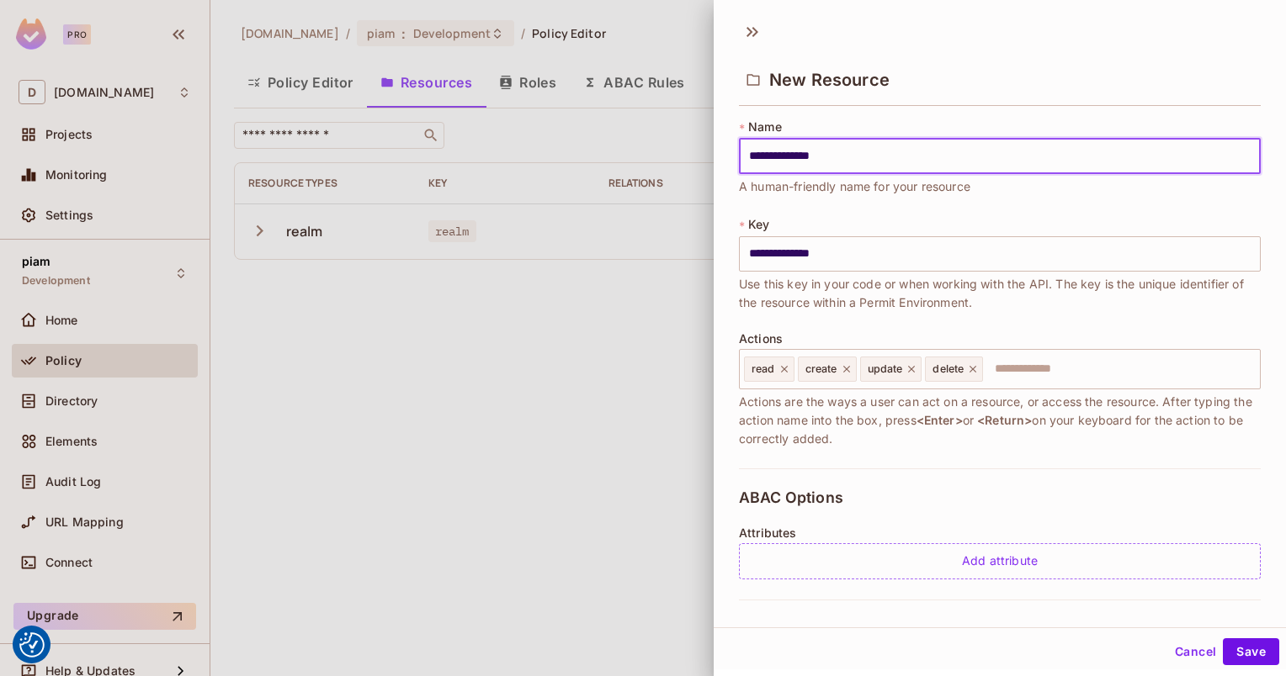
type input "**********"
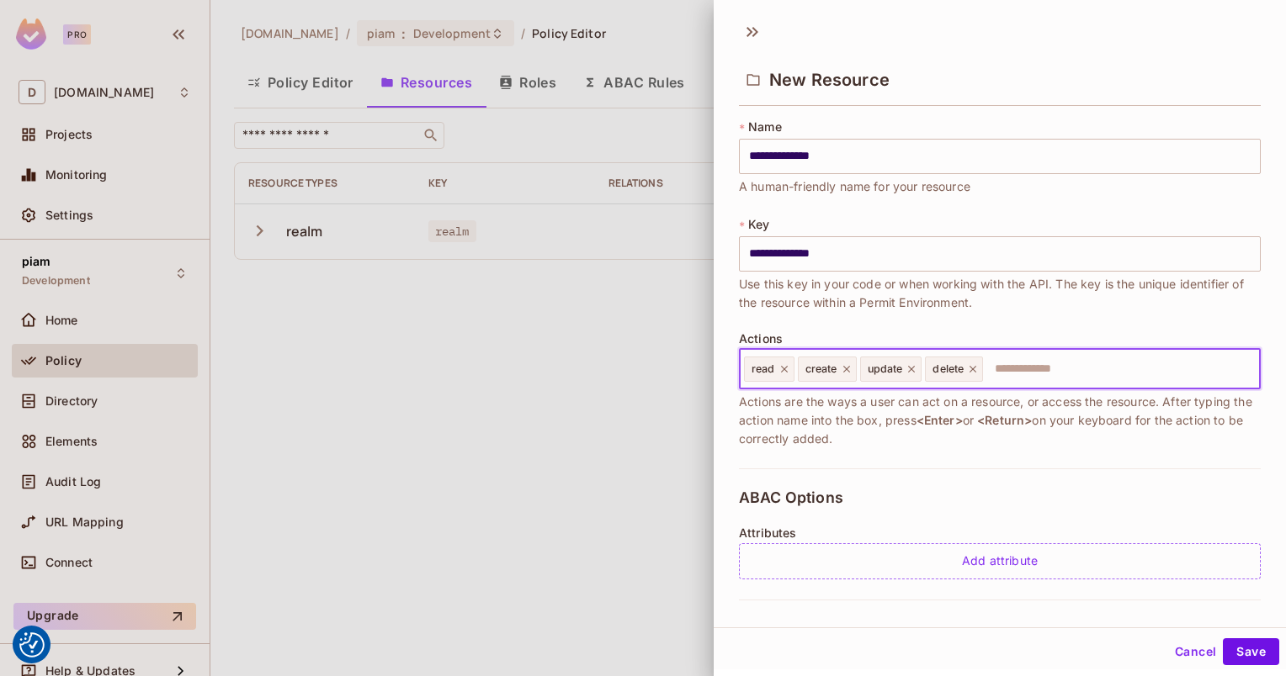
click at [1058, 384] on input "text" at bounding box center [1118, 370] width 268 height 34
type input "****"
click at [1239, 655] on button "Save" at bounding box center [1251, 652] width 56 height 27
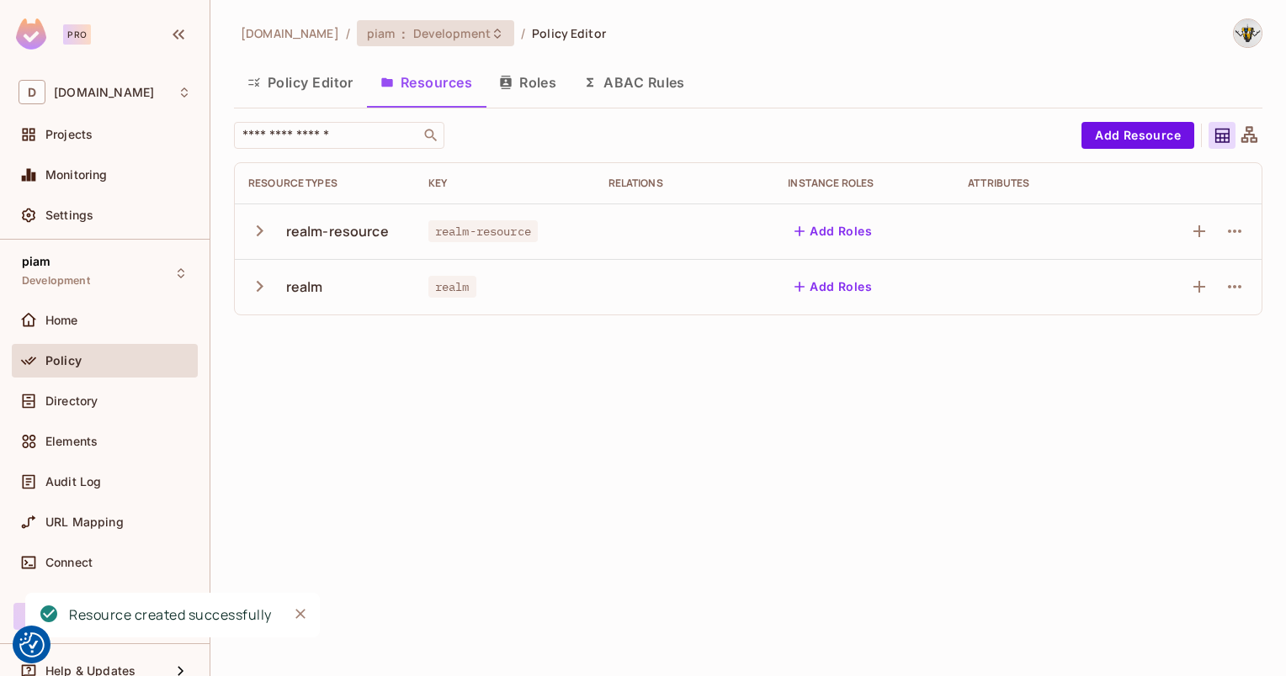
click at [413, 29] on span "Development" at bounding box center [451, 33] width 77 height 16
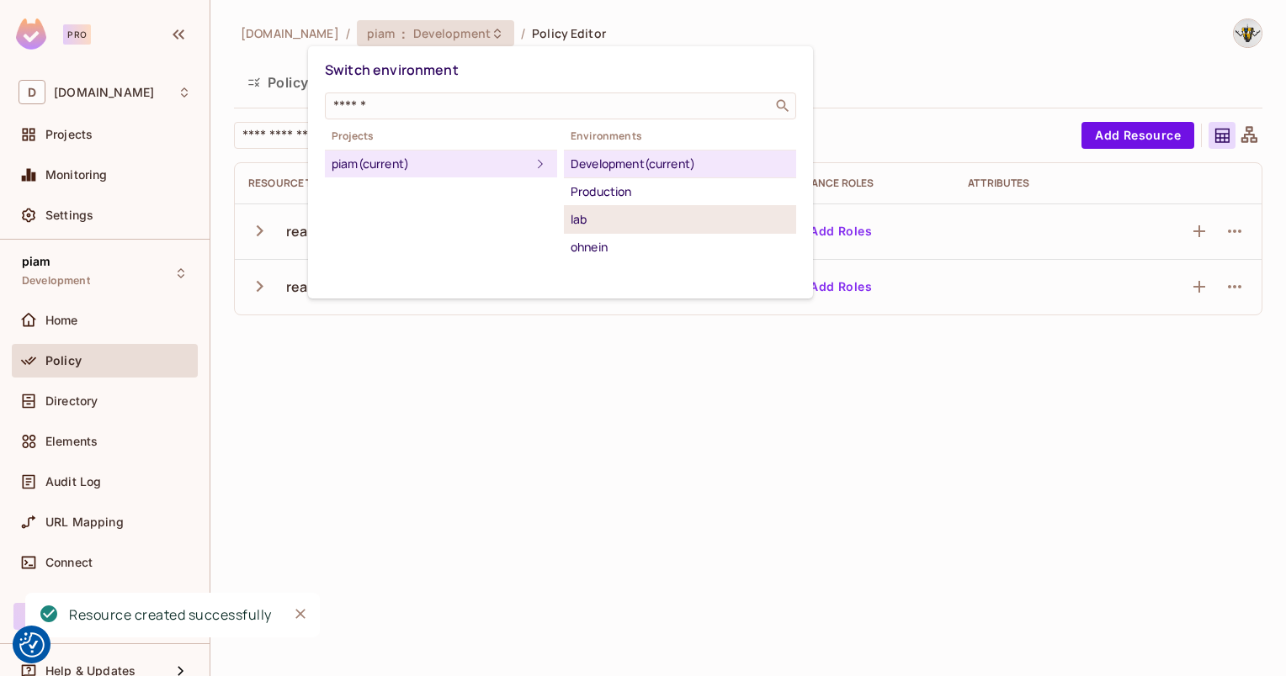
click at [587, 226] on div "lab" at bounding box center [679, 220] width 219 height 20
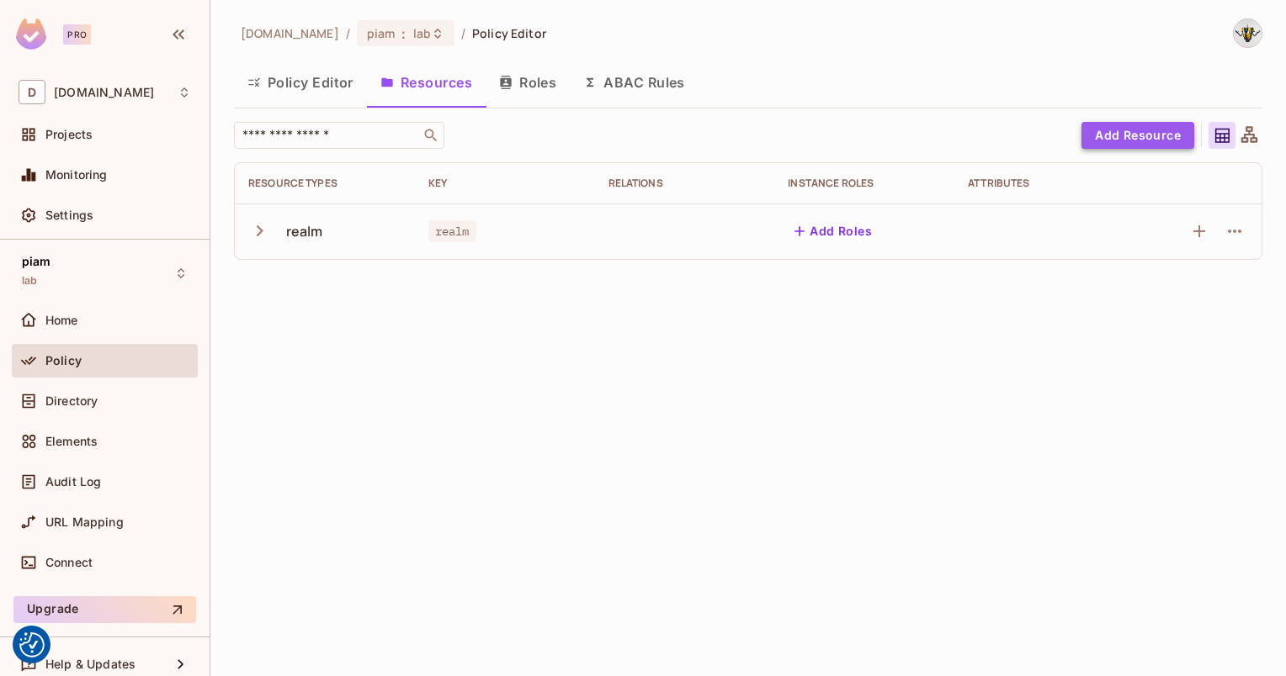
click at [1149, 135] on button "Add Resource" at bounding box center [1137, 135] width 113 height 27
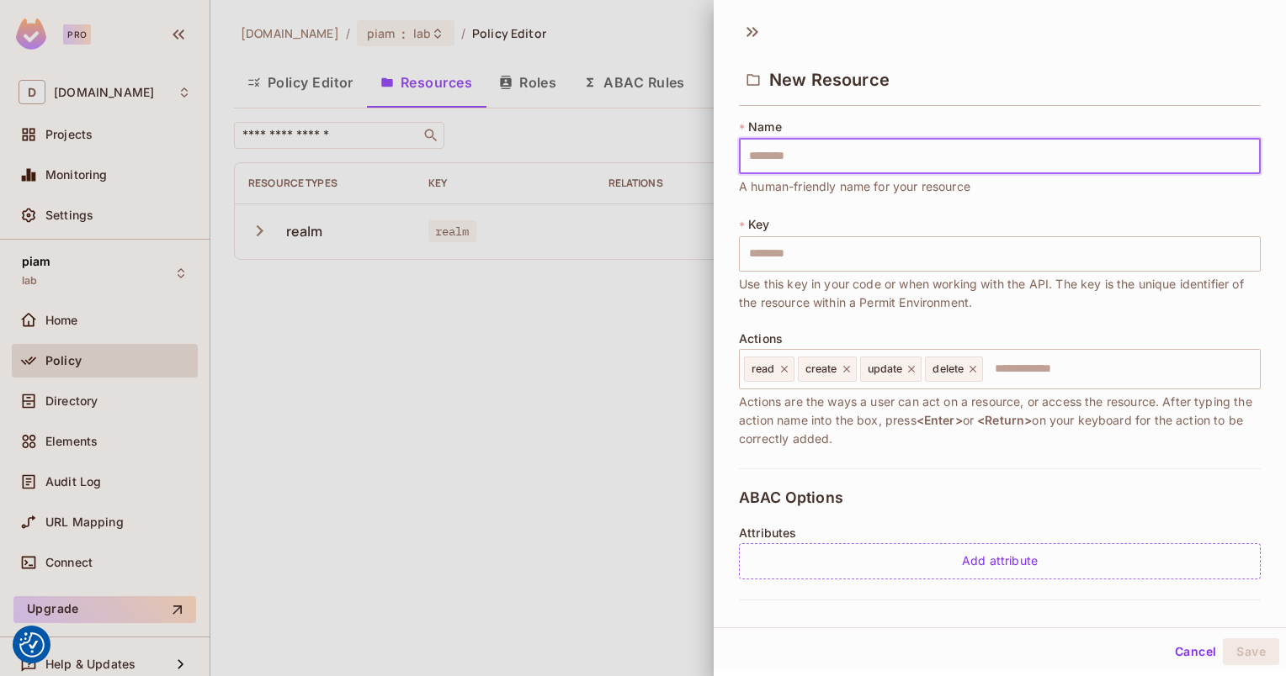
type input "**********"
click at [1067, 376] on input "text" at bounding box center [1118, 370] width 268 height 34
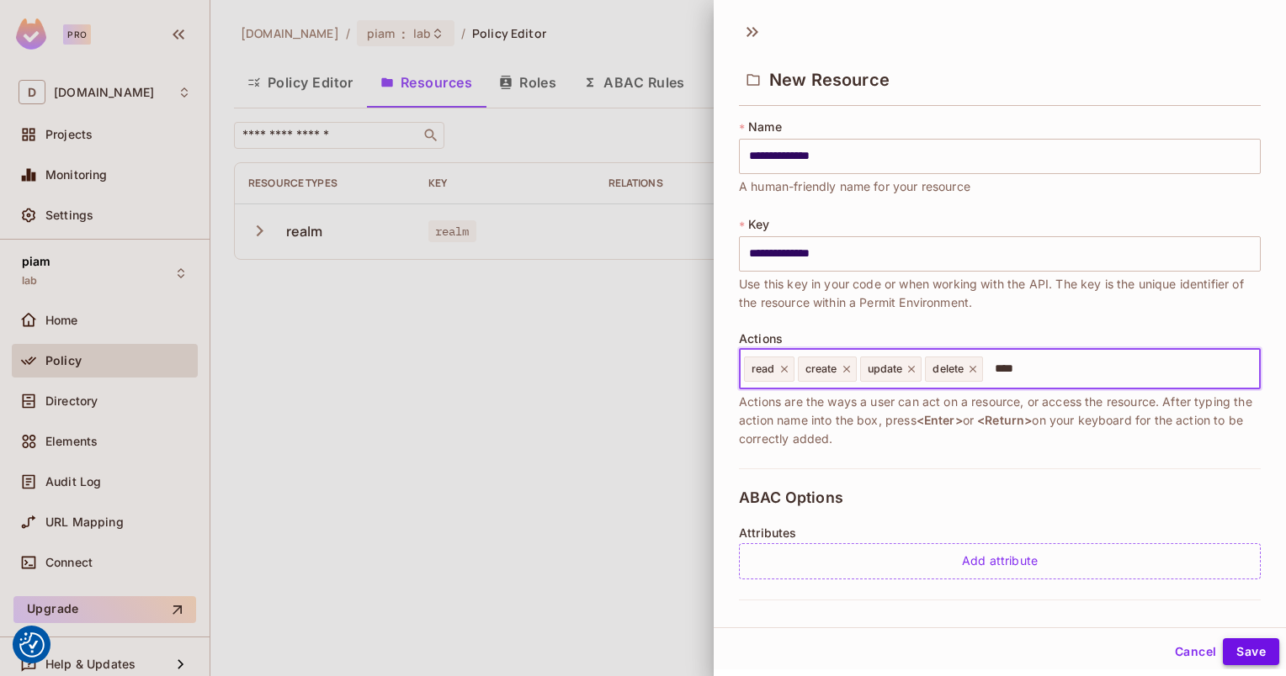
type input "****"
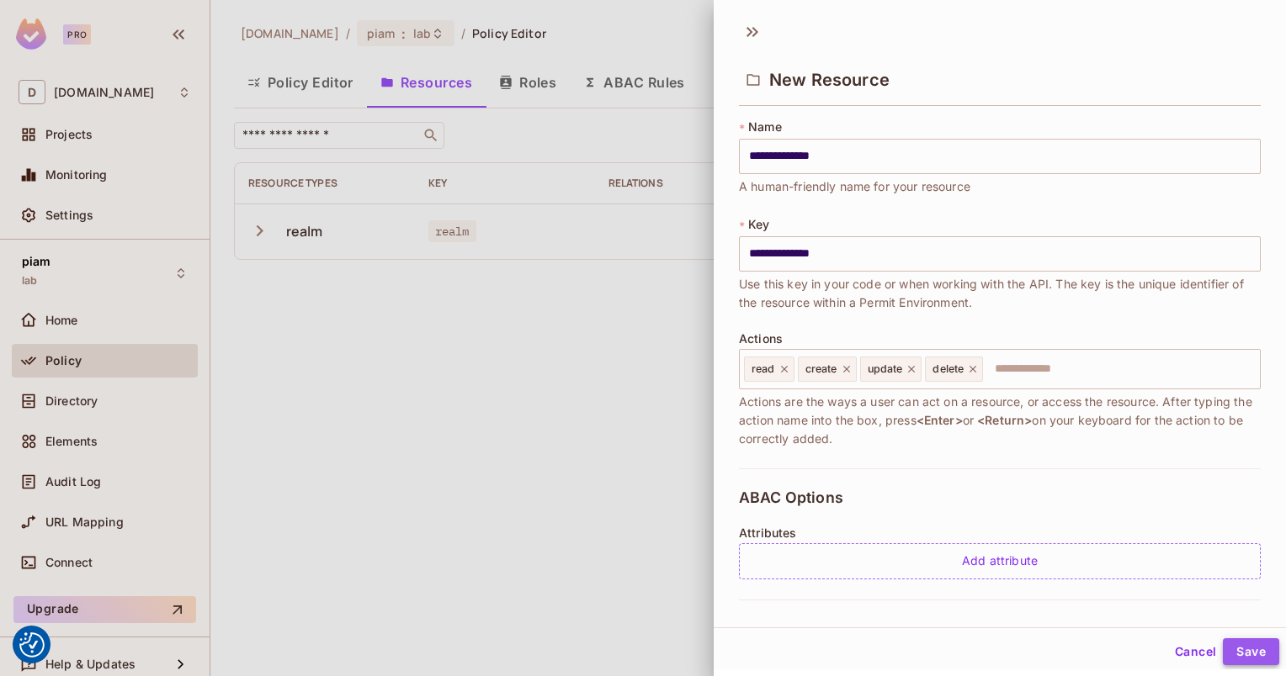
click at [1235, 646] on button "Save" at bounding box center [1251, 652] width 56 height 27
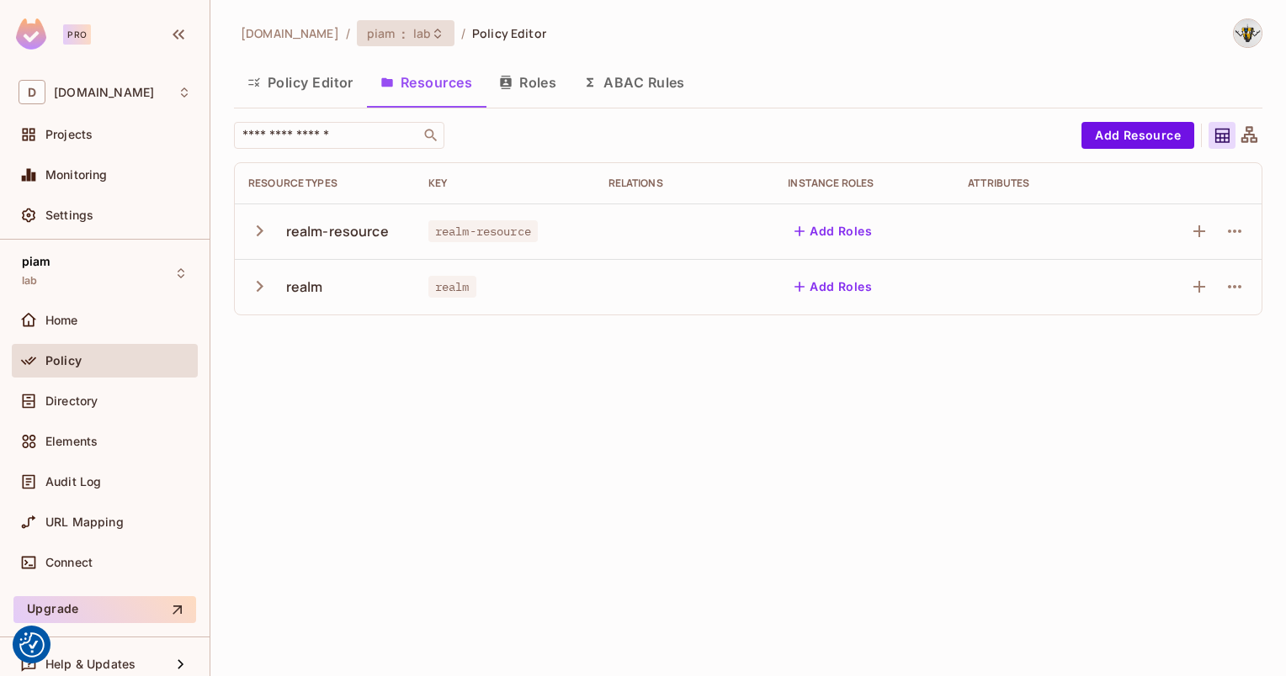
click at [431, 29] on icon at bounding box center [437, 33] width 13 height 13
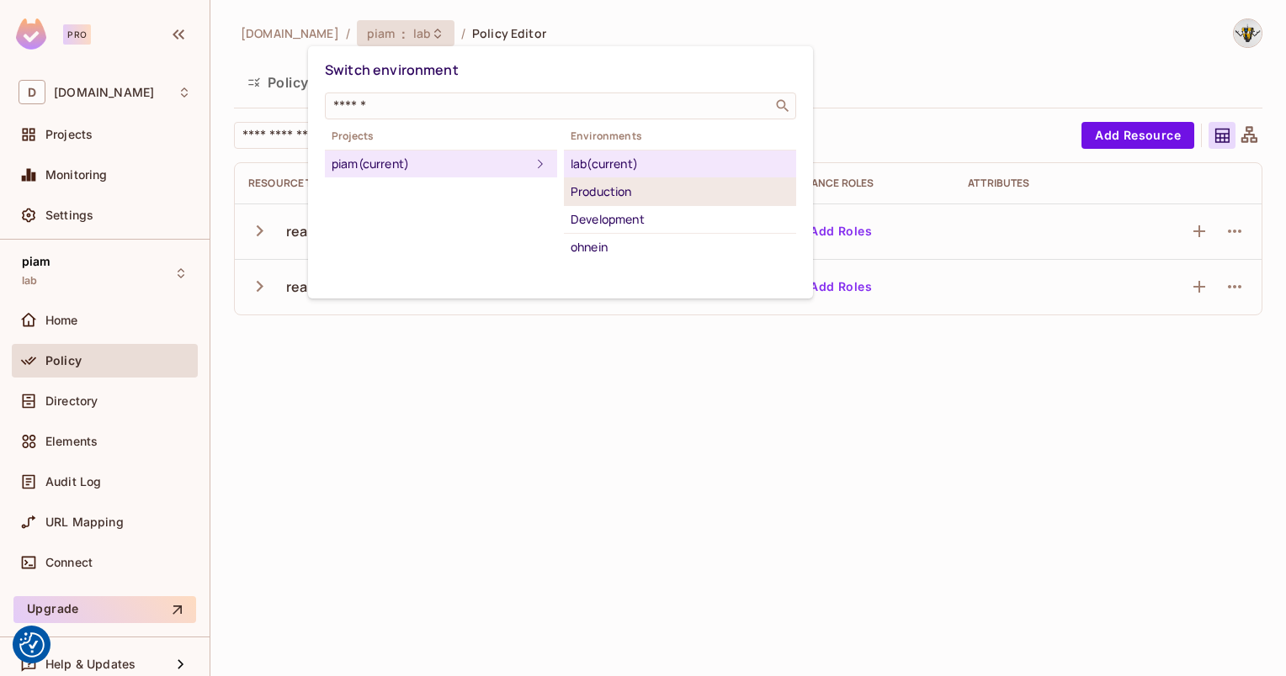
click at [609, 190] on div "Production" at bounding box center [679, 192] width 219 height 20
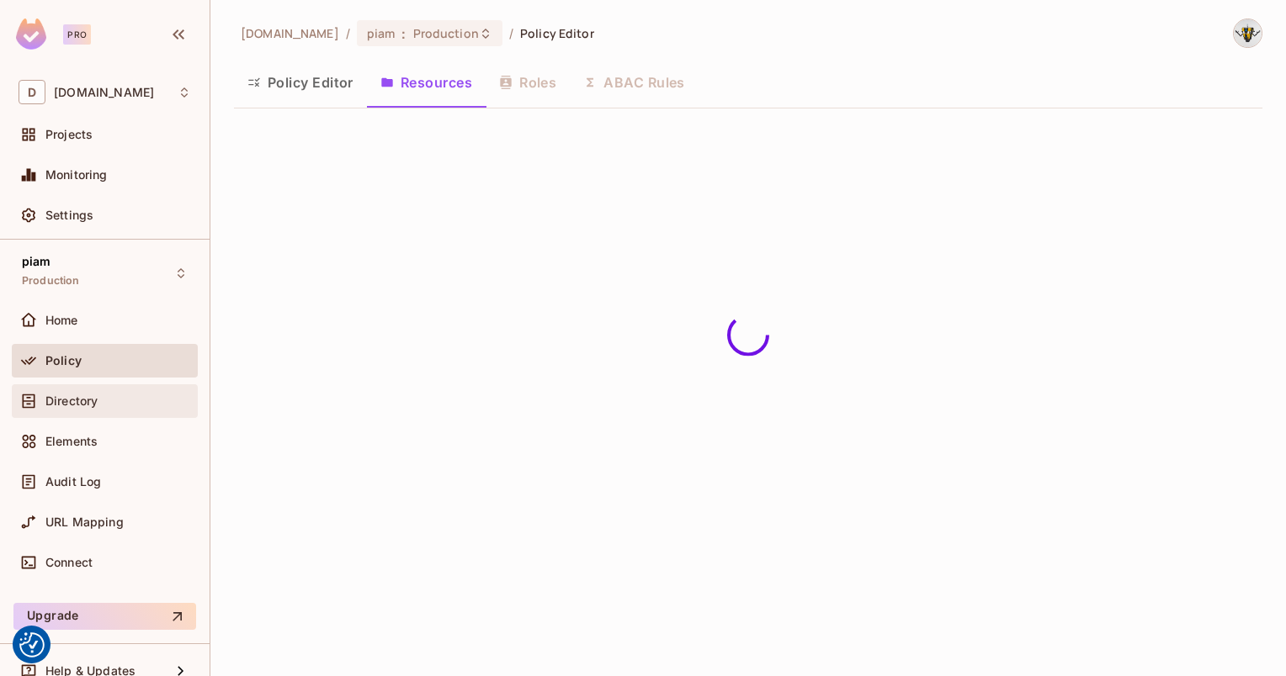
click at [64, 406] on span "Directory" at bounding box center [71, 401] width 52 height 13
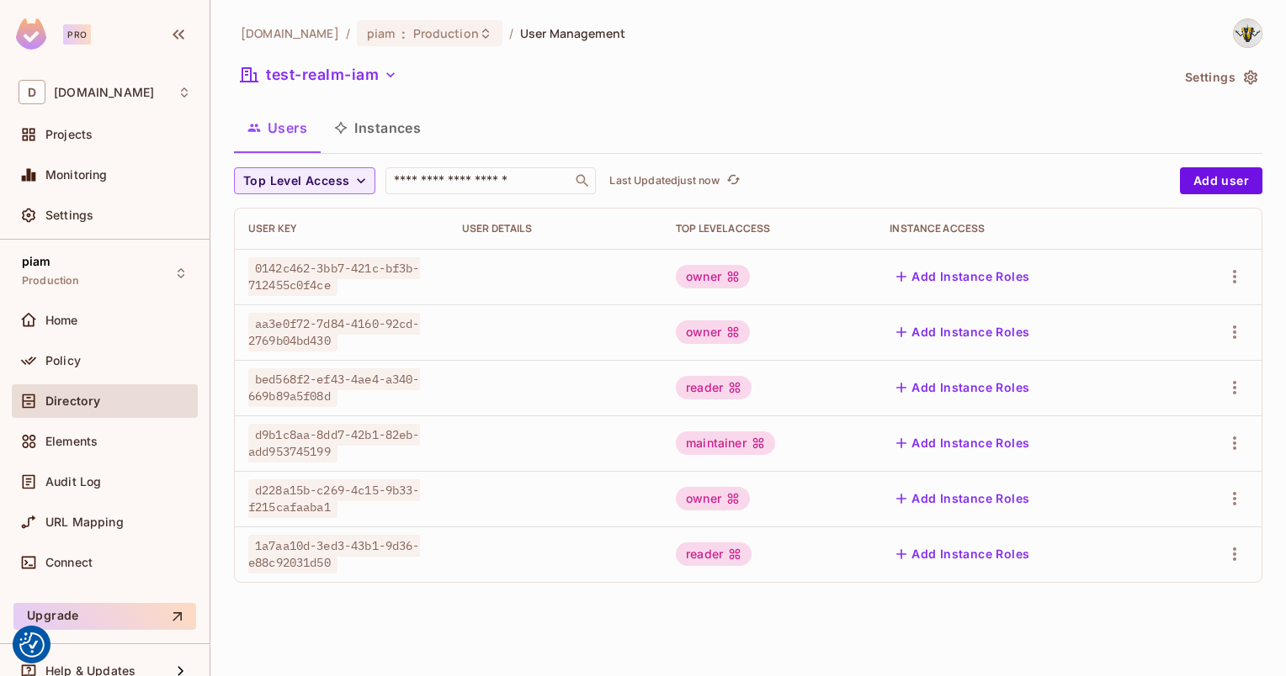
click at [353, 127] on button "Instances" at bounding box center [378, 128] width 114 height 42
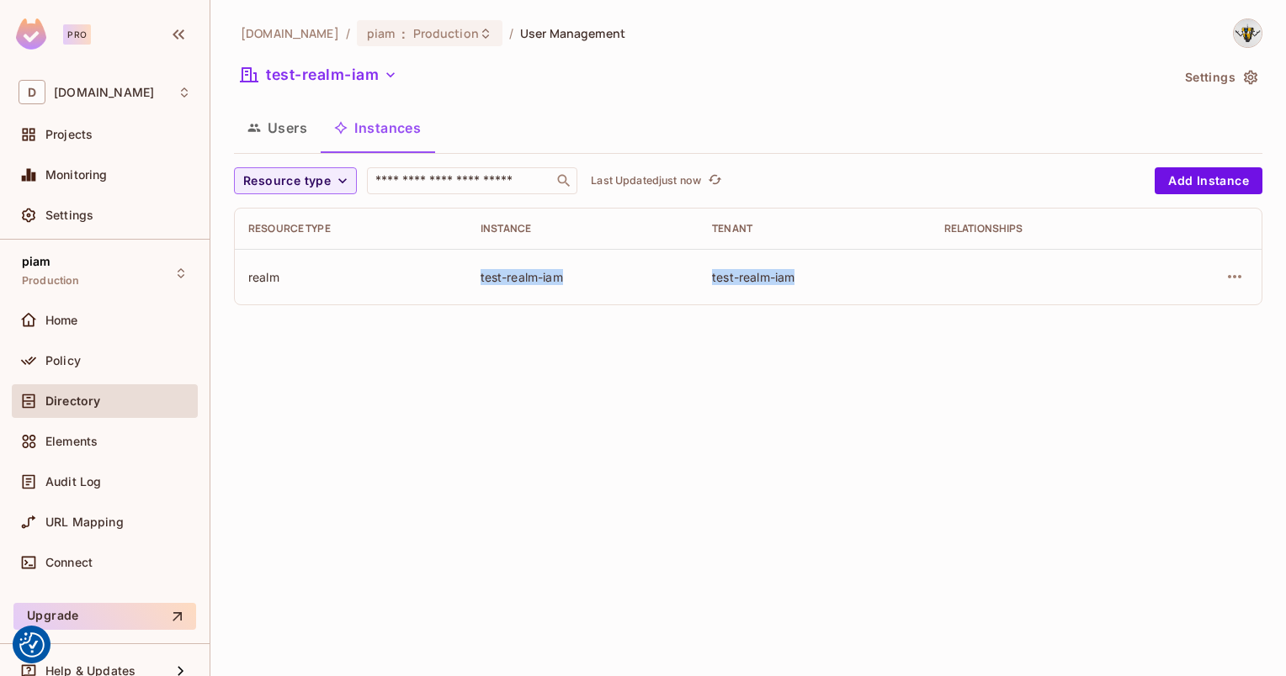
drag, startPoint x: 456, startPoint y: 279, endPoint x: 798, endPoint y: 289, distance: 341.8
click at [798, 289] on tr "realm test-realm-iam test-realm-iam" at bounding box center [748, 277] width 1026 height 56
drag, startPoint x: 798, startPoint y: 289, endPoint x: 697, endPoint y: 379, distance: 134.7
click at [697, 379] on div "[DOMAIN_NAME] / piam : Production / User Management test-realm-iam Settings Use…" at bounding box center [747, 338] width 1075 height 676
click at [1188, 178] on button "Add Instance" at bounding box center [1208, 180] width 108 height 27
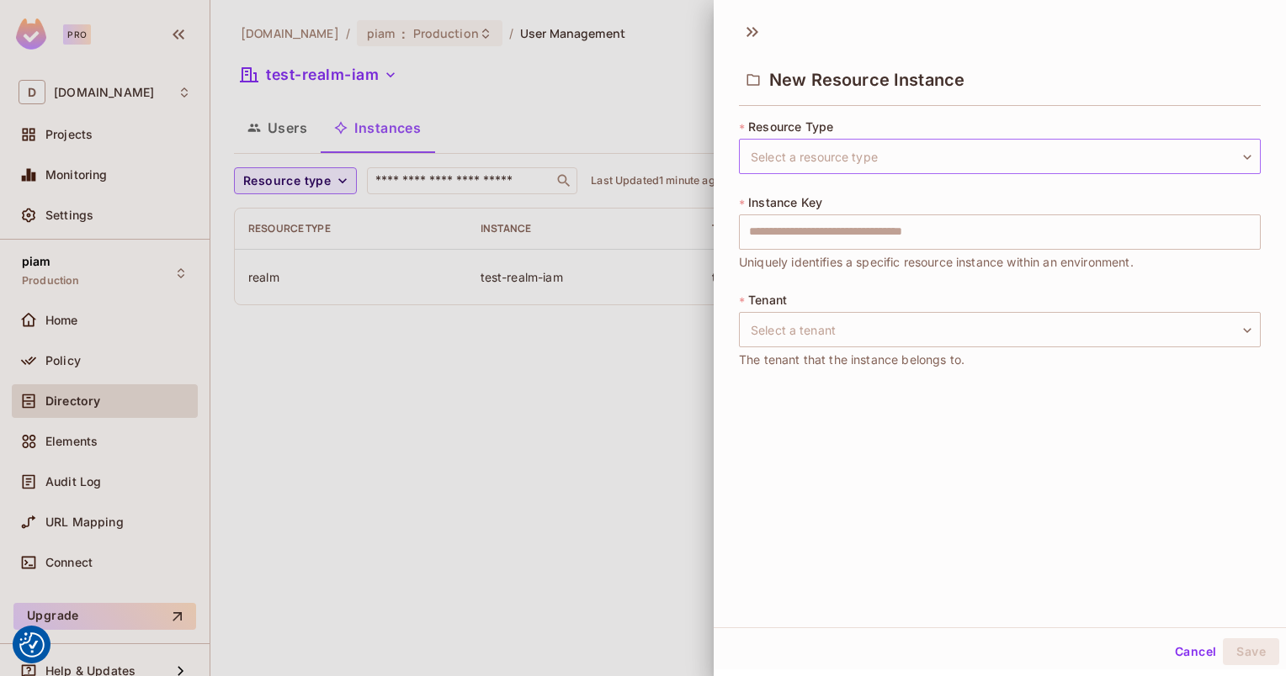
click at [857, 167] on body "We use cookies to enhance your browsing experience, serve personalized ads or c…" at bounding box center [643, 338] width 1286 height 676
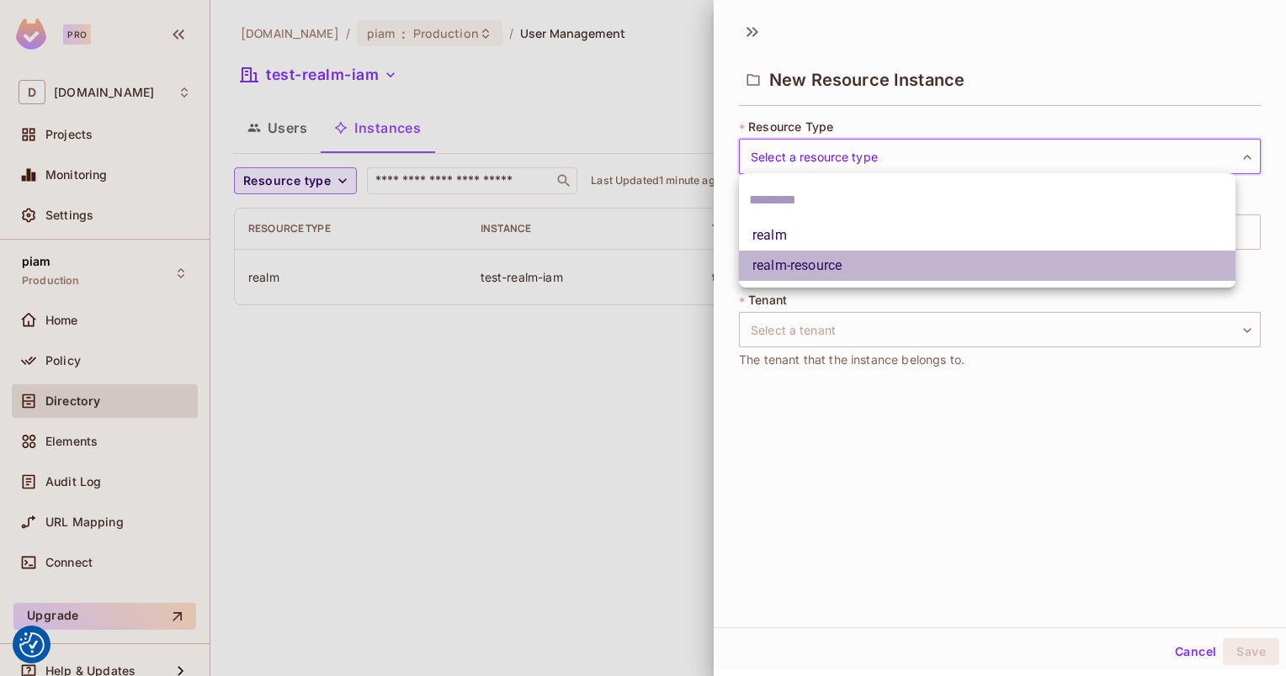
click at [812, 264] on li "realm-resource" at bounding box center [987, 266] width 496 height 30
type input "**********"
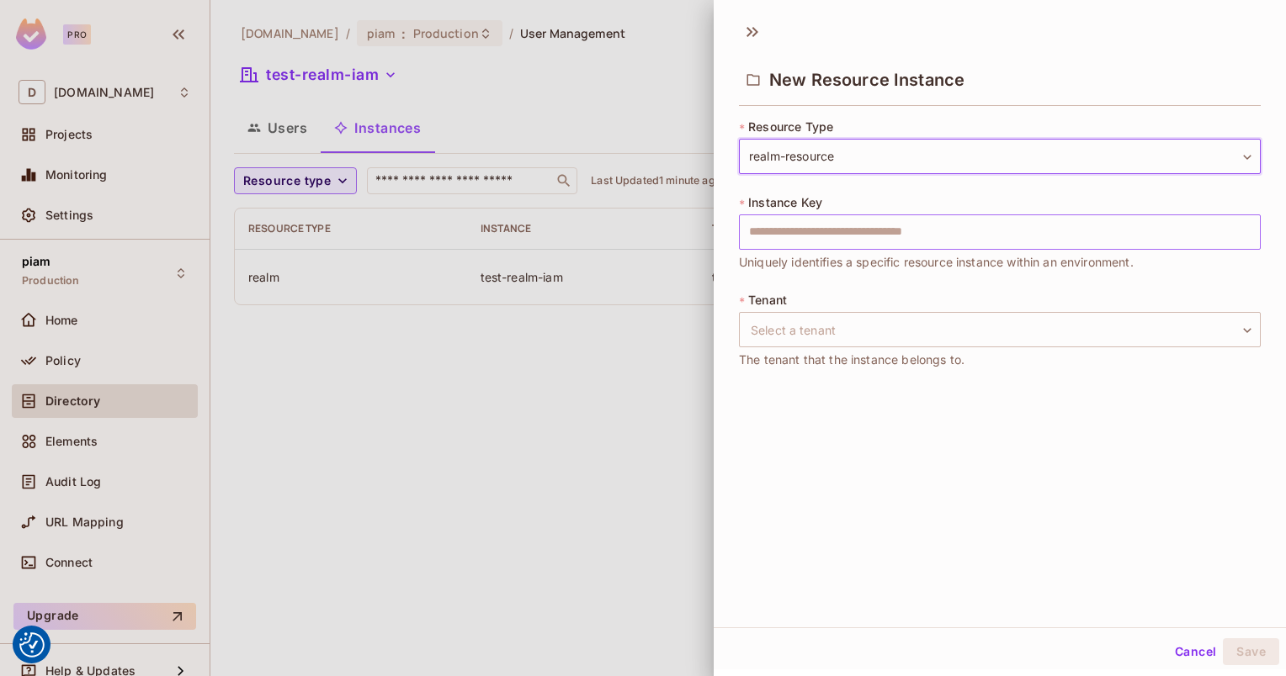
click at [844, 232] on input "text" at bounding box center [1000, 232] width 522 height 35
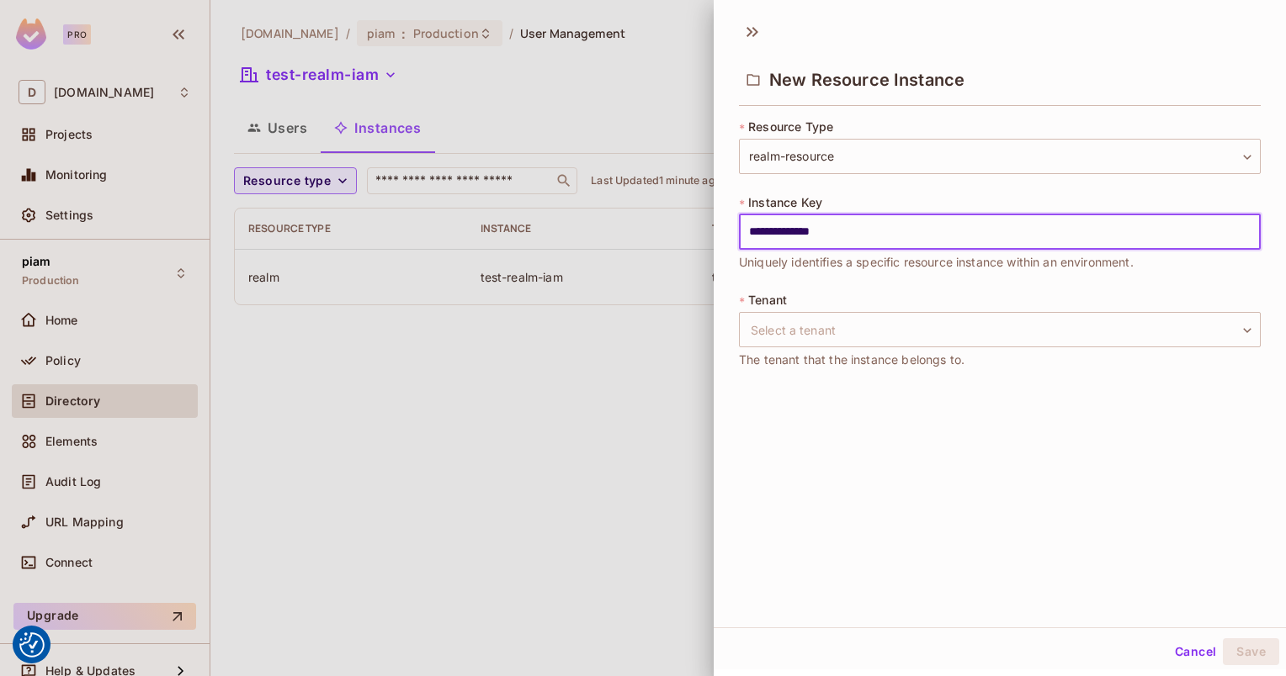
type input "**********"
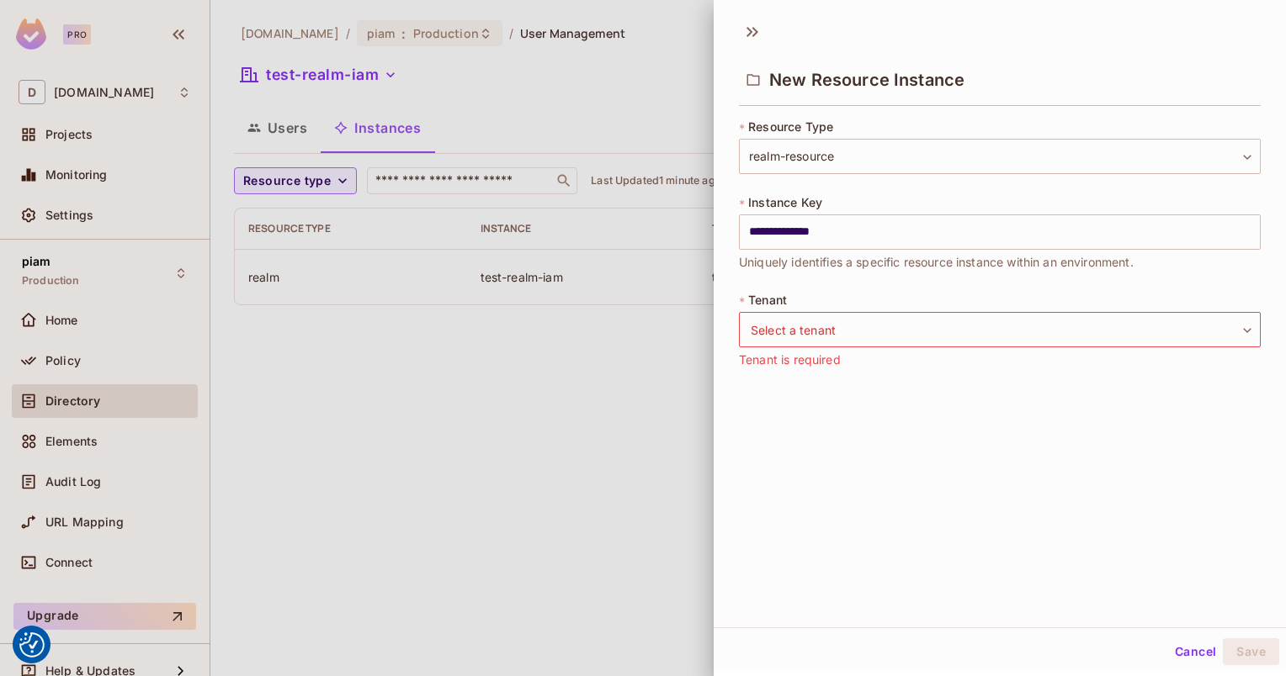
click at [734, 325] on div "**********" at bounding box center [1000, 251] width 572 height 278
click at [788, 333] on body "We use cookies to enhance your browsing experience, serve personalized ads or c…" at bounding box center [643, 338] width 1286 height 676
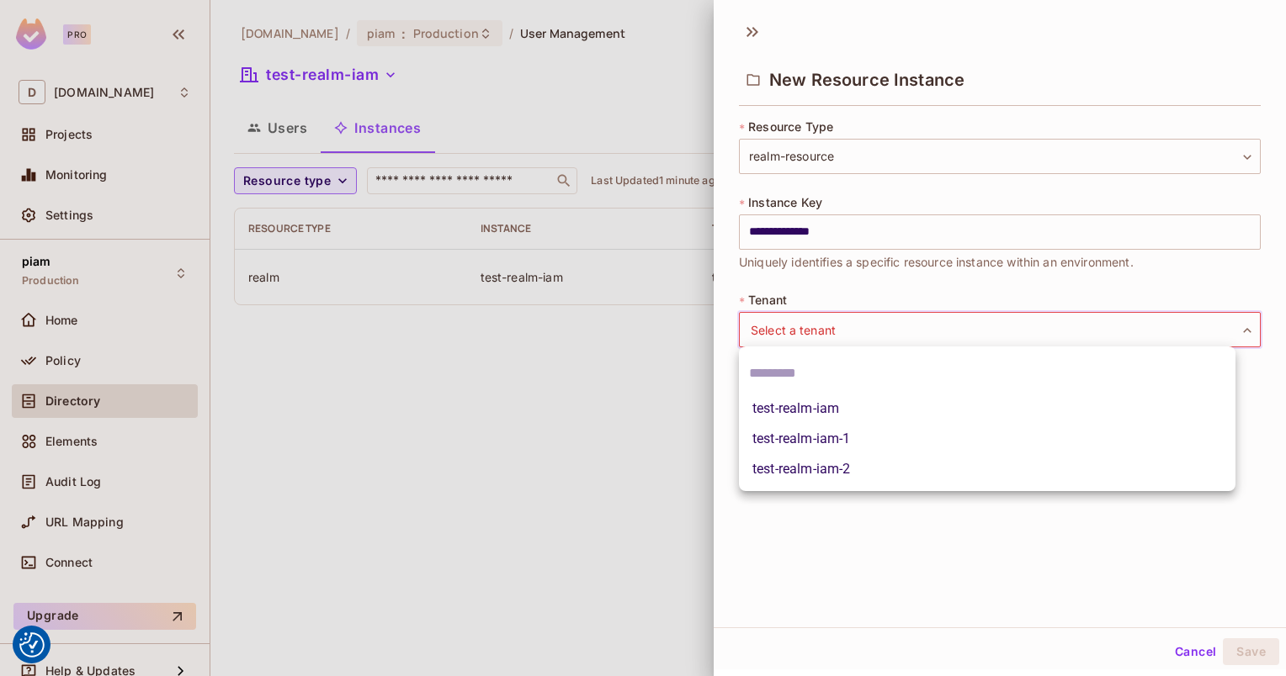
click at [804, 413] on li "test-realm-iam" at bounding box center [987, 409] width 496 height 30
type input "**********"
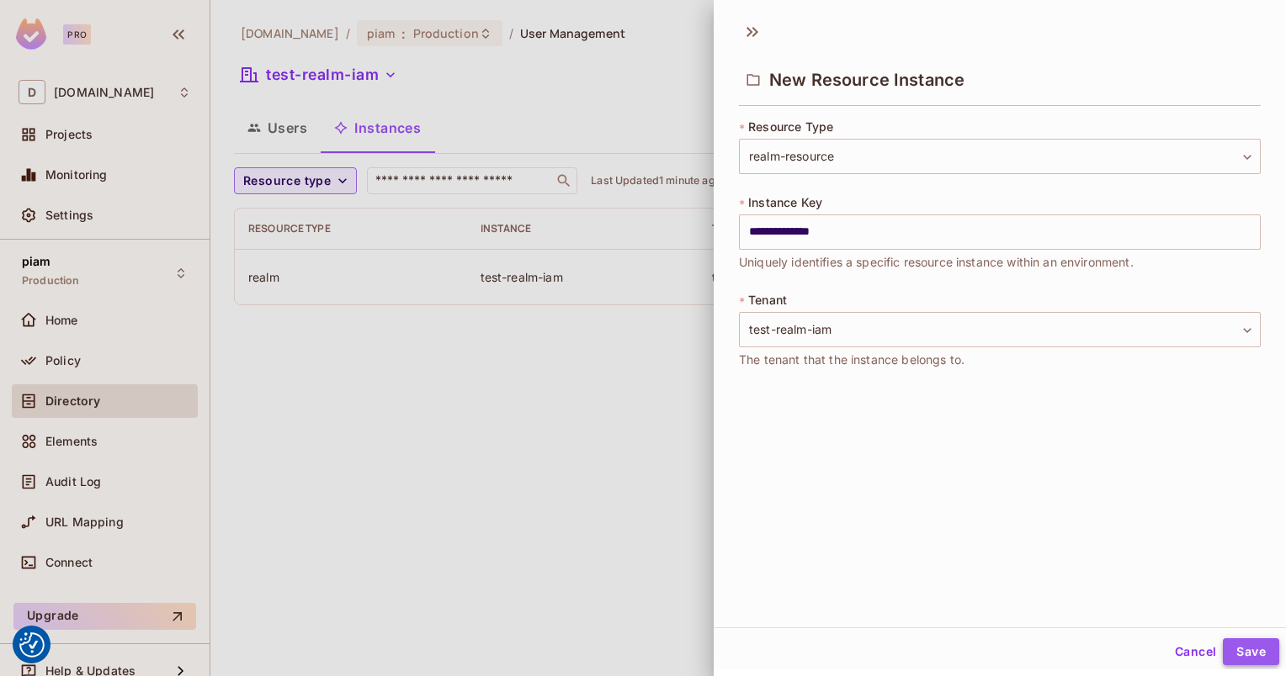
click at [1228, 646] on button "Save" at bounding box center [1251, 652] width 56 height 27
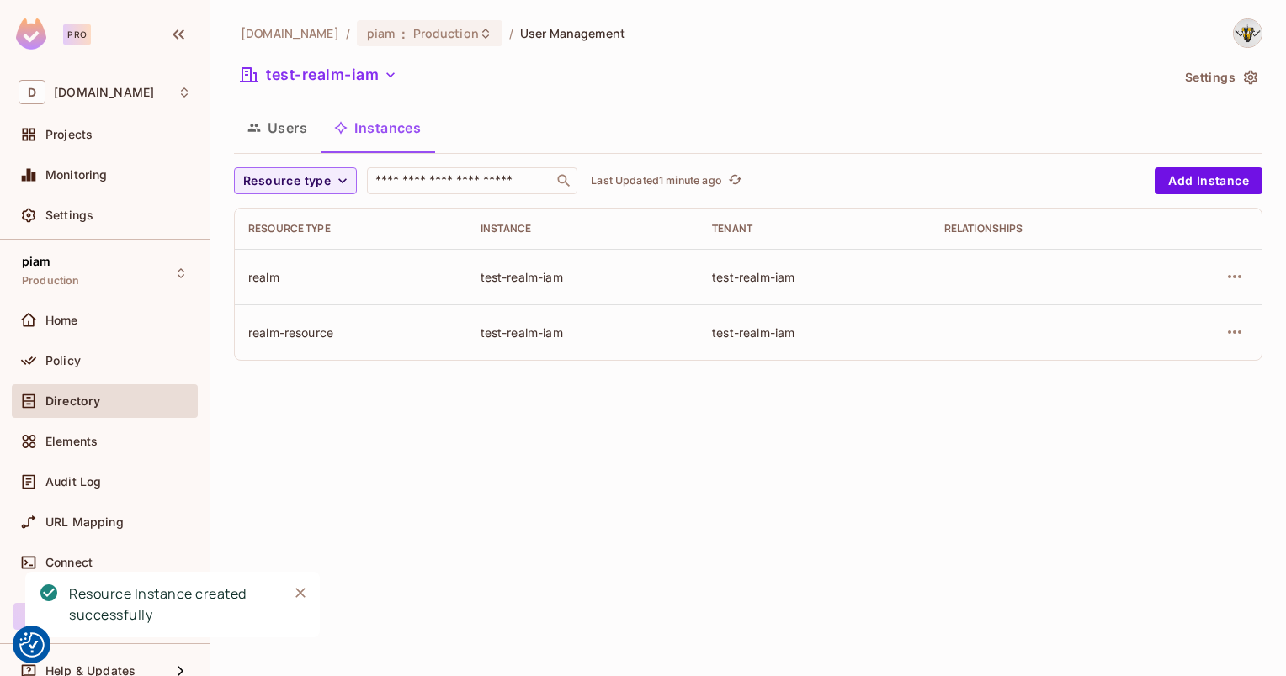
click at [485, 400] on div "[DOMAIN_NAME] / piam : Production / User Management test-realm-iam Settings Use…" at bounding box center [747, 338] width 1075 height 676
click at [1217, 334] on div at bounding box center [1211, 332] width 72 height 27
click at [1231, 333] on icon "button" at bounding box center [1234, 332] width 20 height 20
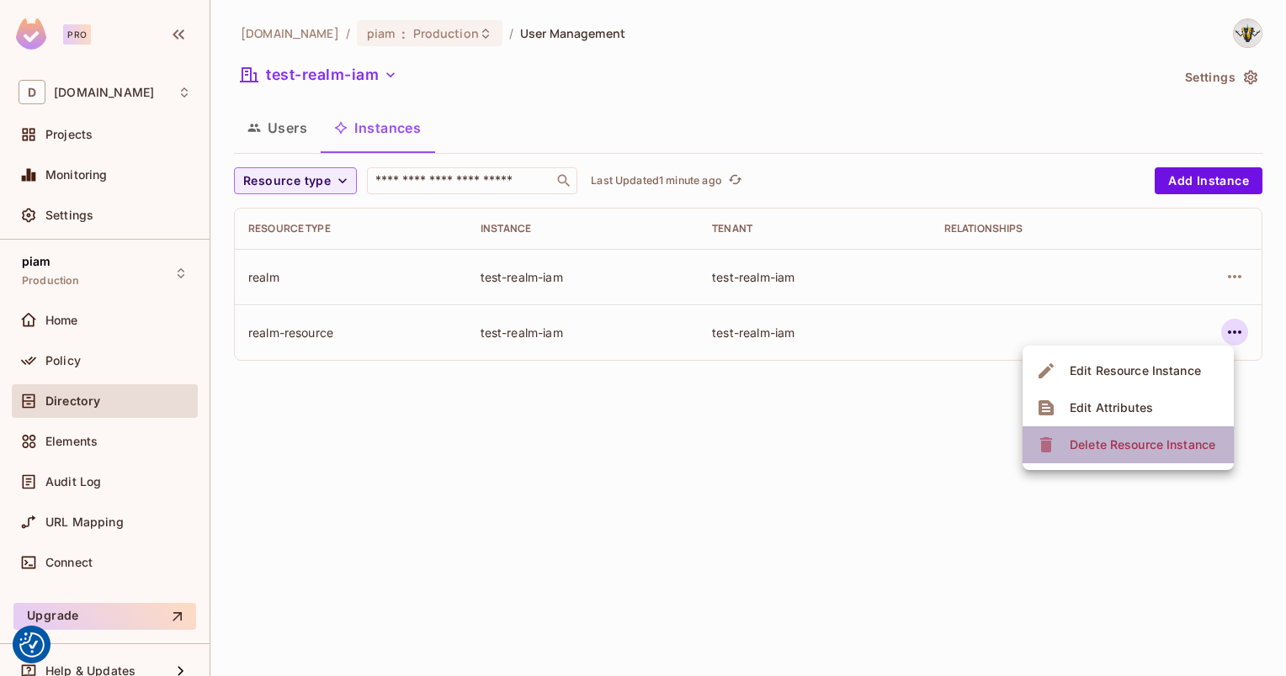
click at [1164, 434] on span "Delete Resource Instance" at bounding box center [1142, 445] width 156 height 27
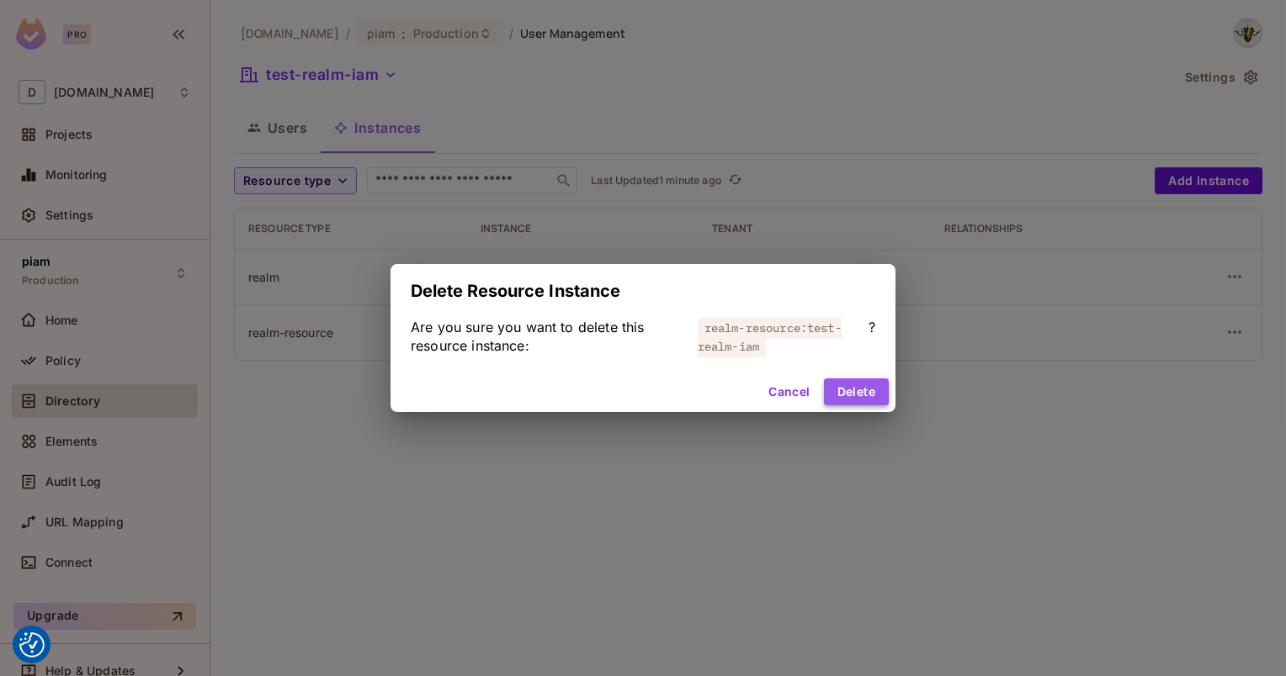
click at [846, 393] on button "Delete" at bounding box center [856, 392] width 65 height 27
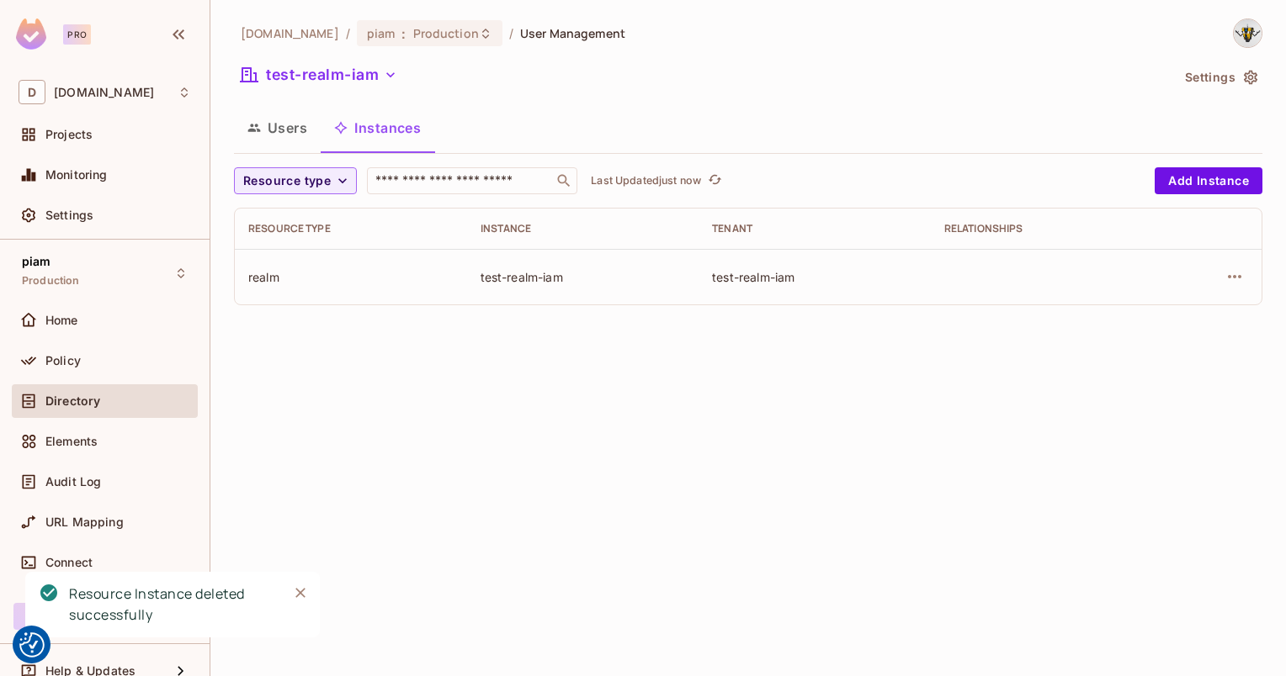
click at [522, 477] on div "[DOMAIN_NAME] / piam : Production / User Management test-realm-iam Settings Use…" at bounding box center [747, 338] width 1075 height 676
